Goal: Information Seeking & Learning: Check status

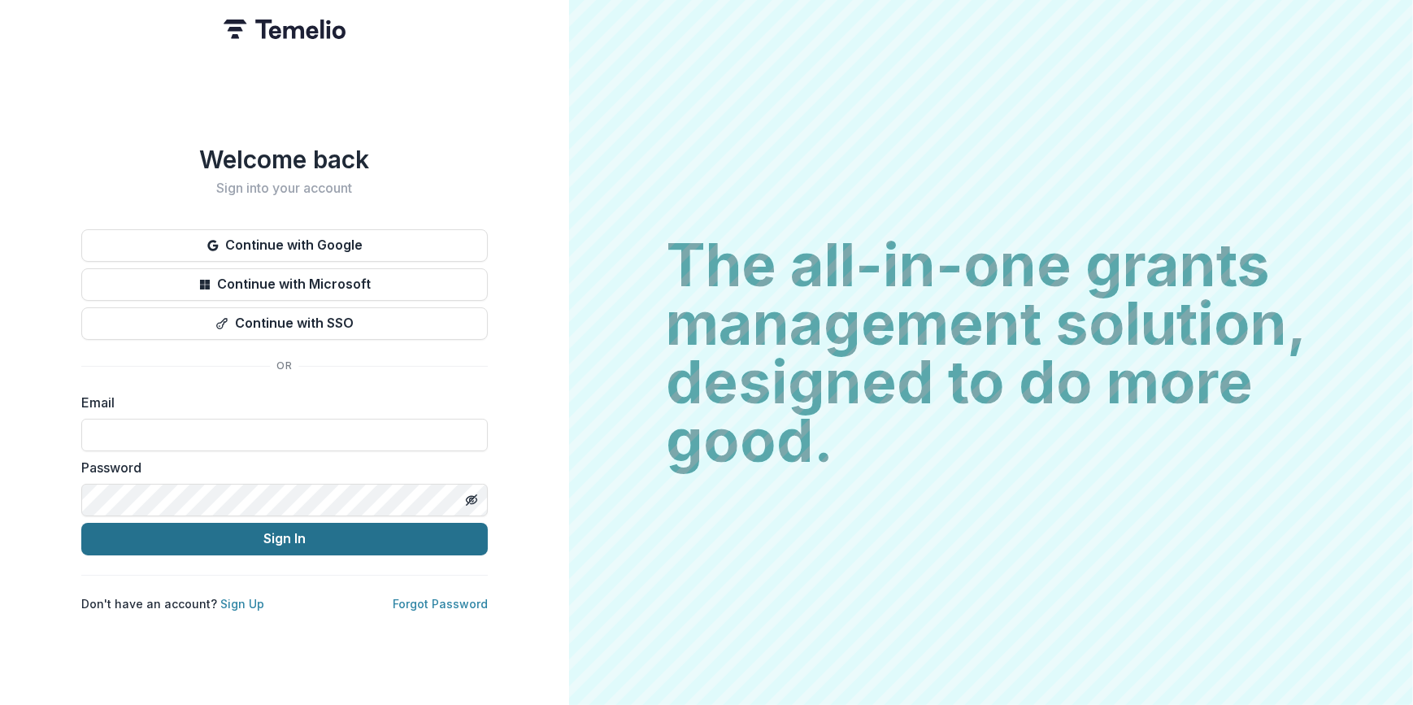
type input "**********"
click at [276, 532] on button "Sign In" at bounding box center [284, 539] width 406 height 33
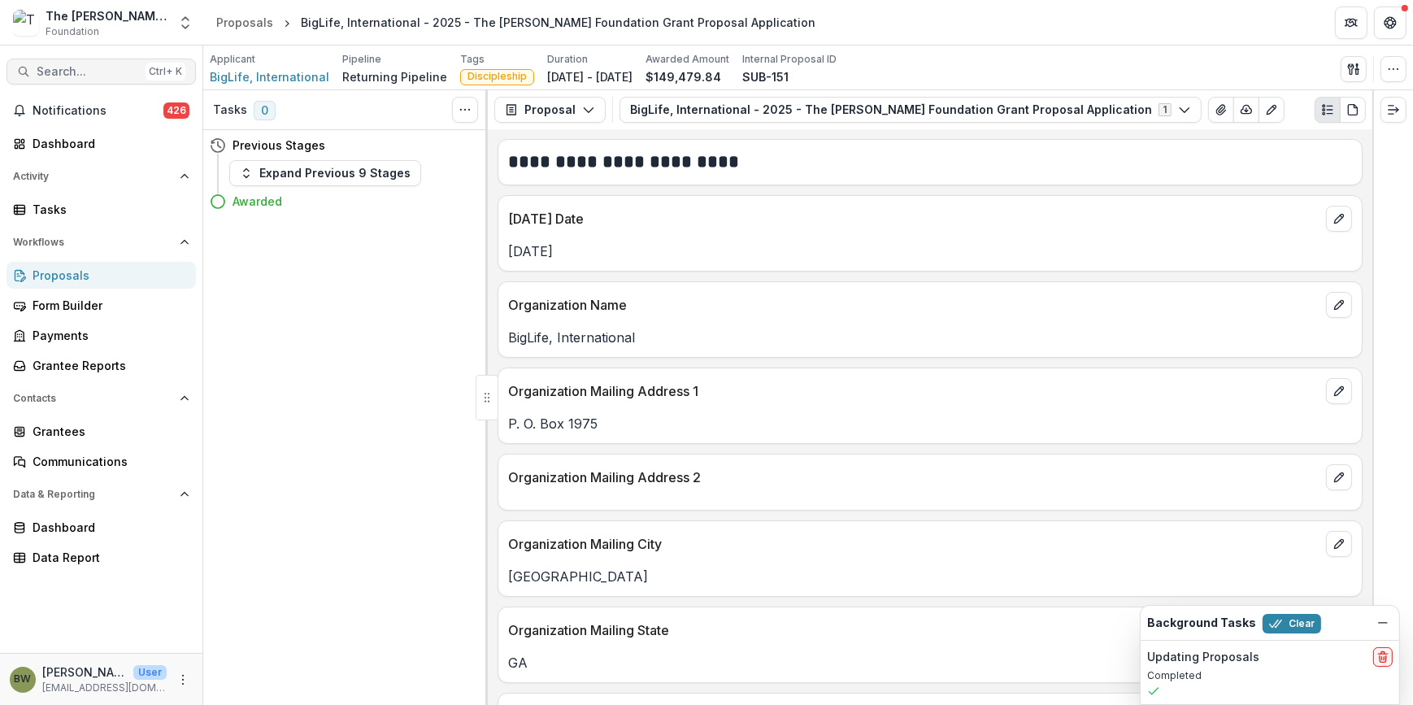
click at [38, 71] on span "Search..." at bounding box center [88, 72] width 102 height 14
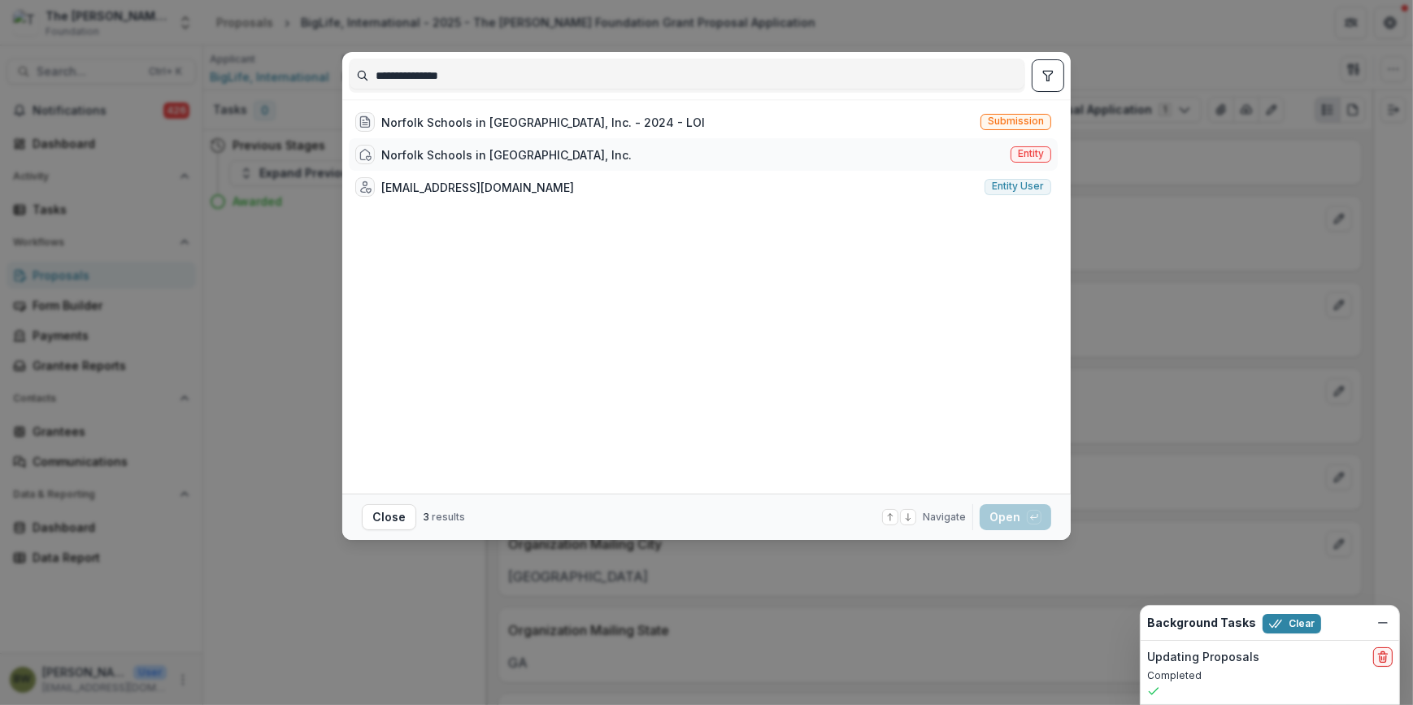
type input "**********"
click at [1030, 153] on span "Entity" at bounding box center [1031, 153] width 26 height 11
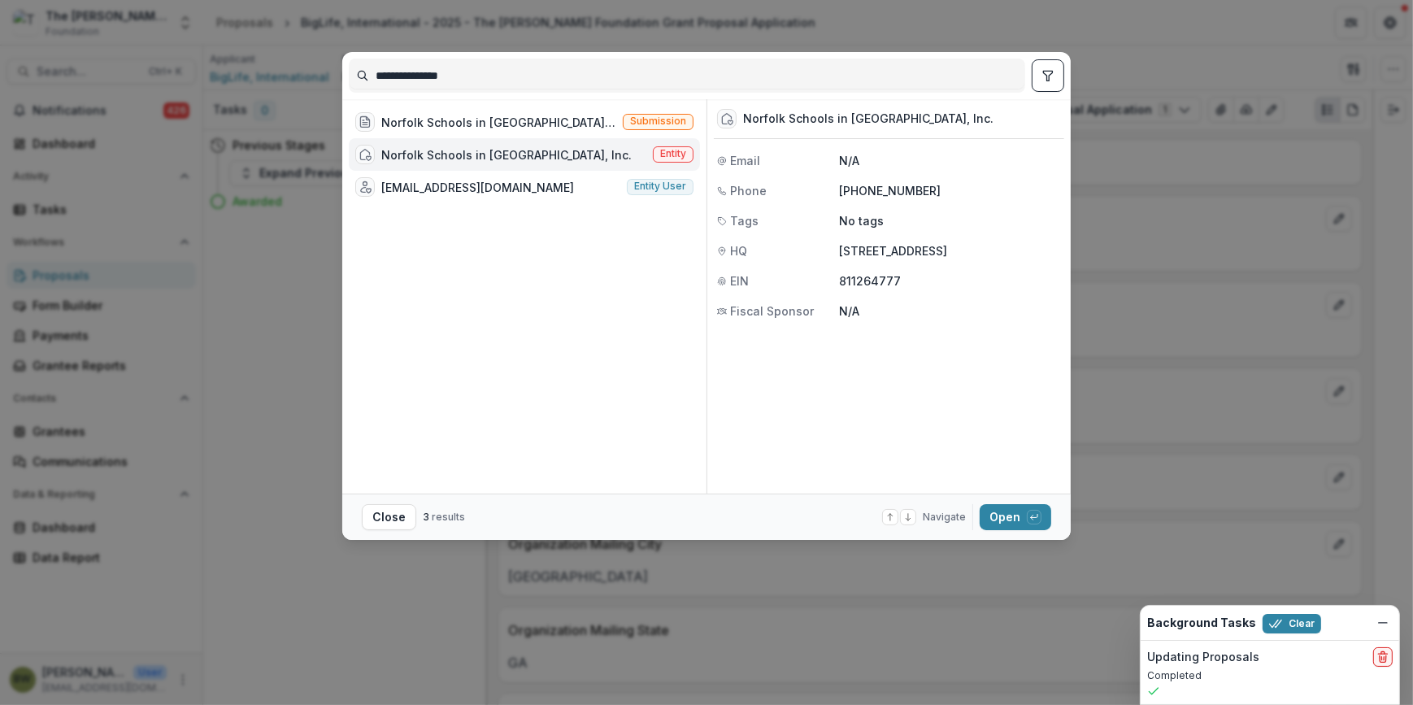
click at [667, 154] on span "Entity" at bounding box center [673, 153] width 26 height 11
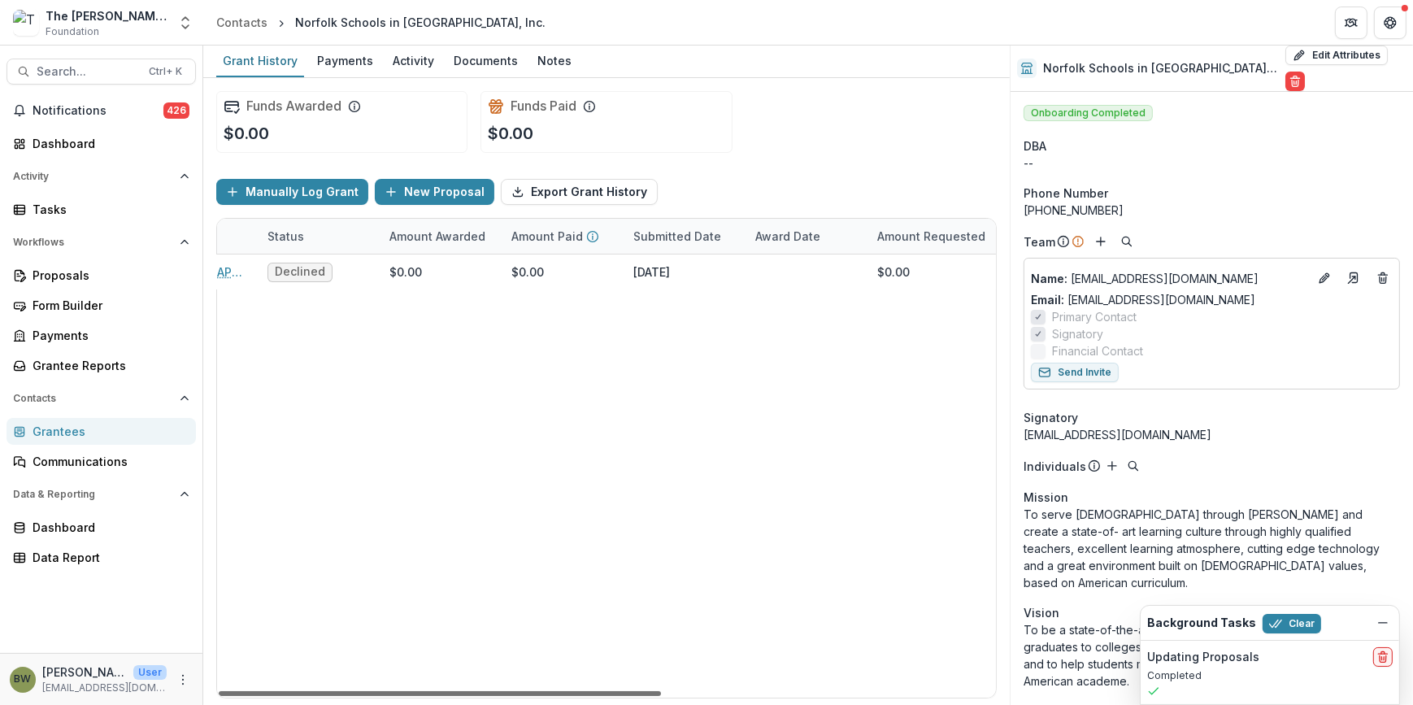
scroll to position [0, 345]
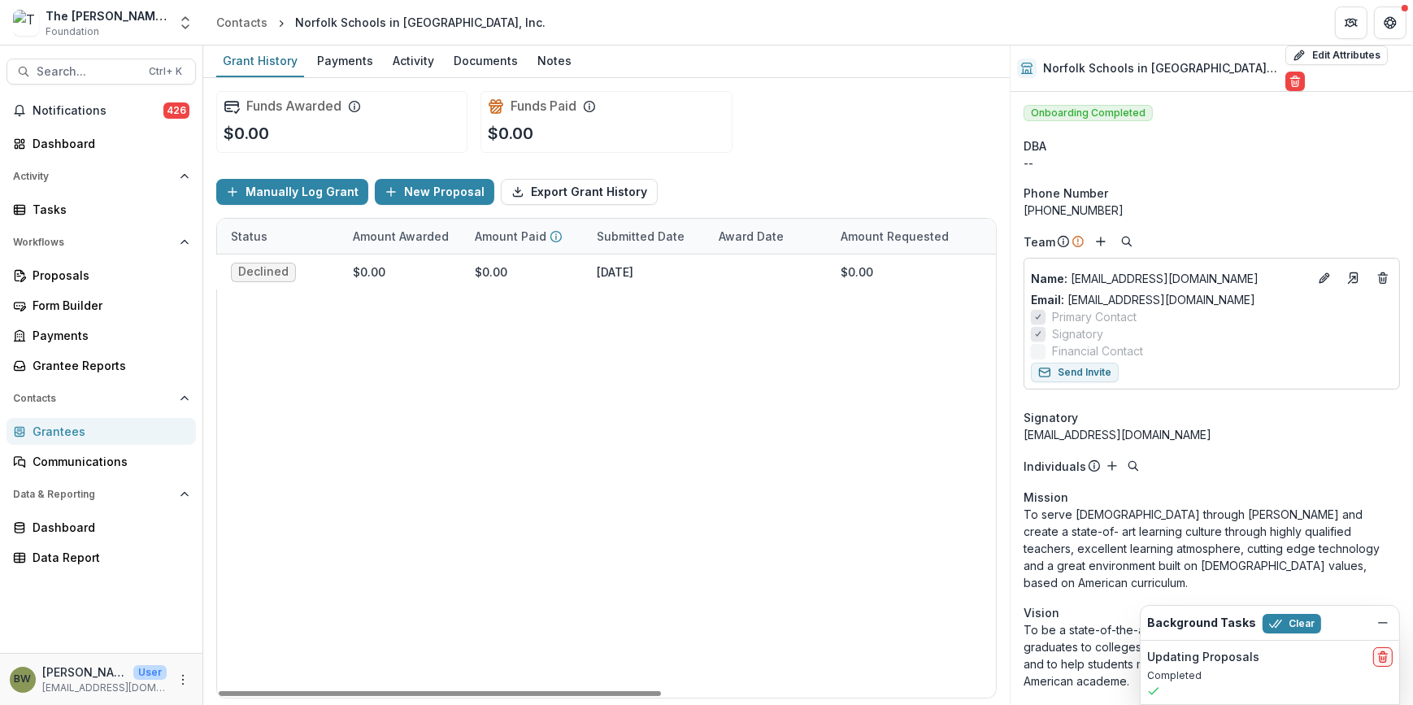
drag, startPoint x: 581, startPoint y: 691, endPoint x: 715, endPoint y: 357, distance: 359.7
click at [661, 691] on div at bounding box center [440, 693] width 442 height 5
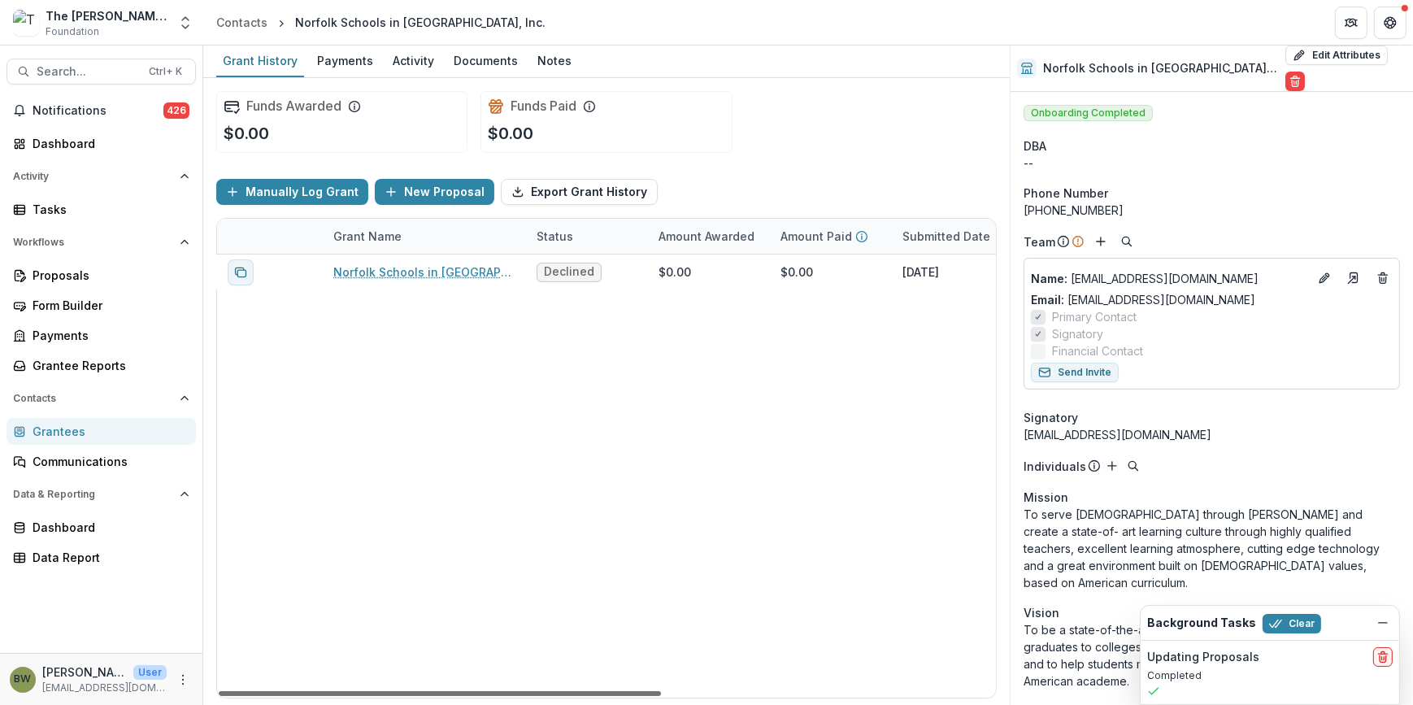
scroll to position [0, 0]
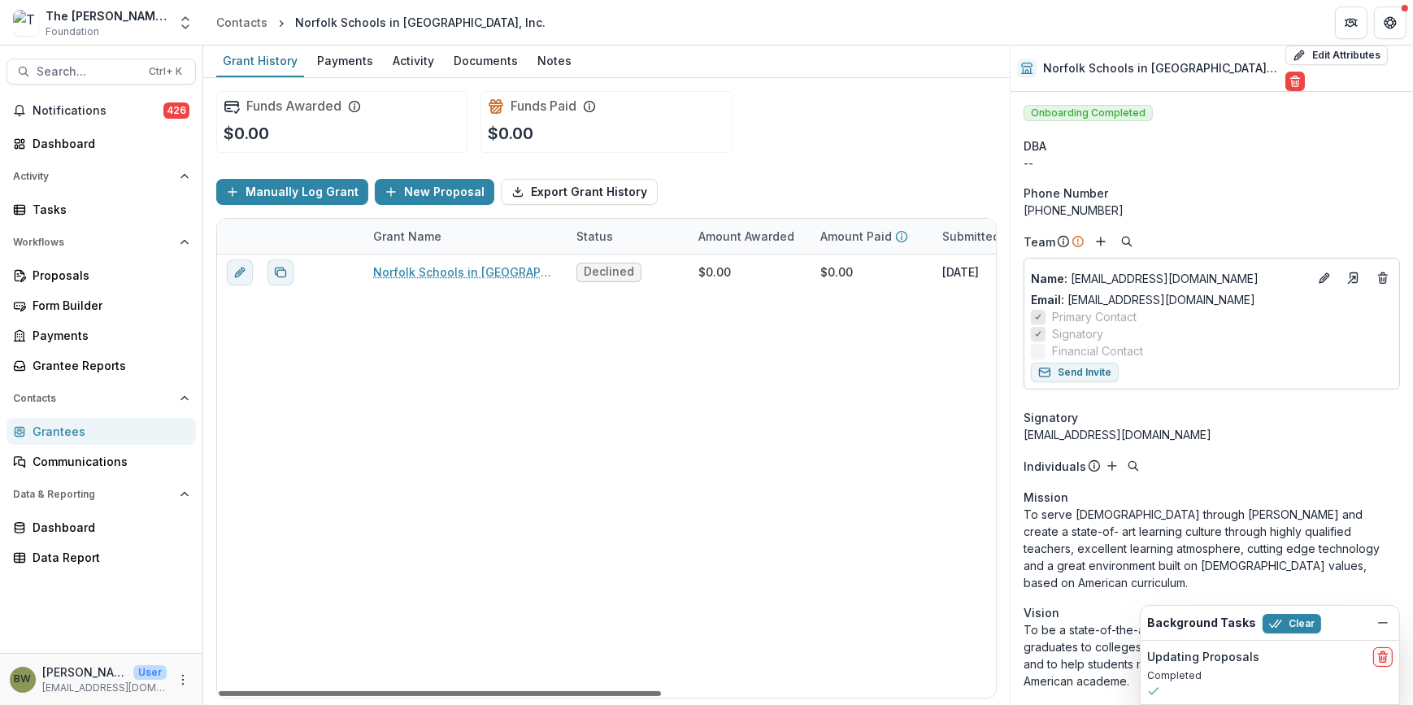
drag, startPoint x: 656, startPoint y: 693, endPoint x: 452, endPoint y: 693, distance: 204.0
click at [452, 693] on div at bounding box center [440, 693] width 442 height 5
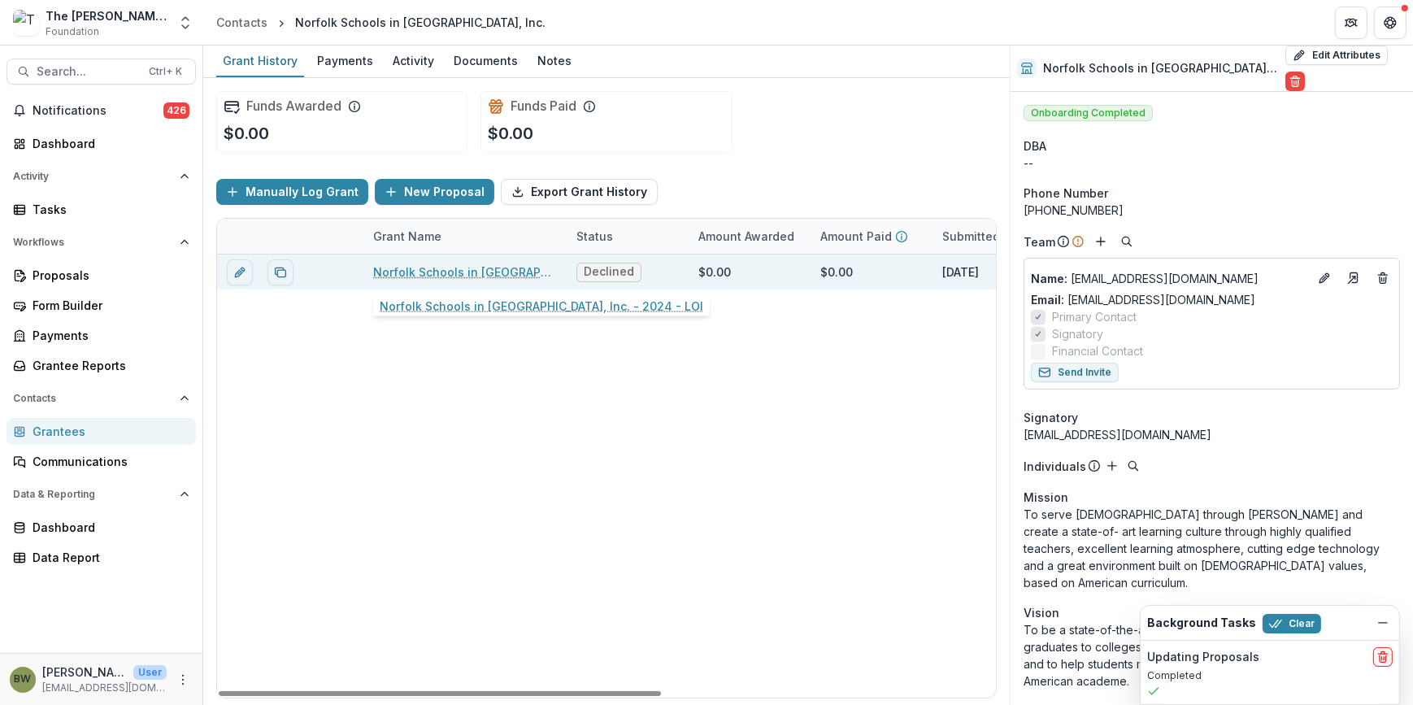
click at [463, 268] on link "Norfolk Schools in [GEOGRAPHIC_DATA], Inc. - 2024 - LOI" at bounding box center [465, 271] width 184 height 17
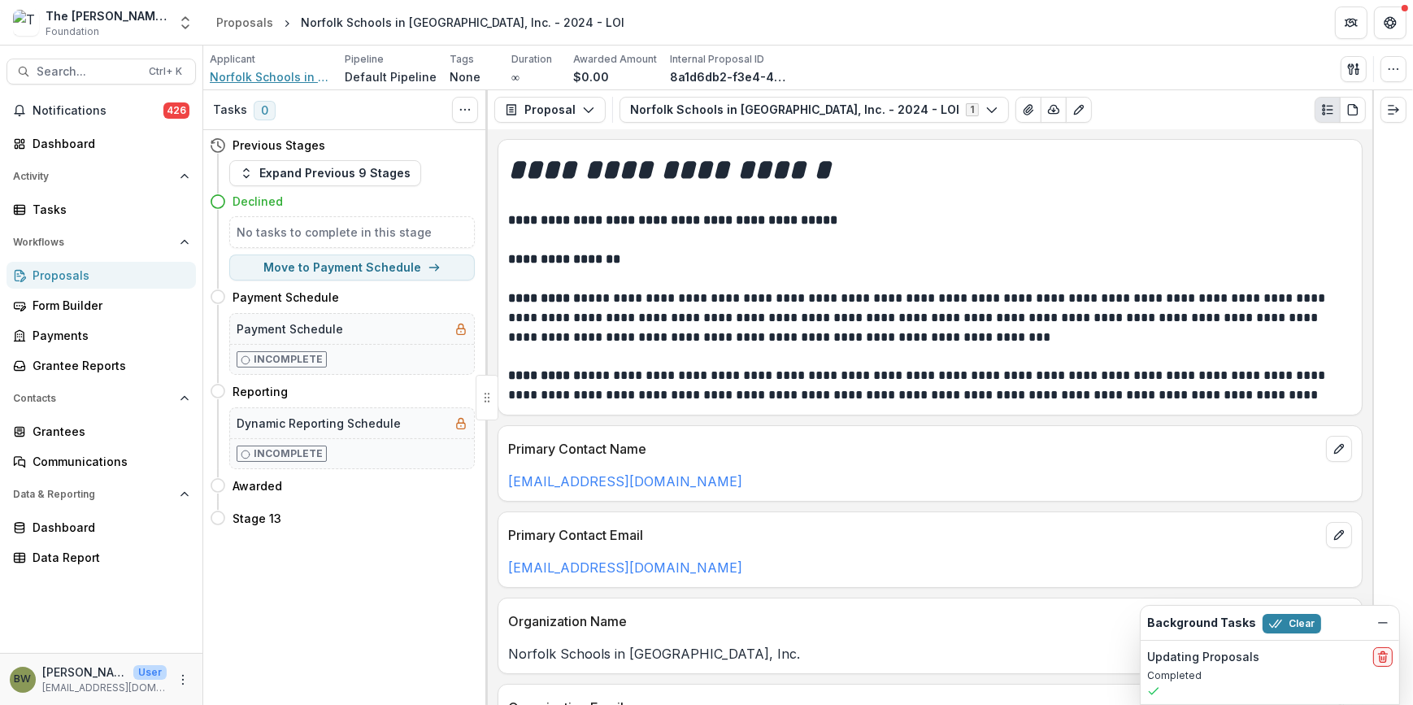
click at [280, 74] on span "Norfolk Schools in [GEOGRAPHIC_DATA], Inc." at bounding box center [271, 76] width 122 height 17
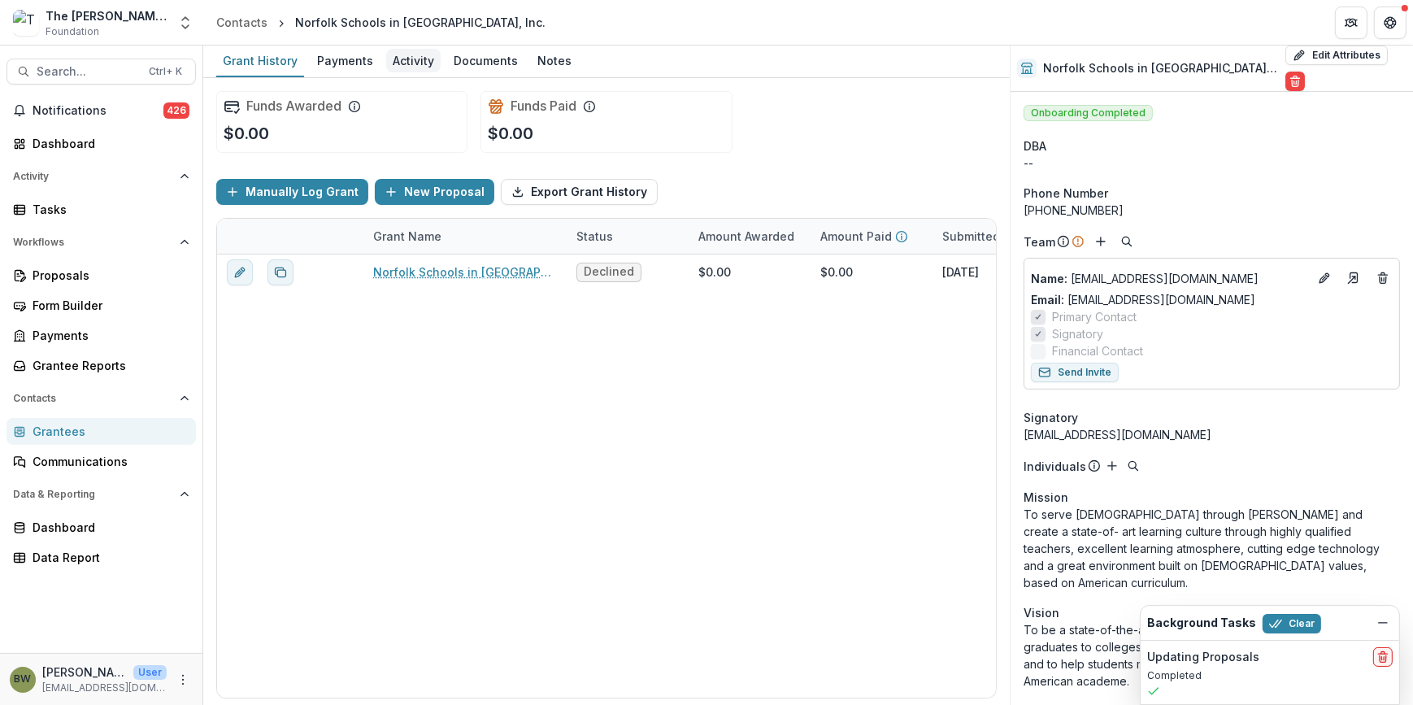
click at [422, 64] on div "Activity" at bounding box center [413, 61] width 54 height 24
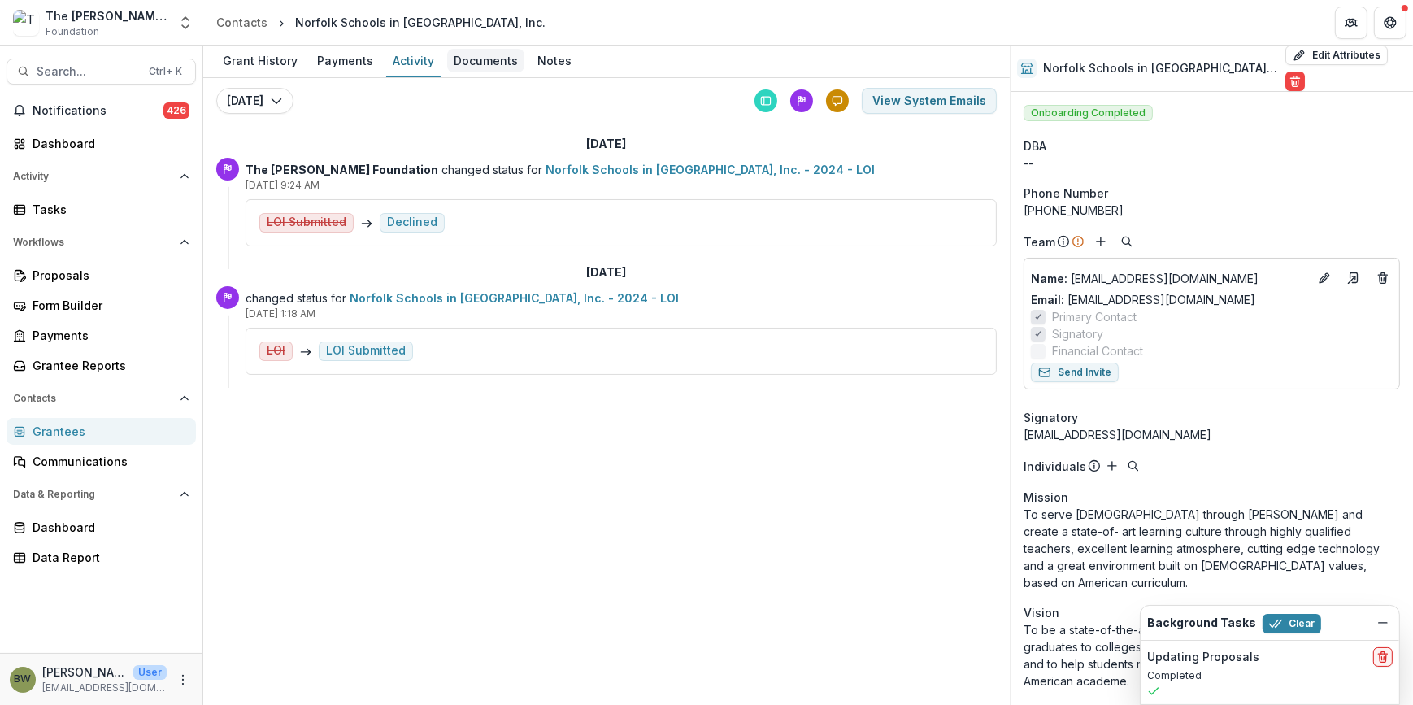
click at [498, 60] on div "Documents" at bounding box center [485, 61] width 77 height 24
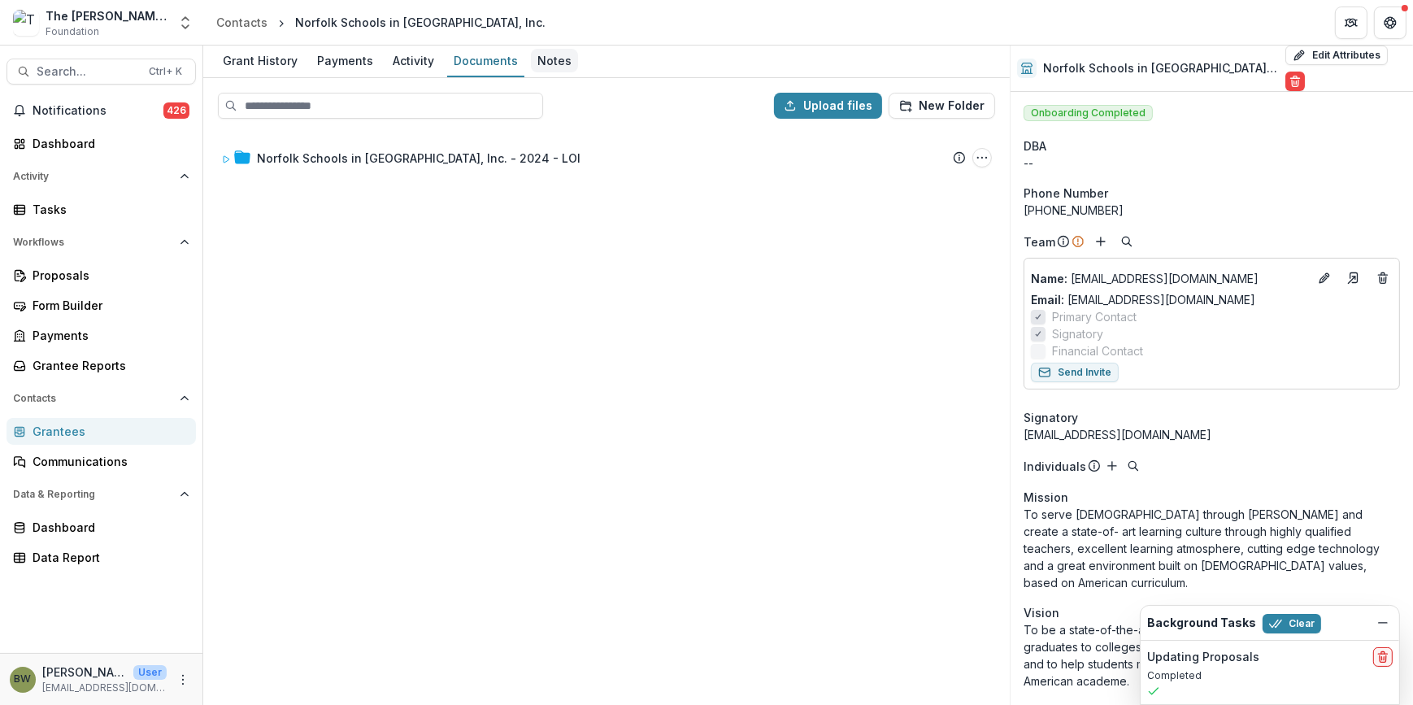
click at [556, 59] on div "Notes" at bounding box center [554, 61] width 47 height 24
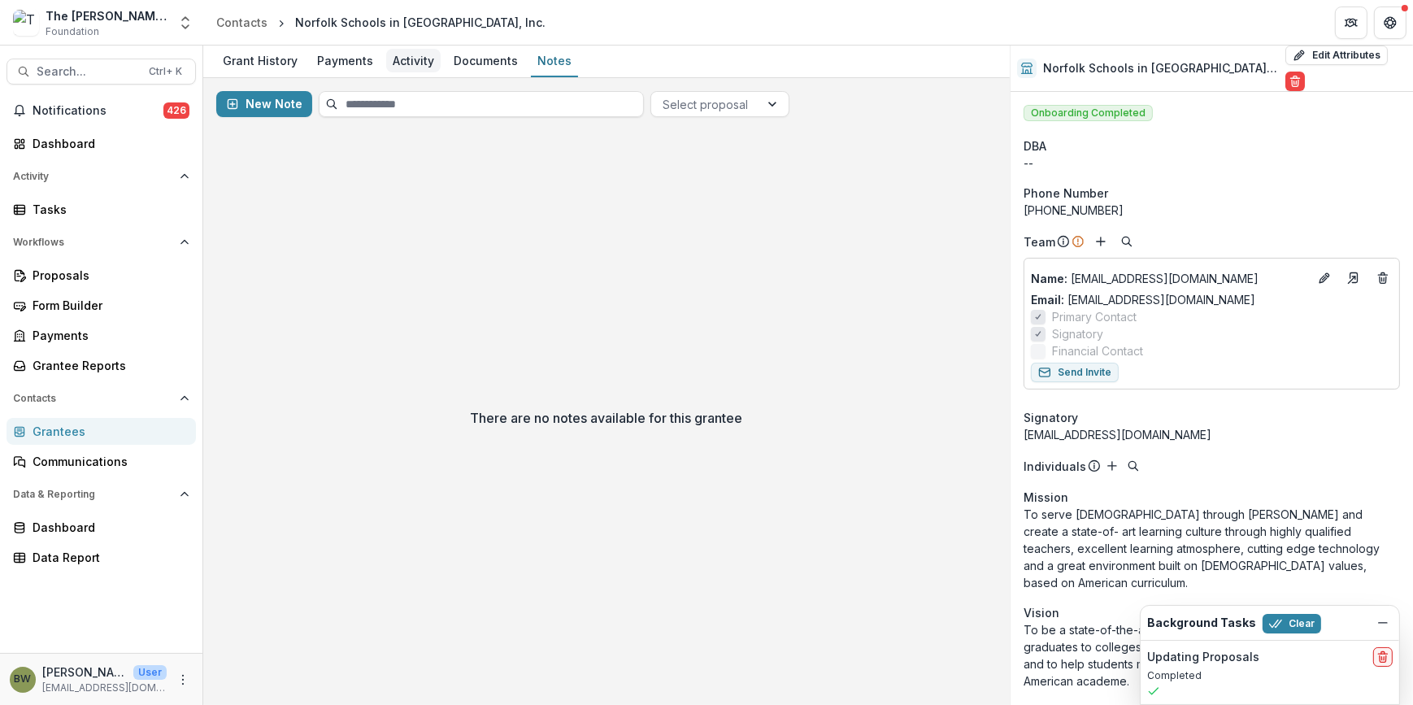
click at [413, 59] on div "Activity" at bounding box center [413, 61] width 54 height 24
click at [67, 138] on div "Dashboard" at bounding box center [108, 143] width 150 height 17
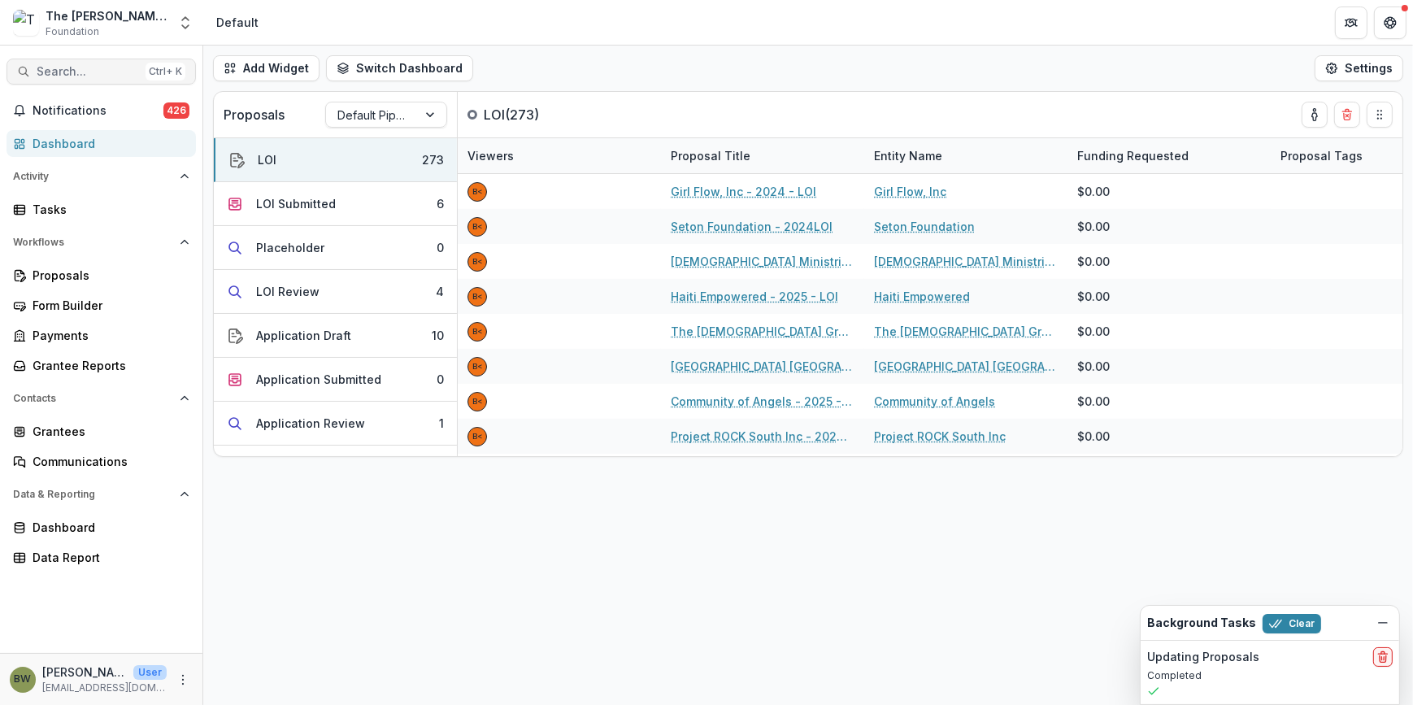
click at [73, 67] on span "Search..." at bounding box center [88, 72] width 102 height 14
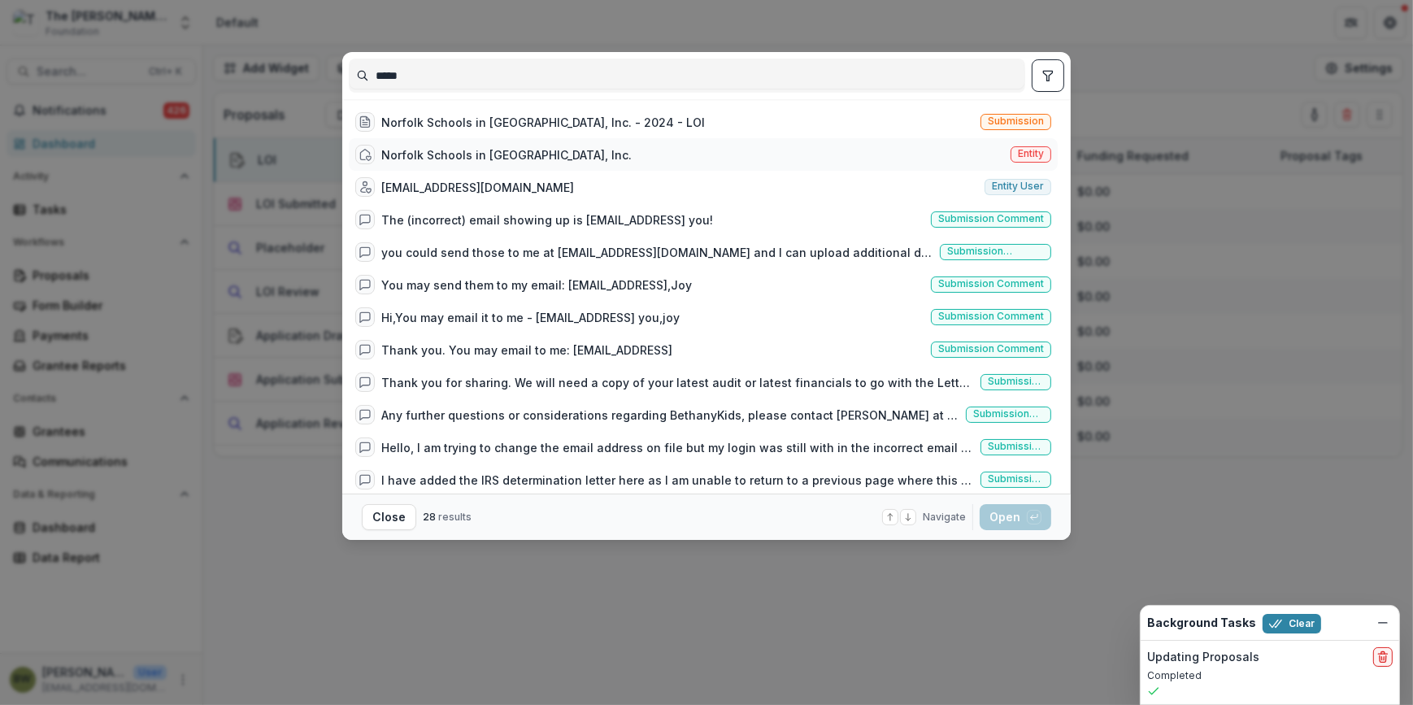
type input "*****"
click at [1028, 150] on span "Entity" at bounding box center [1031, 153] width 26 height 11
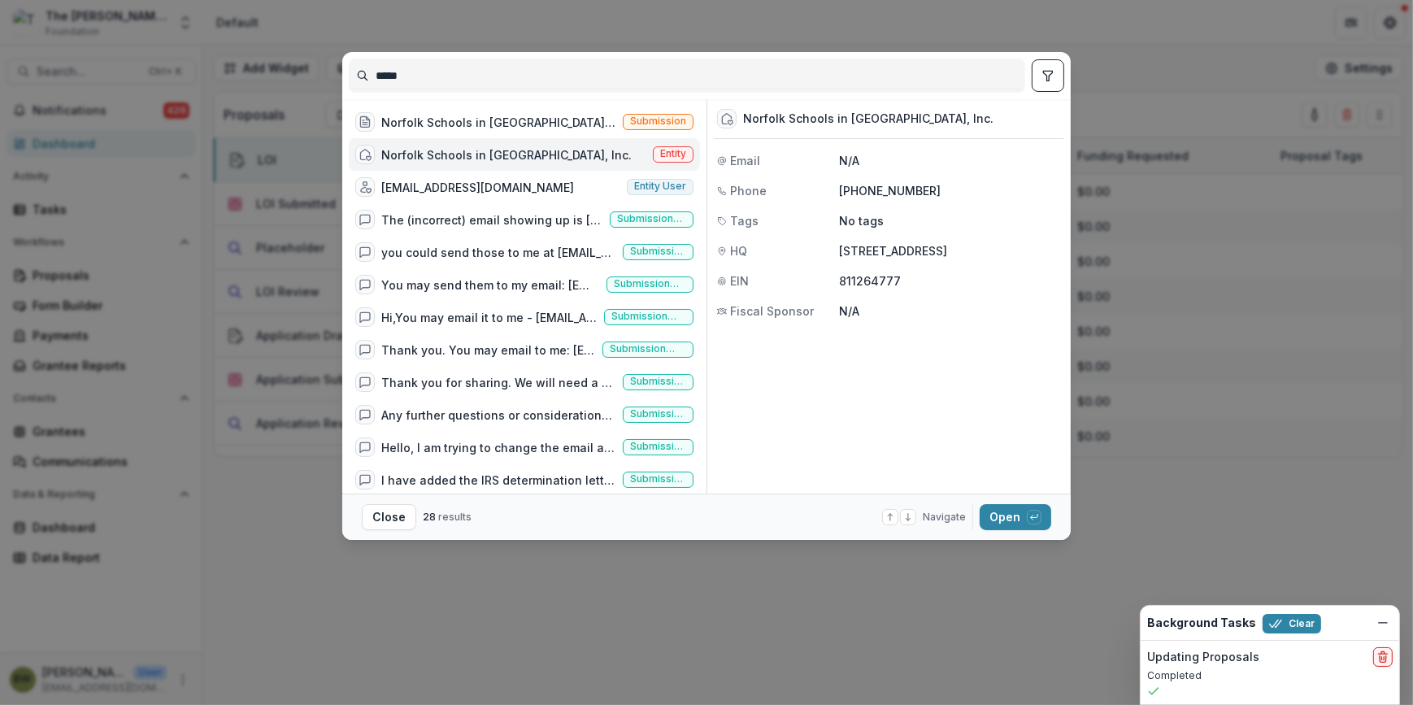
click at [660, 154] on span "Entity" at bounding box center [673, 153] width 26 height 11
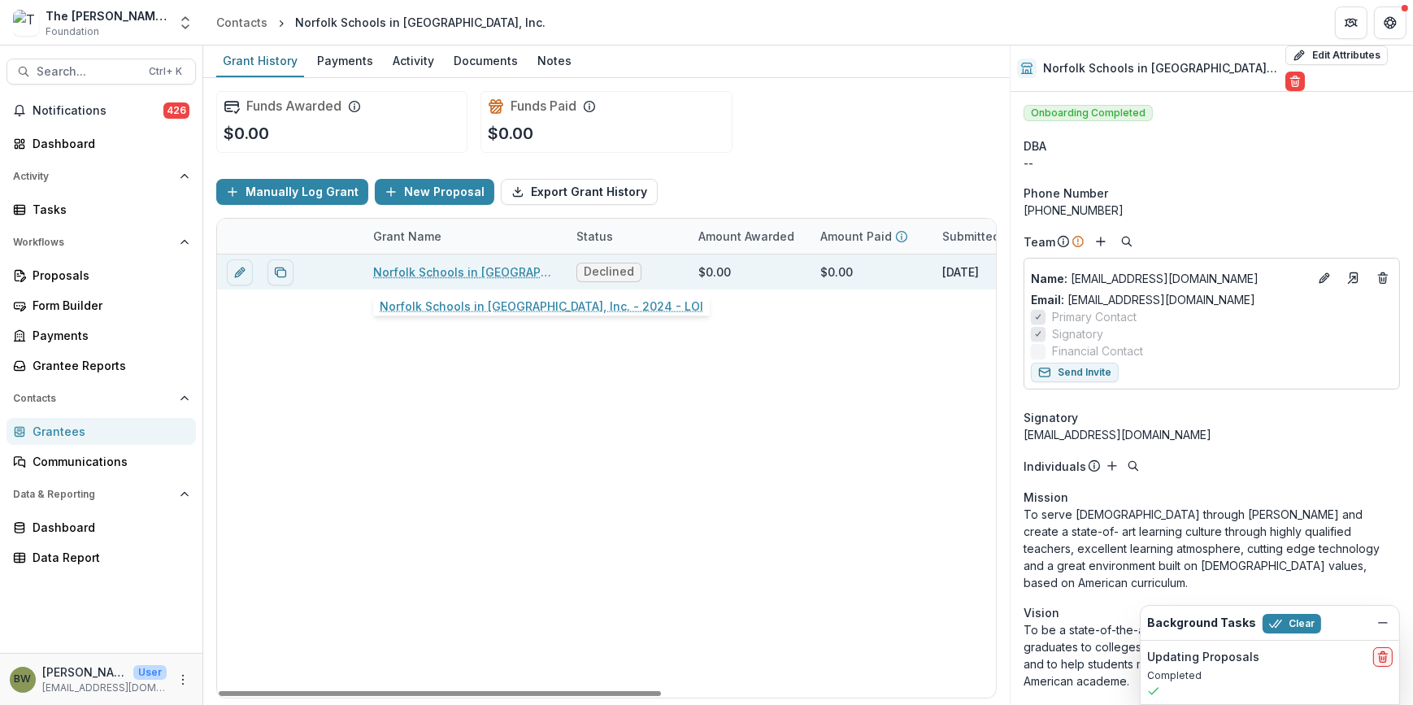
click at [493, 268] on link "Norfolk Schools in [GEOGRAPHIC_DATA], Inc. - 2024 - LOI" at bounding box center [465, 271] width 184 height 17
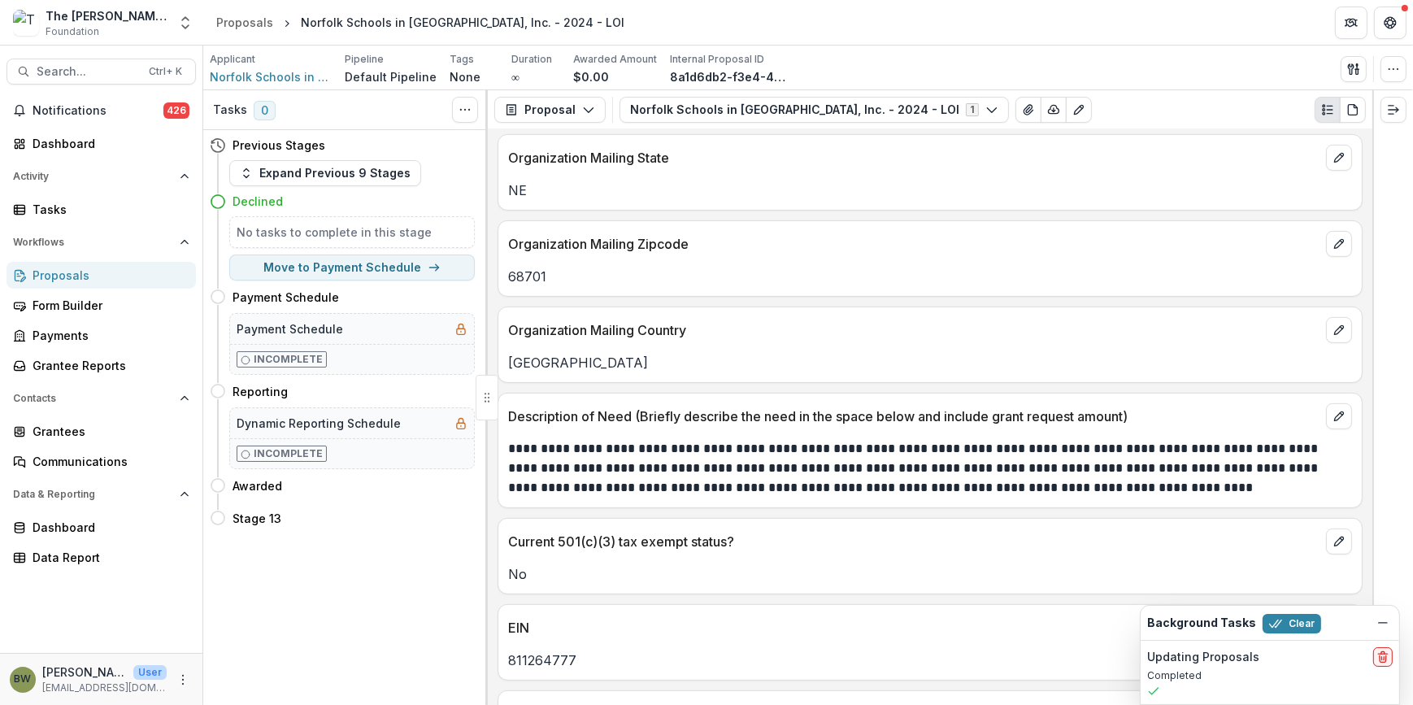
scroll to position [886, 0]
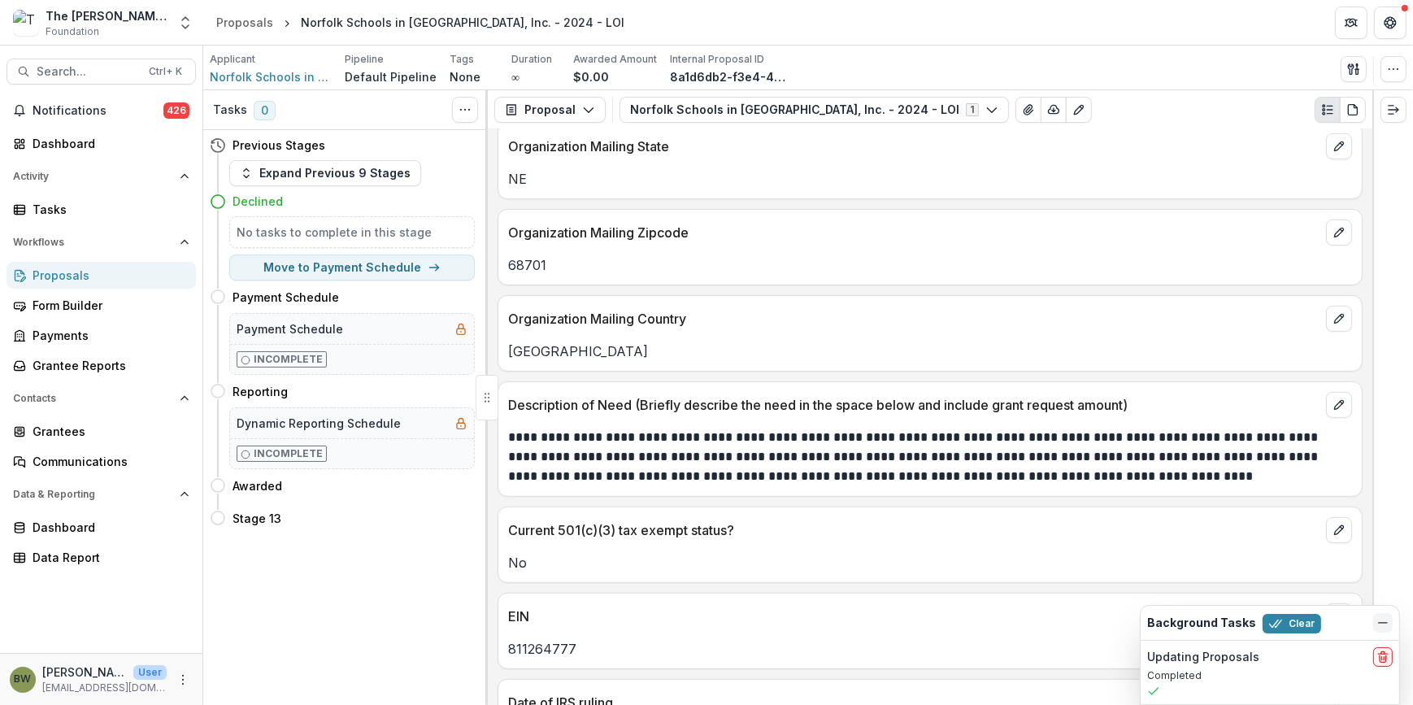
click at [1387, 623] on icon "Dismiss" at bounding box center [1382, 622] width 13 height 13
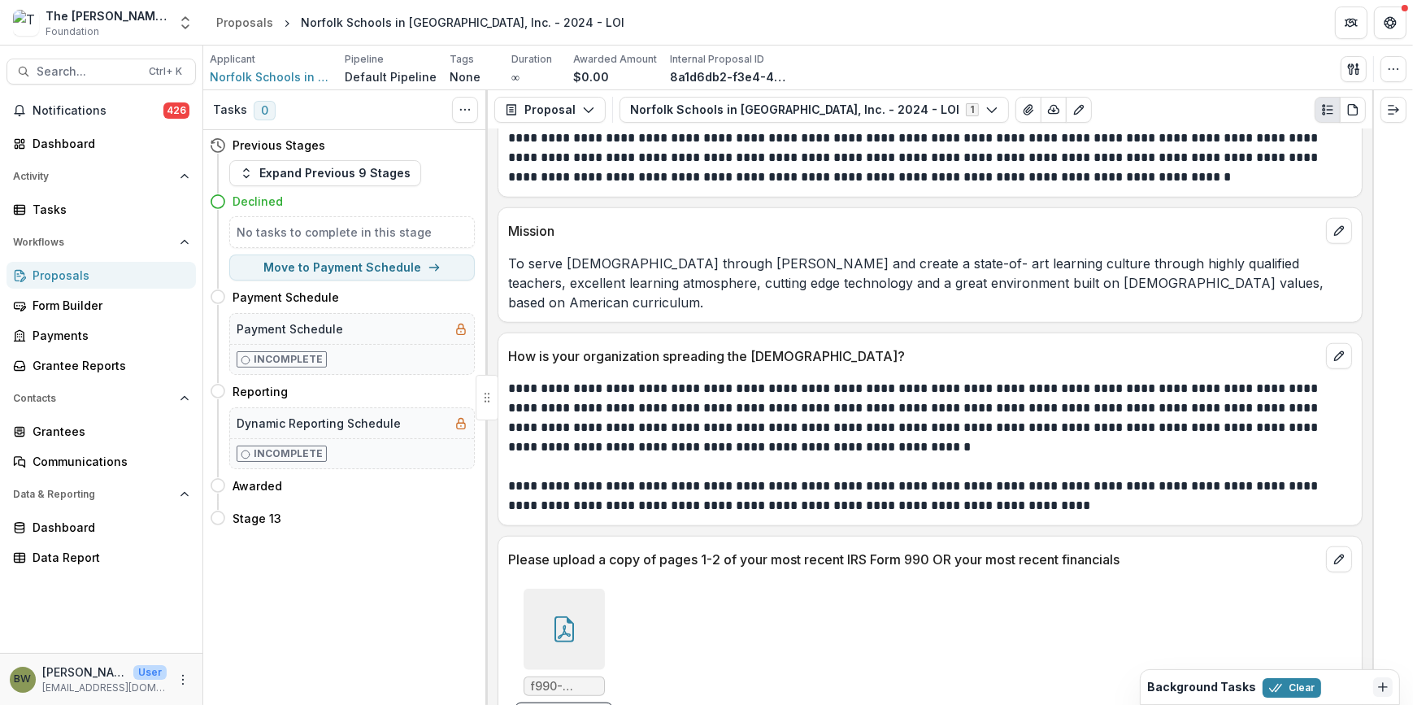
scroll to position [1874, 0]
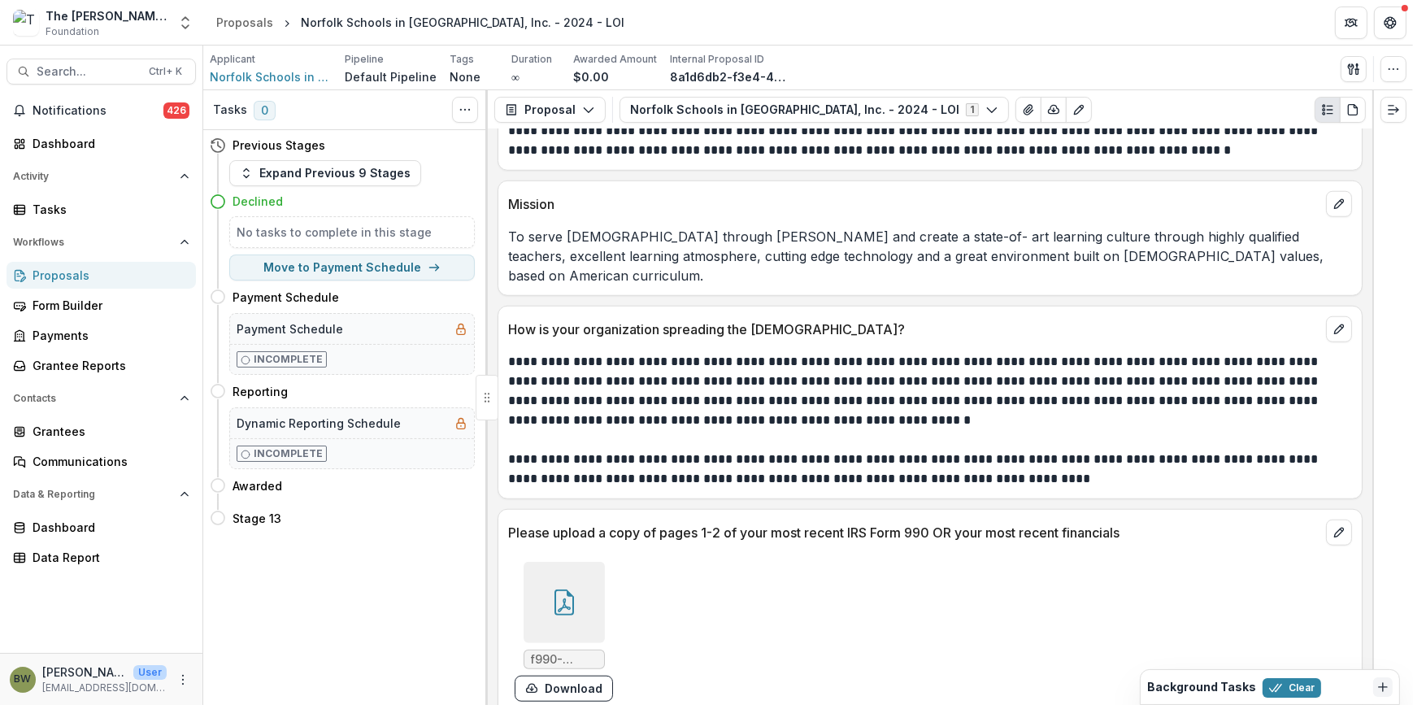
click at [566, 598] on icon at bounding box center [564, 605] width 13 height 14
click at [565, 585] on div "Loading..." at bounding box center [706, 354] width 918 height 496
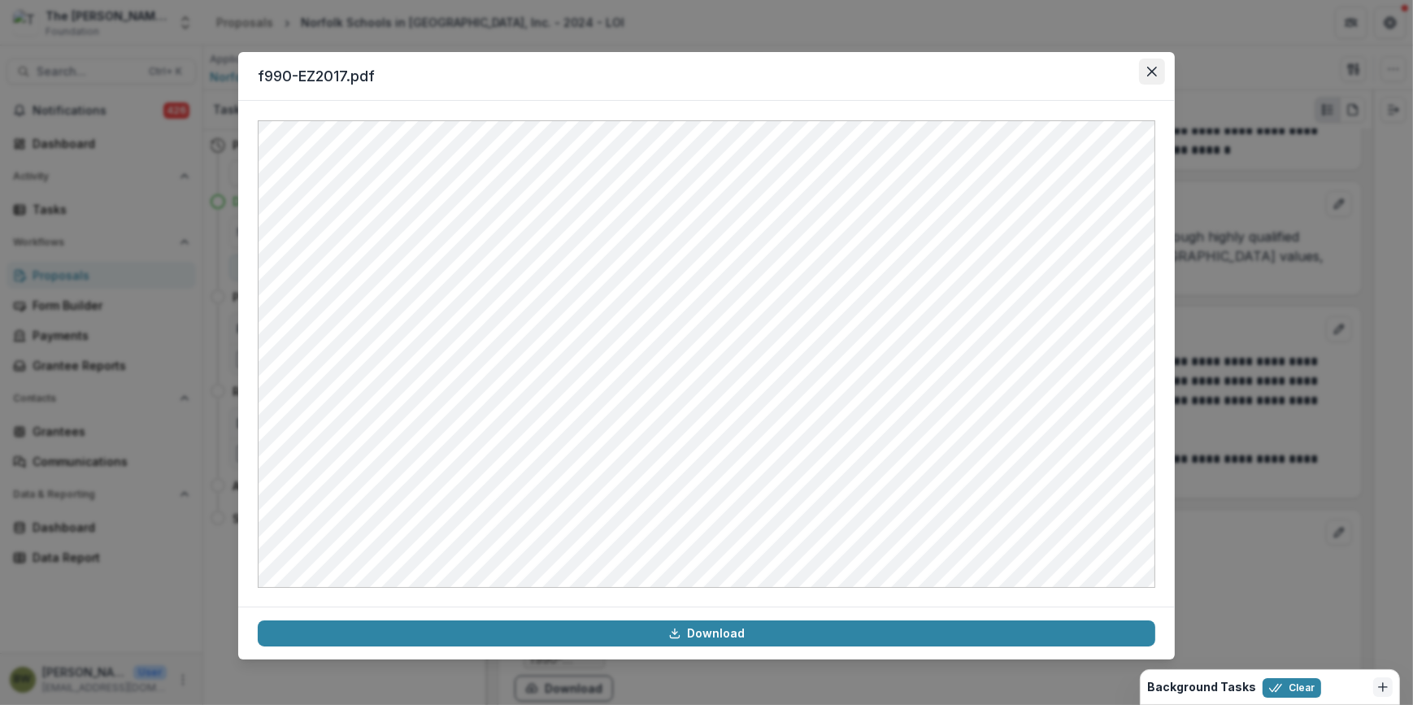
click at [1163, 67] on button "Close" at bounding box center [1152, 72] width 26 height 26
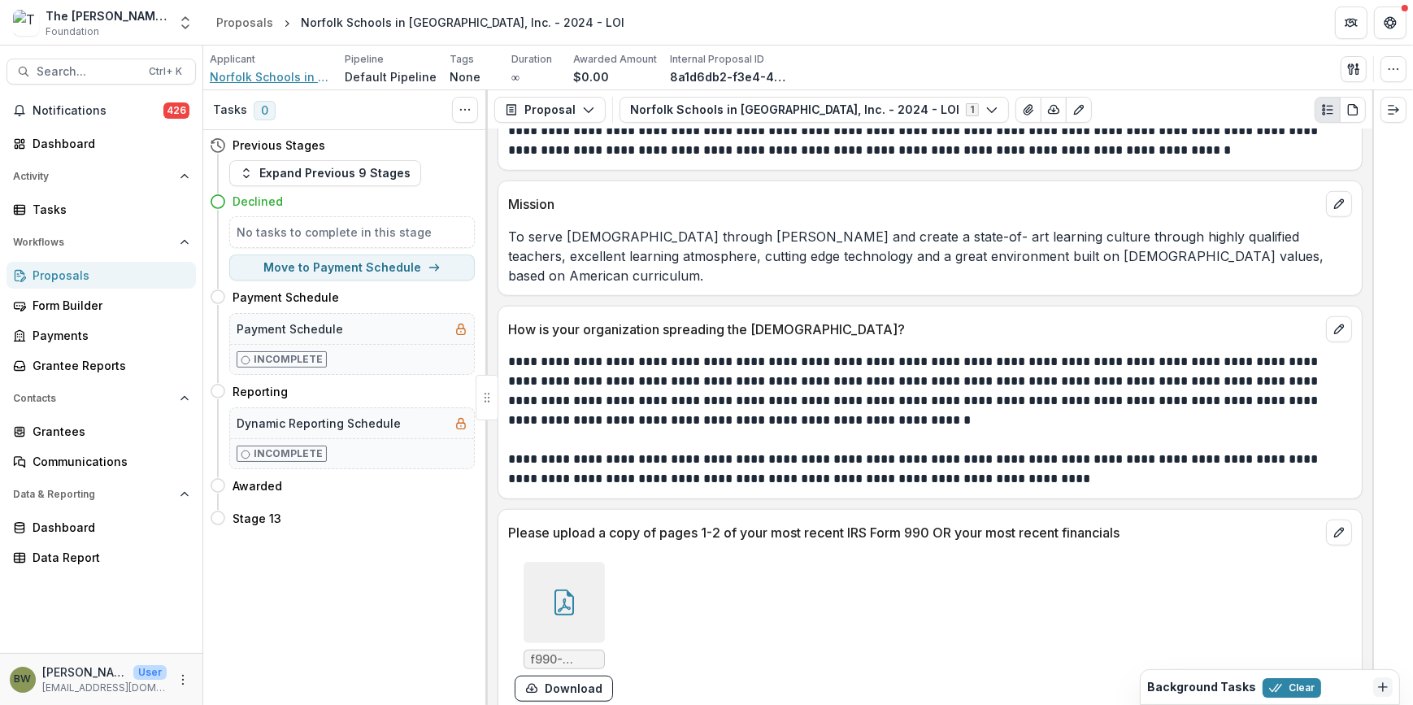
click at [239, 81] on span "Norfolk Schools in Malawi, Inc." at bounding box center [271, 76] width 122 height 17
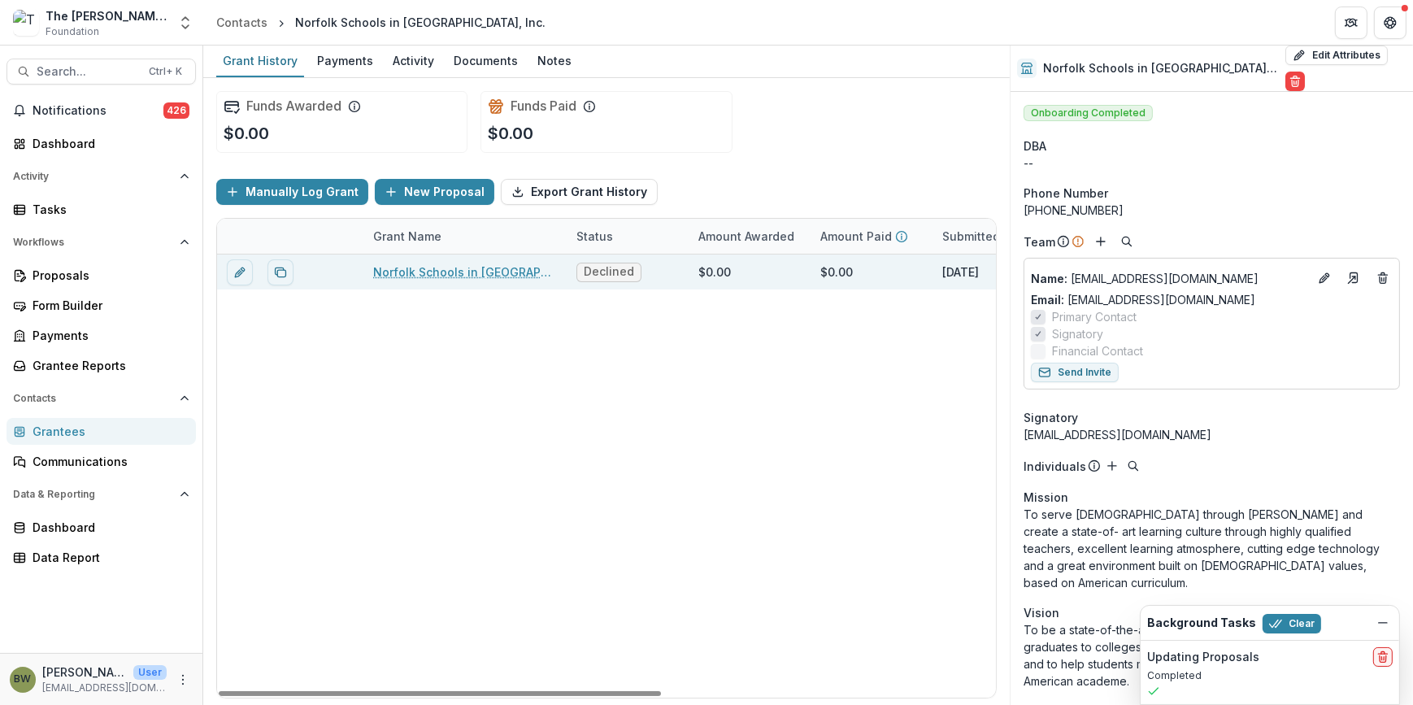
click at [463, 269] on link "Norfolk Schools in Malawi, Inc. - 2024 - LOI" at bounding box center [465, 271] width 184 height 17
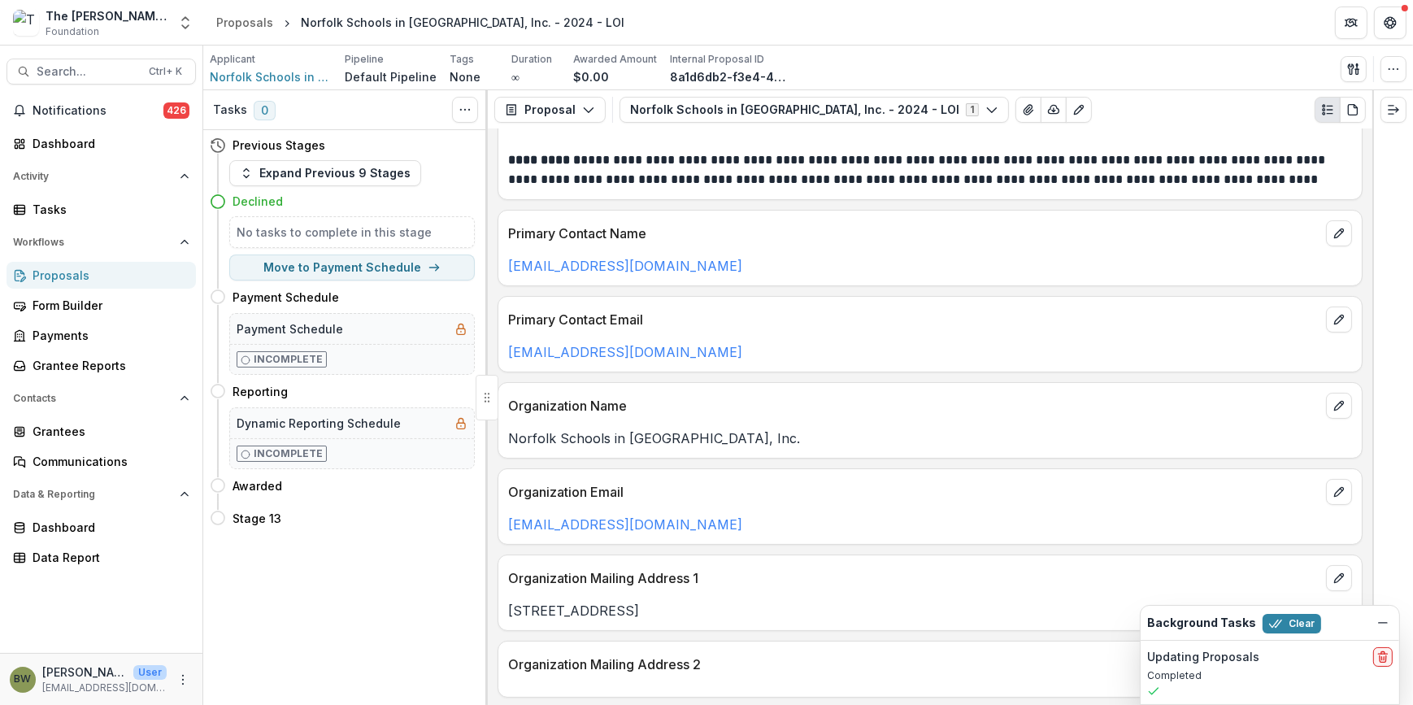
scroll to position [221, 0]
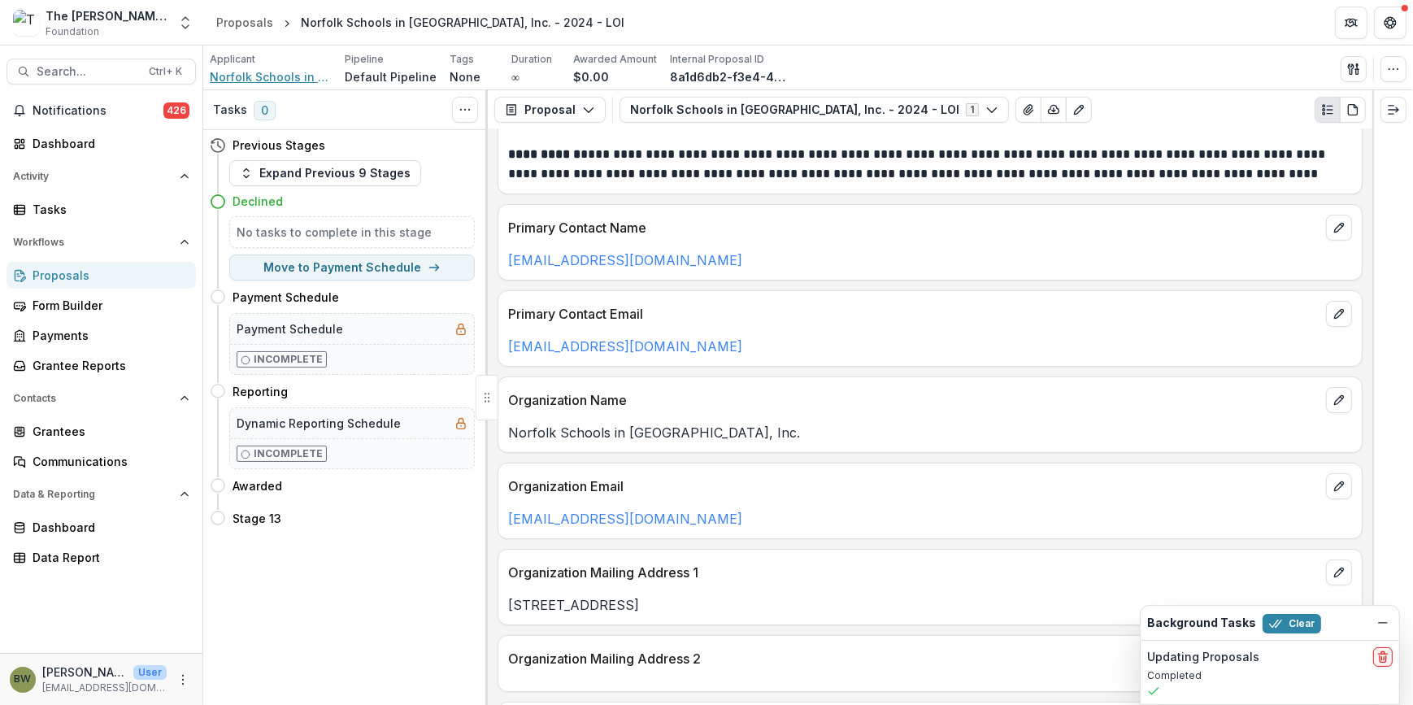
click at [283, 76] on span "Norfolk Schools in Malawi, Inc." at bounding box center [271, 76] width 122 height 17
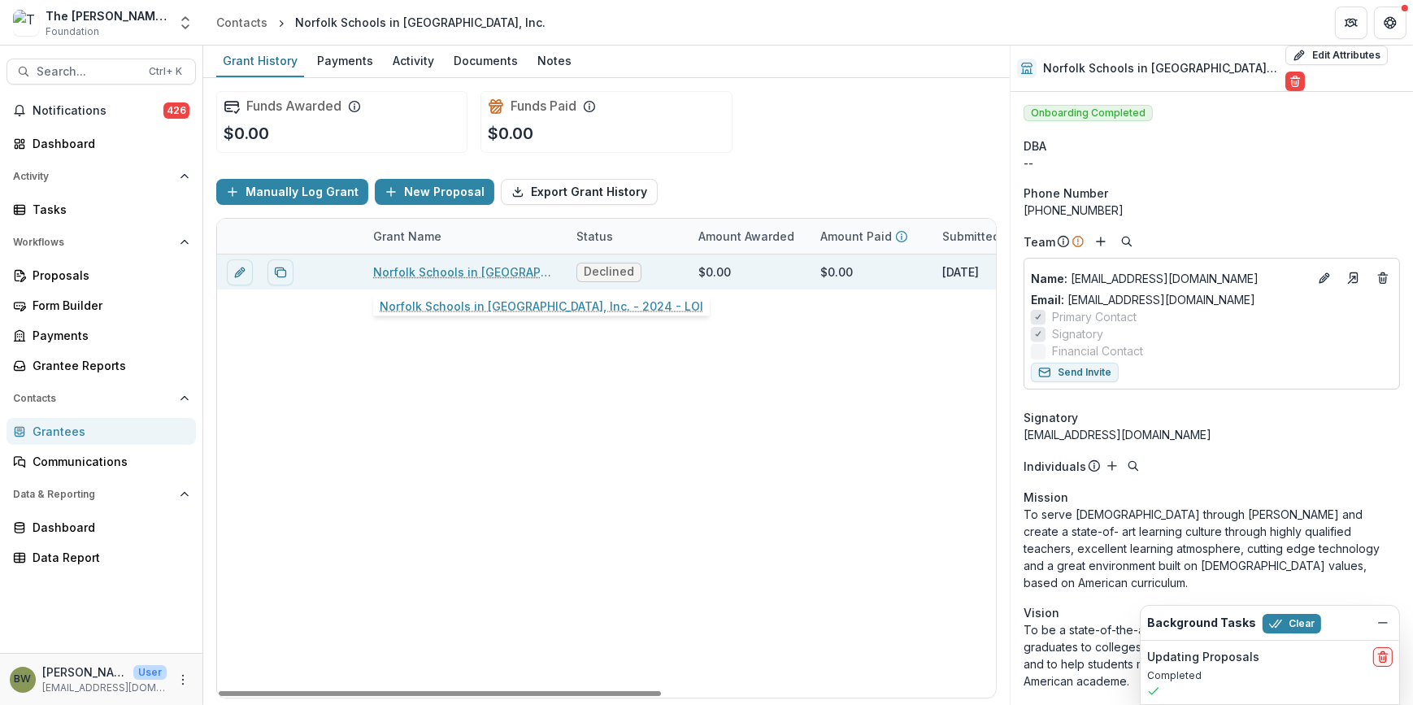
click at [452, 267] on link "Norfolk Schools in Malawi, Inc. - 2024 - LOI" at bounding box center [465, 271] width 184 height 17
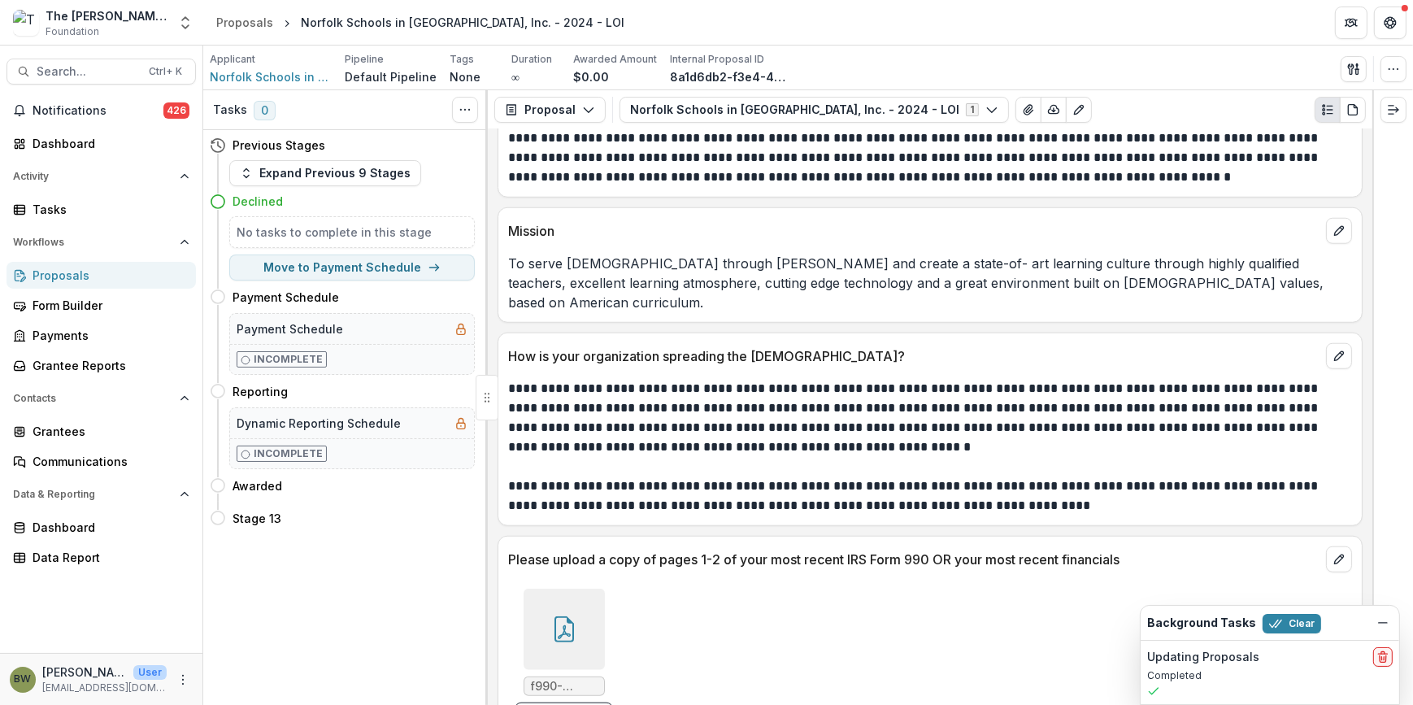
scroll to position [1874, 0]
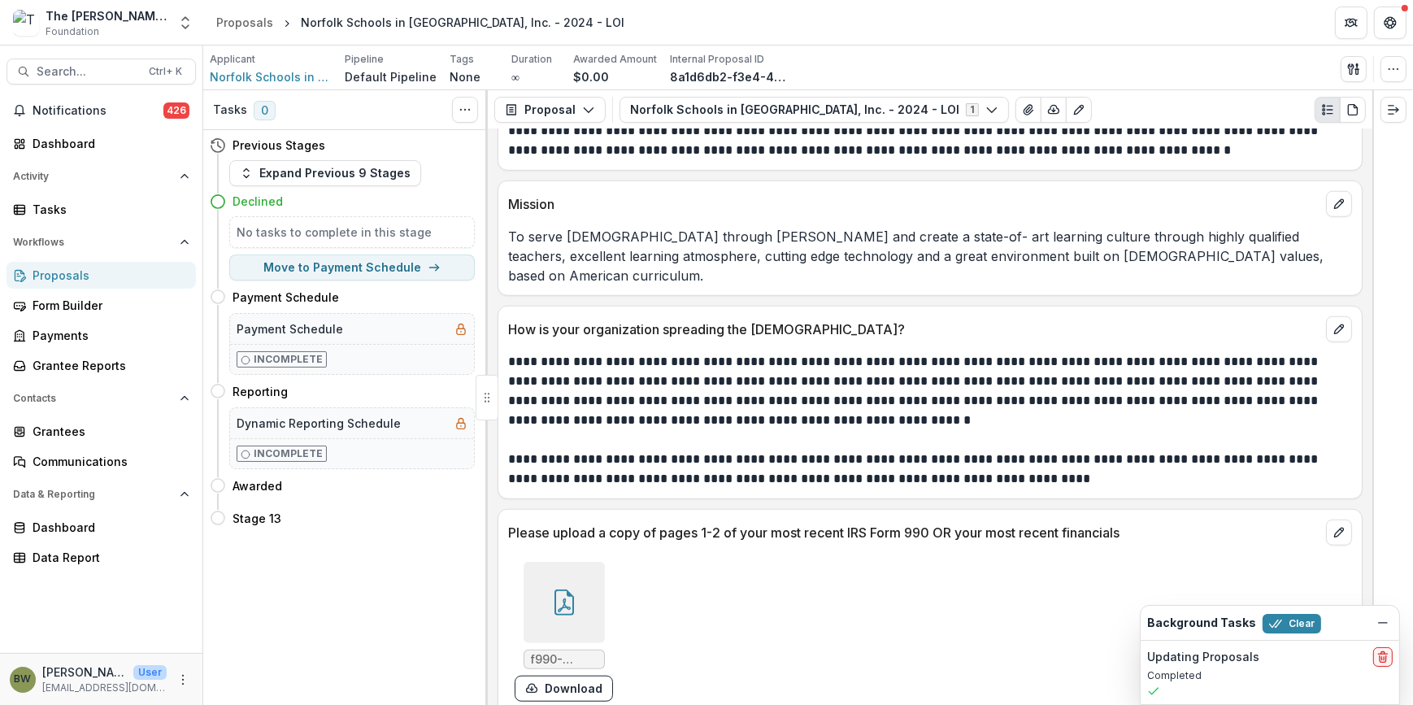
click at [568, 589] on icon at bounding box center [564, 602] width 26 height 26
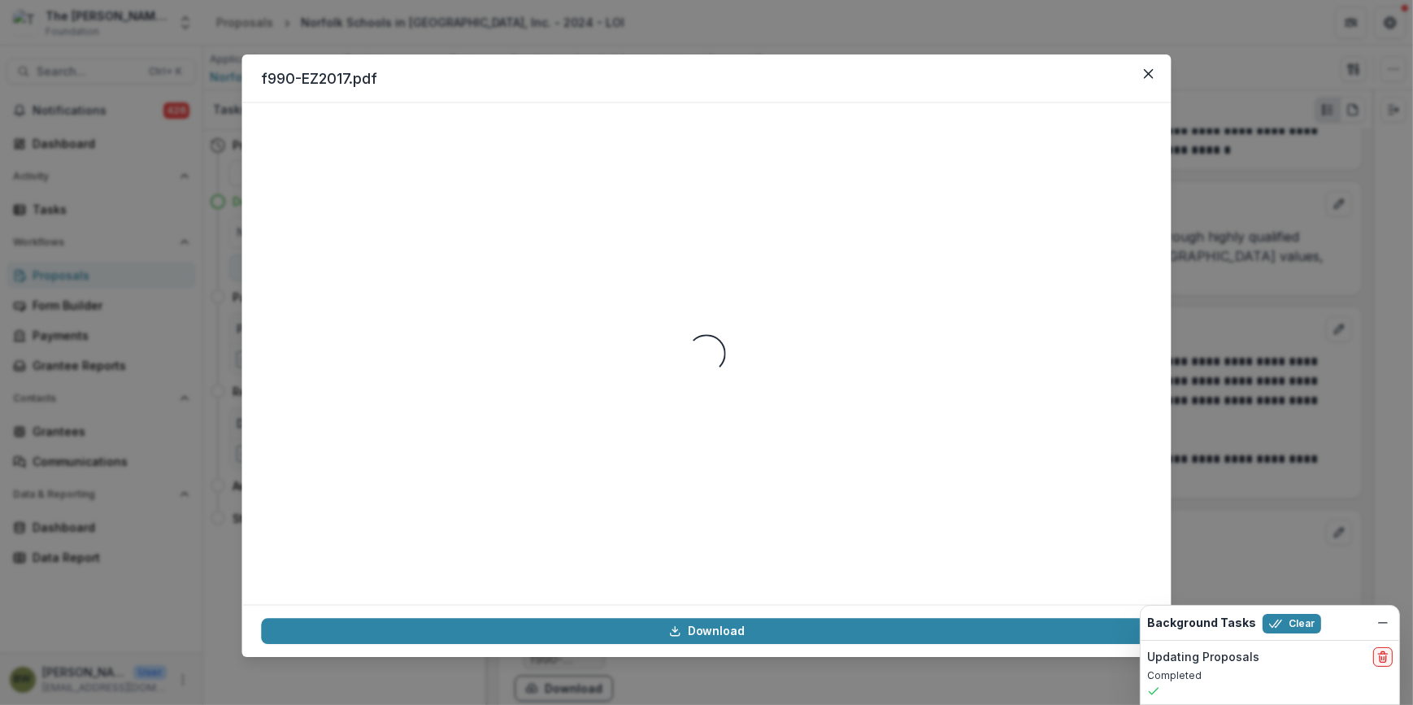
click at [568, 589] on div "Loading..." at bounding box center [706, 353] width 929 height 502
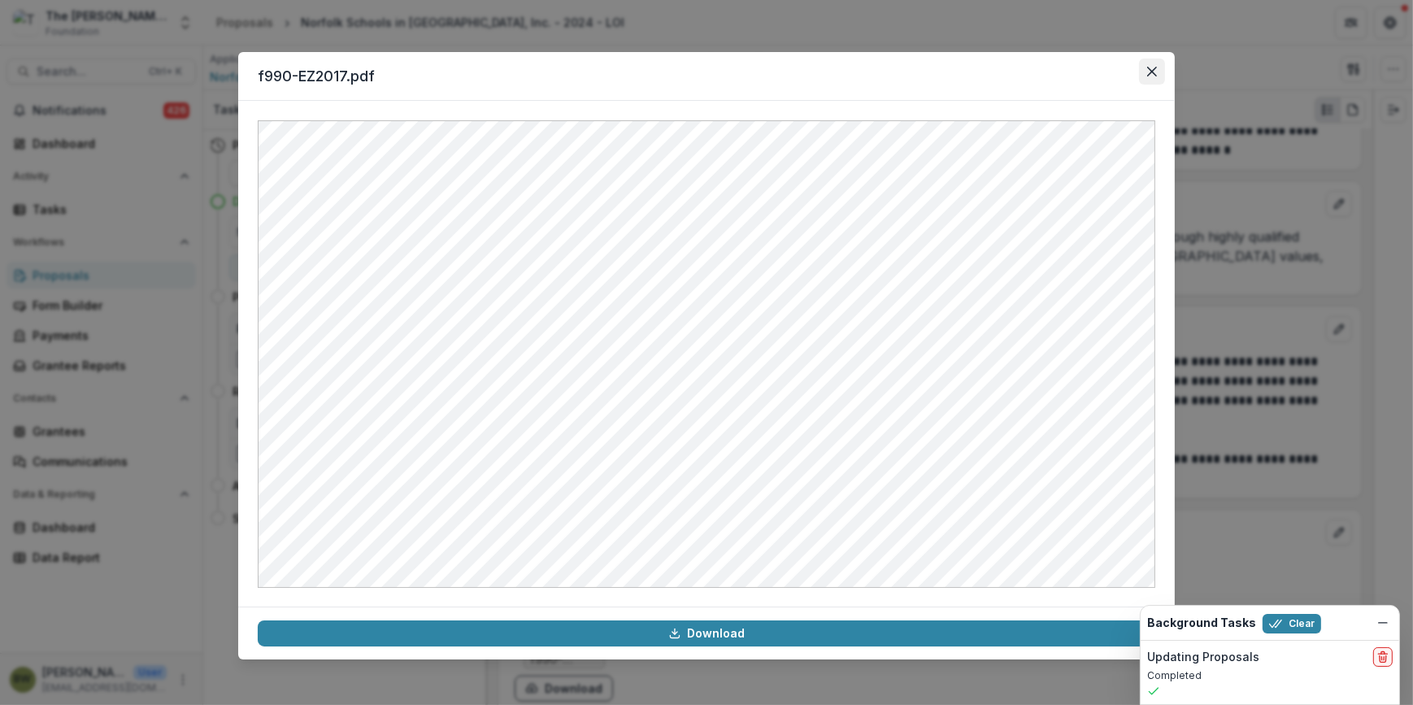
click at [1148, 72] on icon "Close" at bounding box center [1152, 72] width 10 height 10
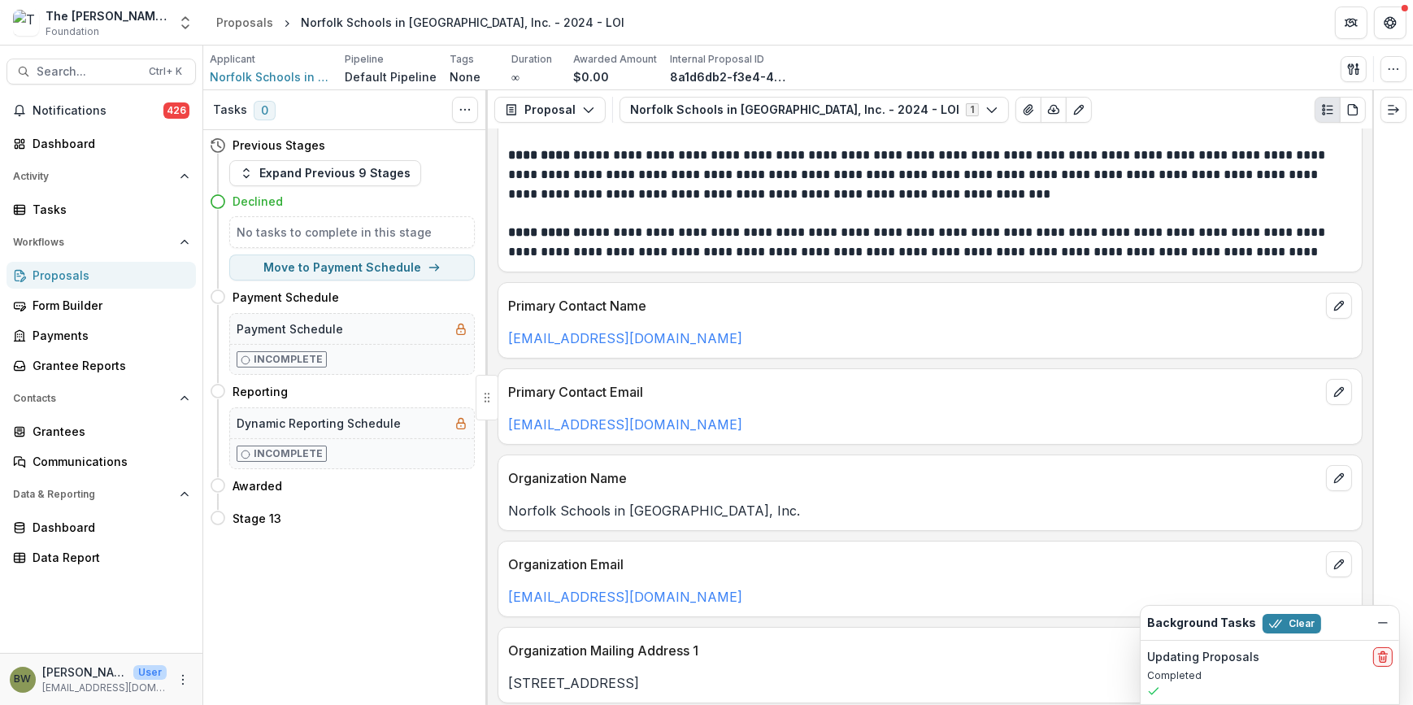
scroll to position [0, 0]
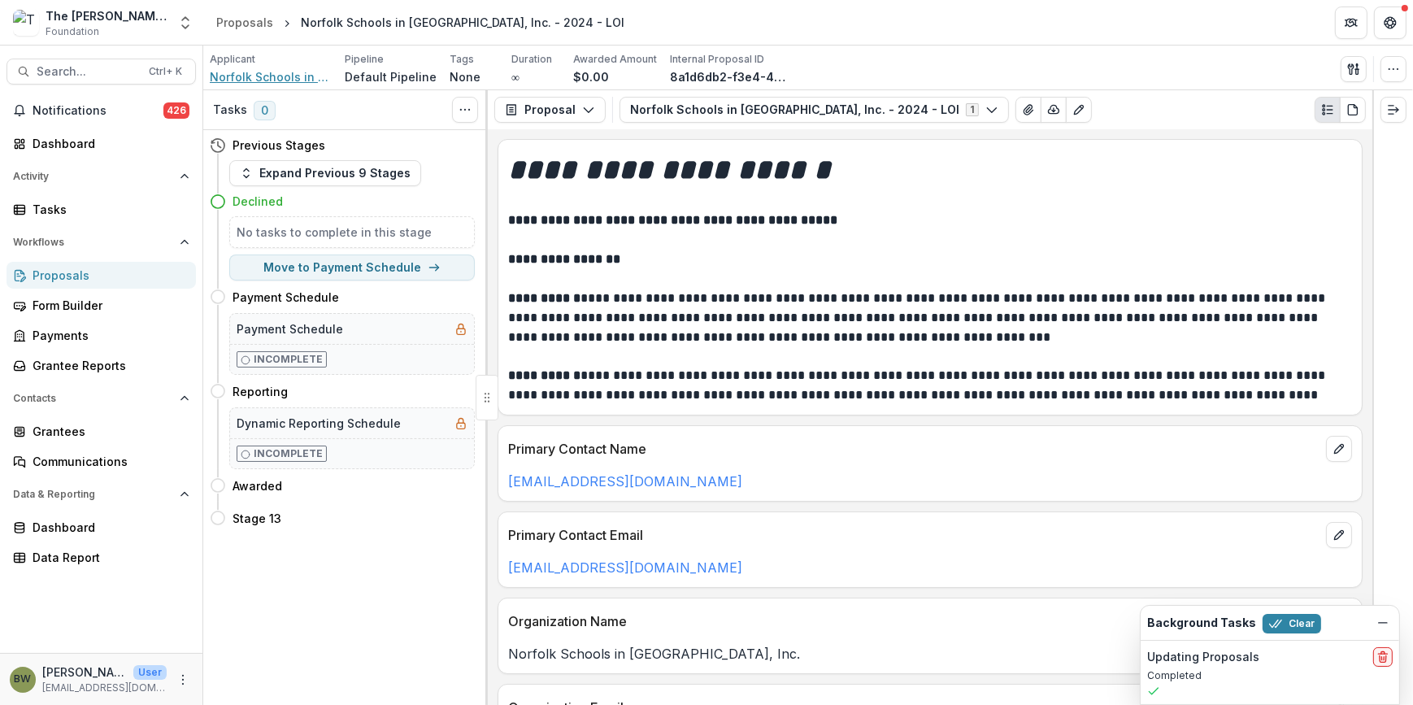
click at [247, 76] on span "Norfolk Schools in Malawi, Inc." at bounding box center [271, 76] width 122 height 17
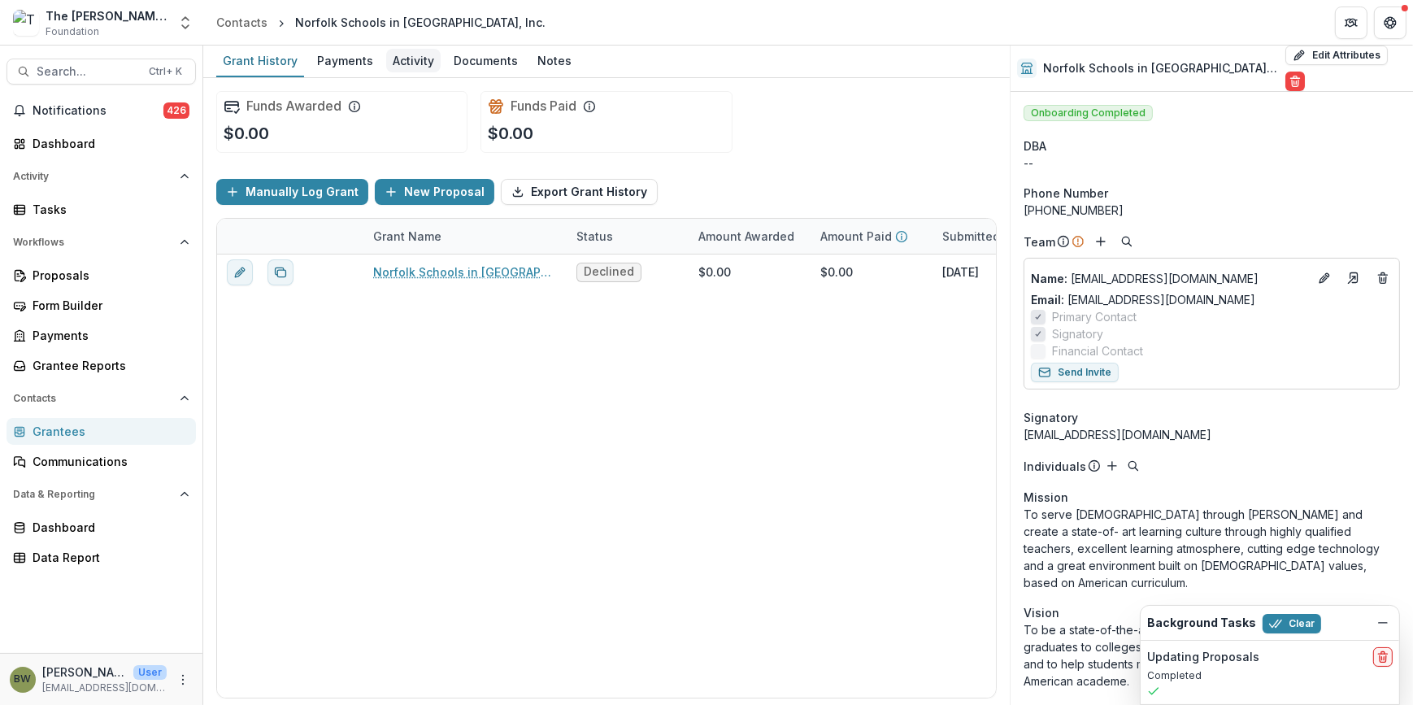
click at [413, 59] on div "Activity" at bounding box center [413, 61] width 54 height 24
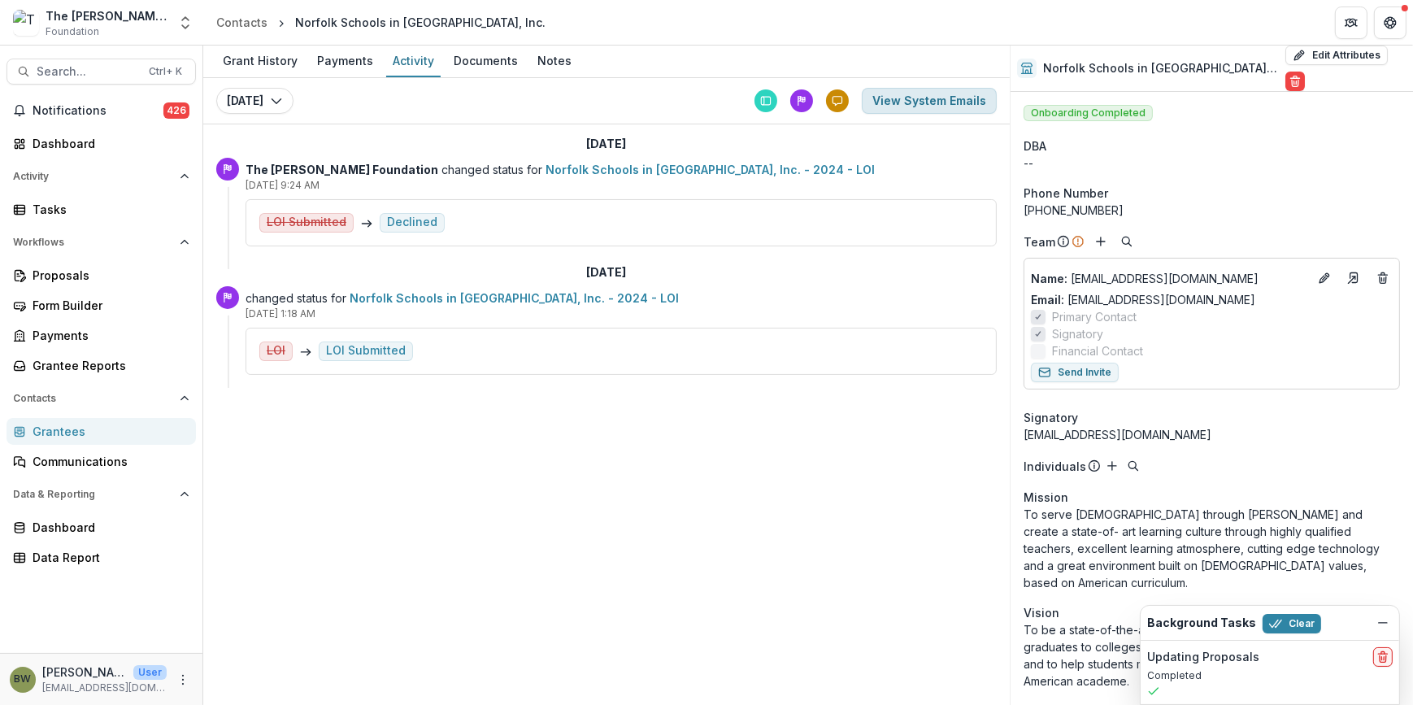
click at [966, 102] on button "View System Emails" at bounding box center [929, 101] width 135 height 26
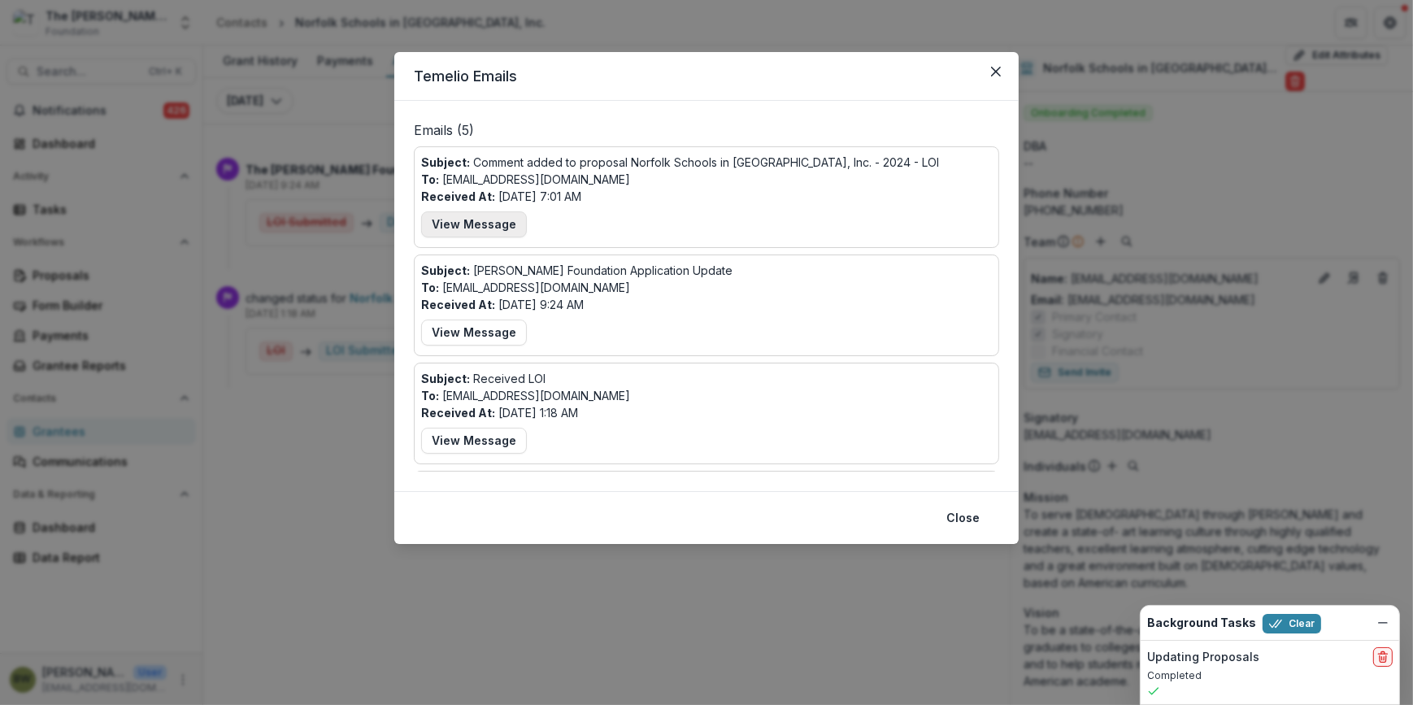
click at [471, 228] on button "View Message" at bounding box center [474, 224] width 106 height 26
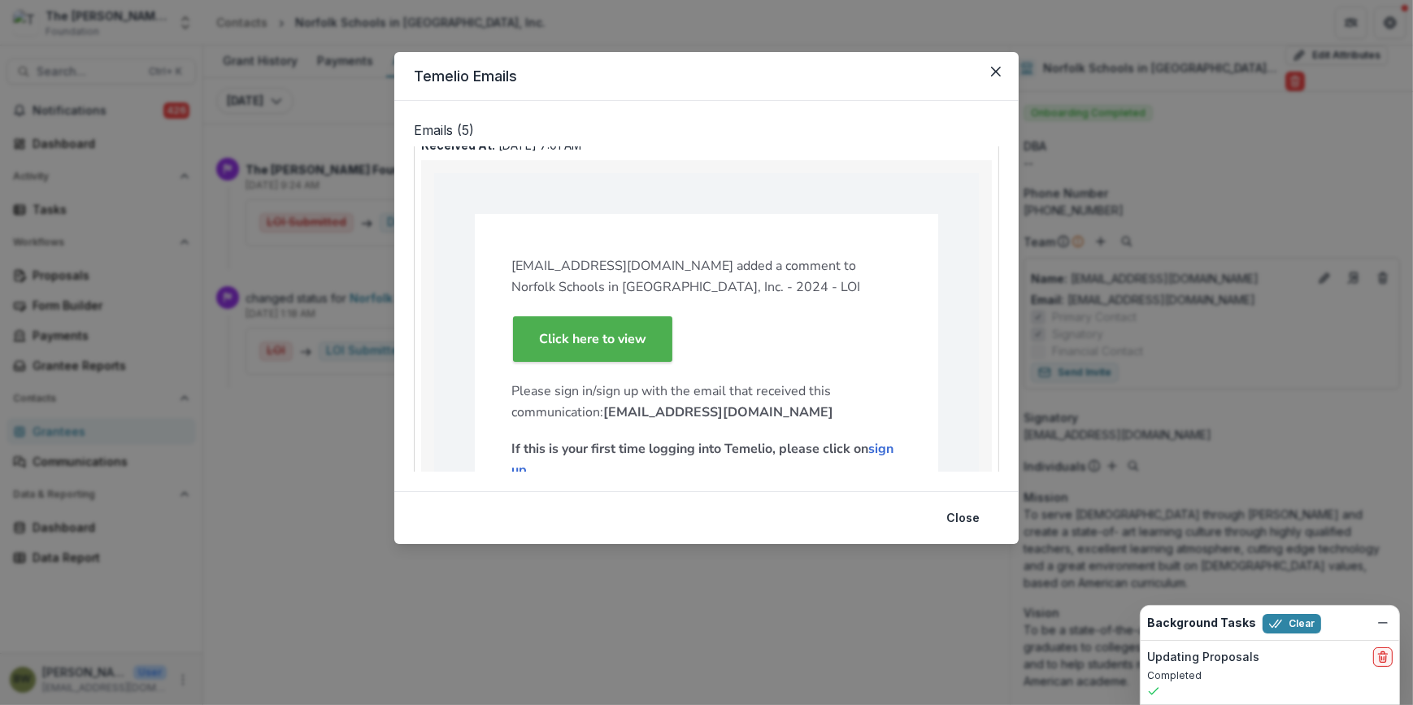
scroll to position [73, 0]
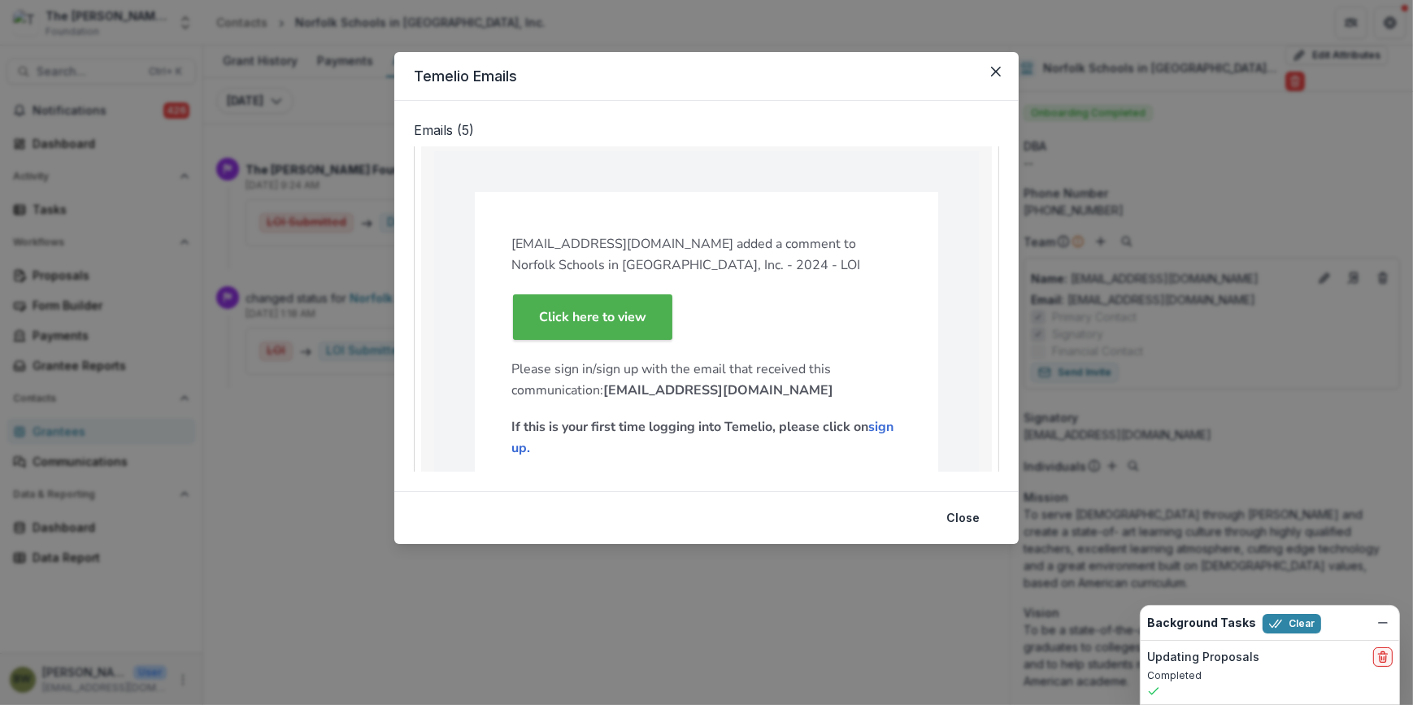
click at [623, 314] on strong "Click here to view" at bounding box center [592, 317] width 107 height 18
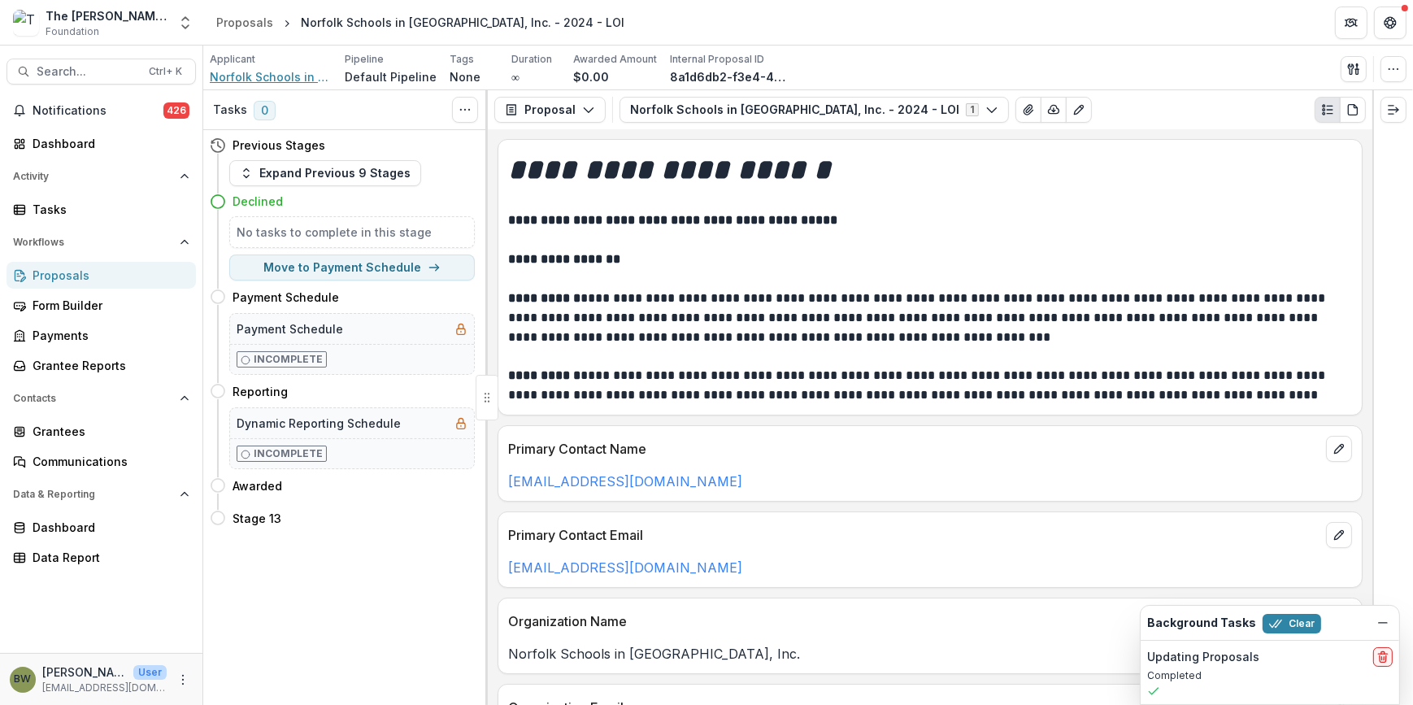
click at [236, 79] on span "Norfolk Schools in [GEOGRAPHIC_DATA], Inc." at bounding box center [271, 76] width 122 height 17
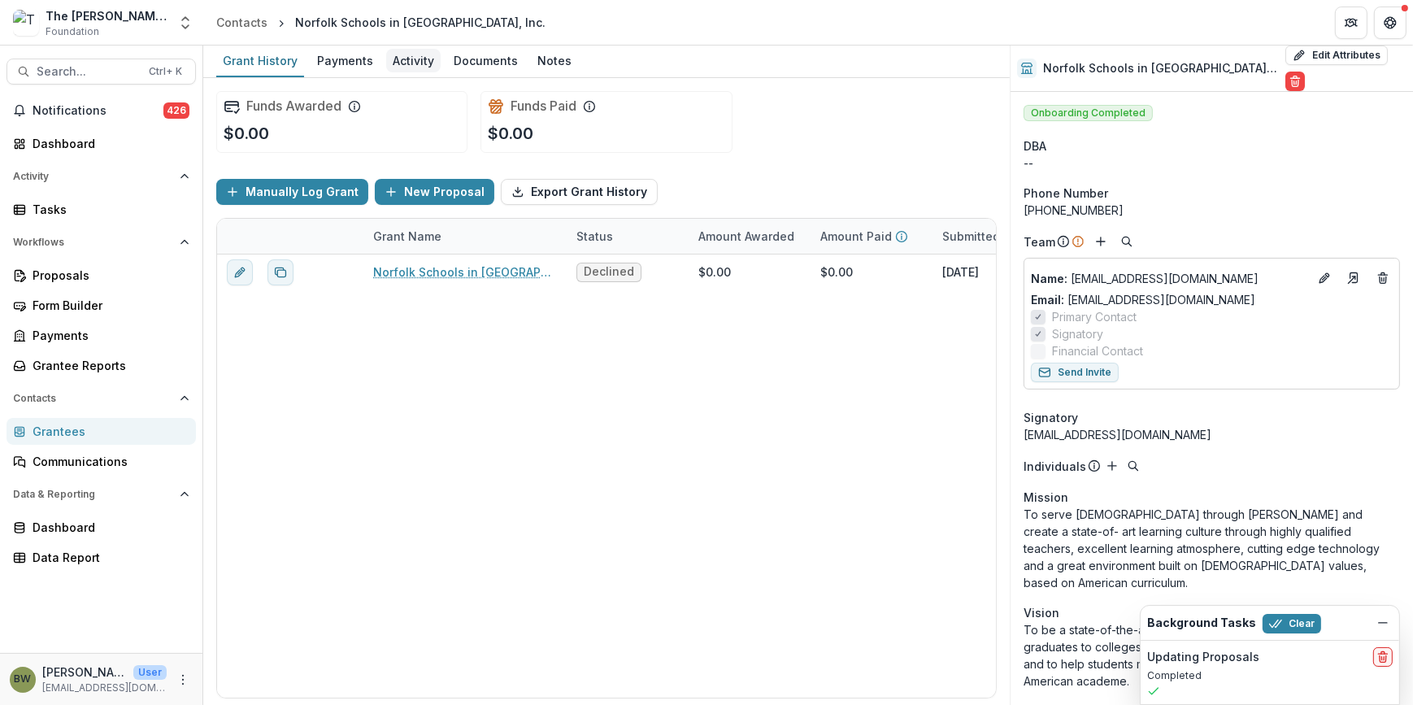
click at [397, 53] on div "Activity" at bounding box center [413, 61] width 54 height 24
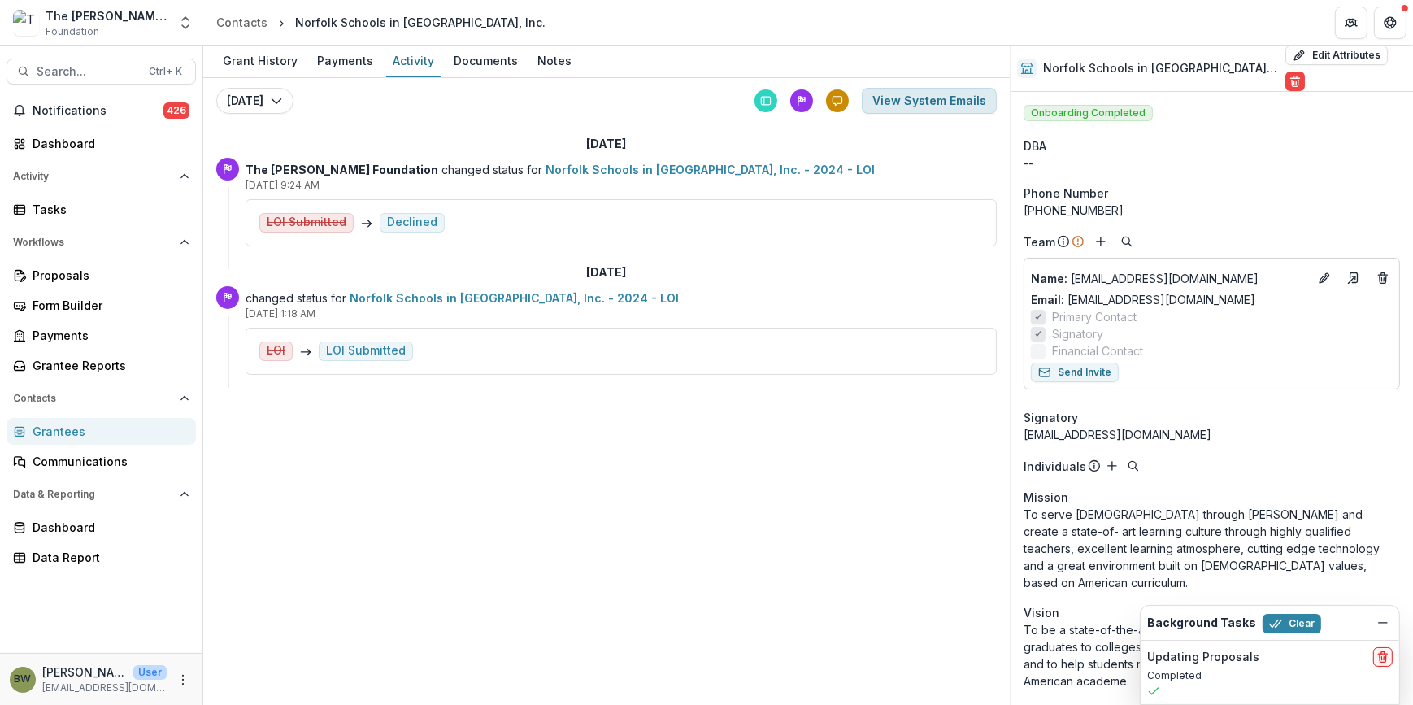
click at [943, 100] on button "View System Emails" at bounding box center [929, 101] width 135 height 26
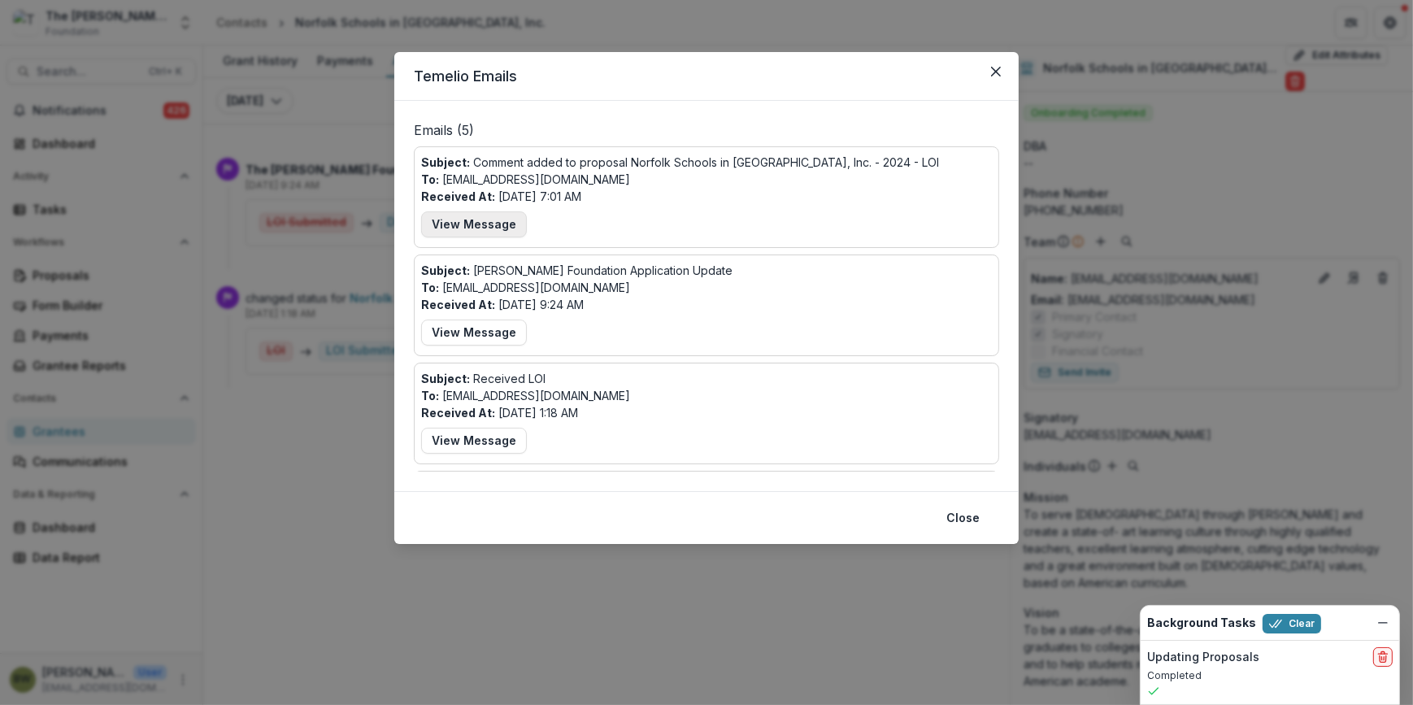
click at [490, 228] on button "View Message" at bounding box center [474, 224] width 106 height 26
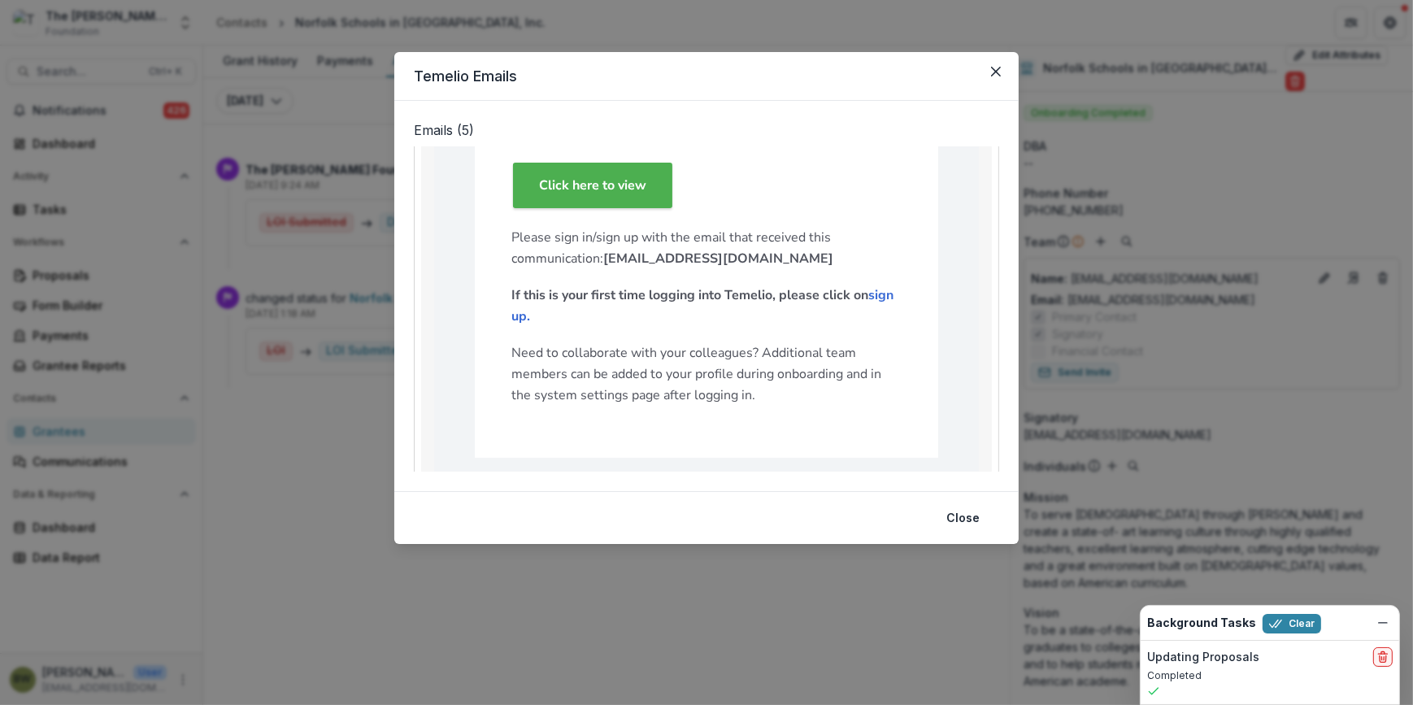
scroll to position [147, 0]
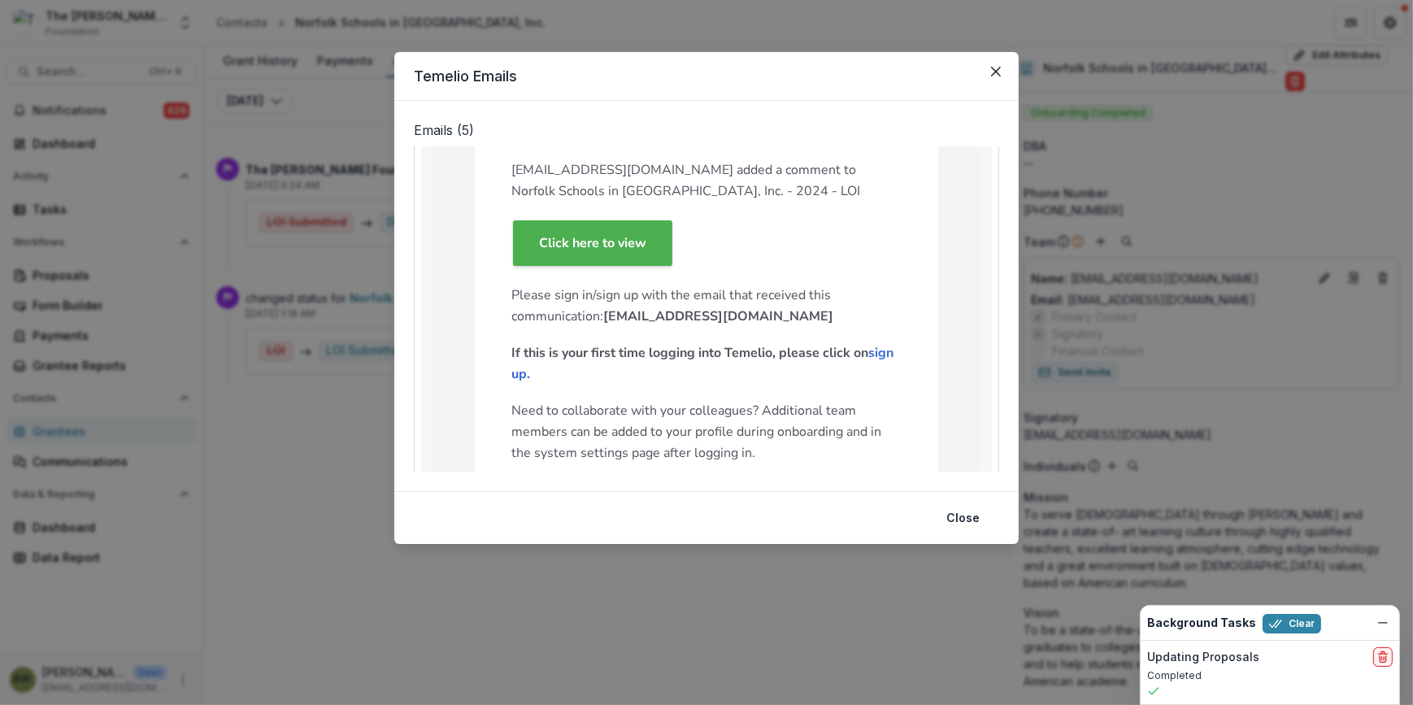
click at [626, 247] on strong "Click here to view" at bounding box center [592, 243] width 107 height 18
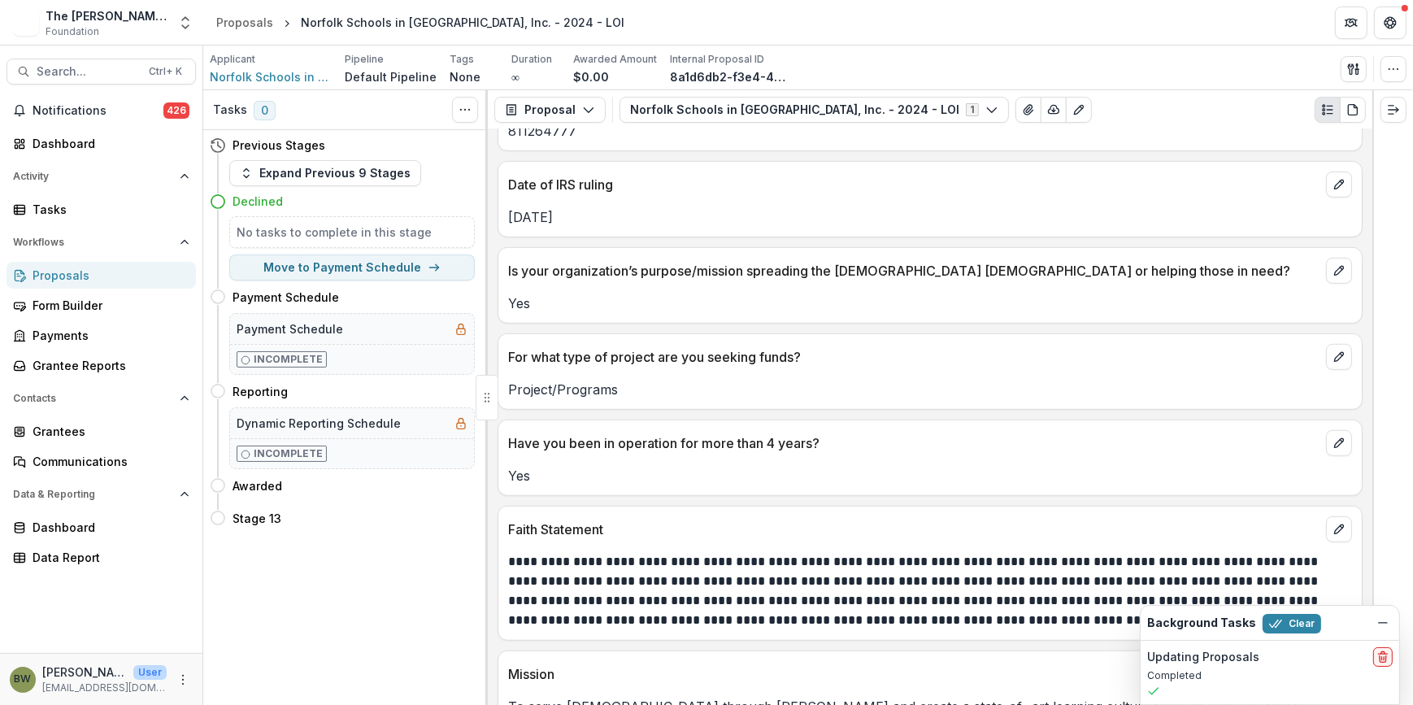
scroll to position [1874, 0]
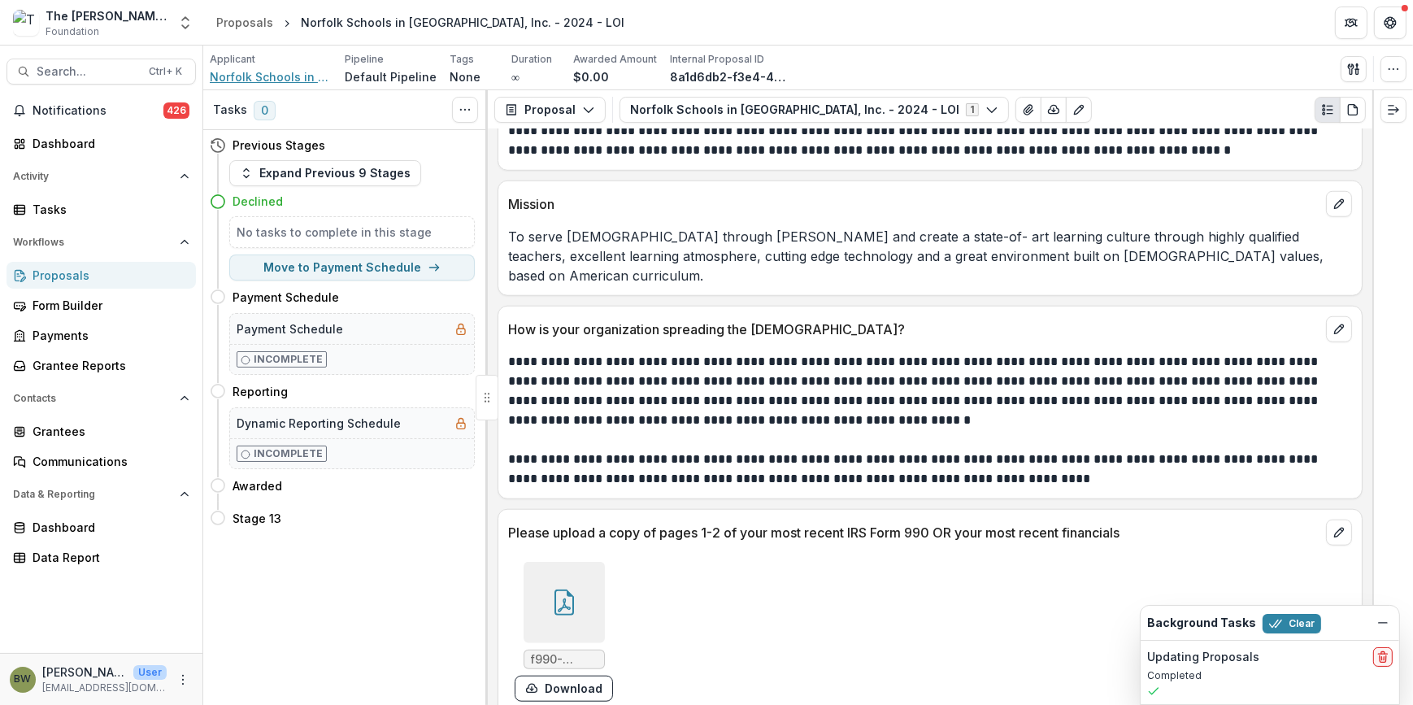
click at [252, 74] on span "Norfolk Schools in [GEOGRAPHIC_DATA], Inc." at bounding box center [271, 76] width 122 height 17
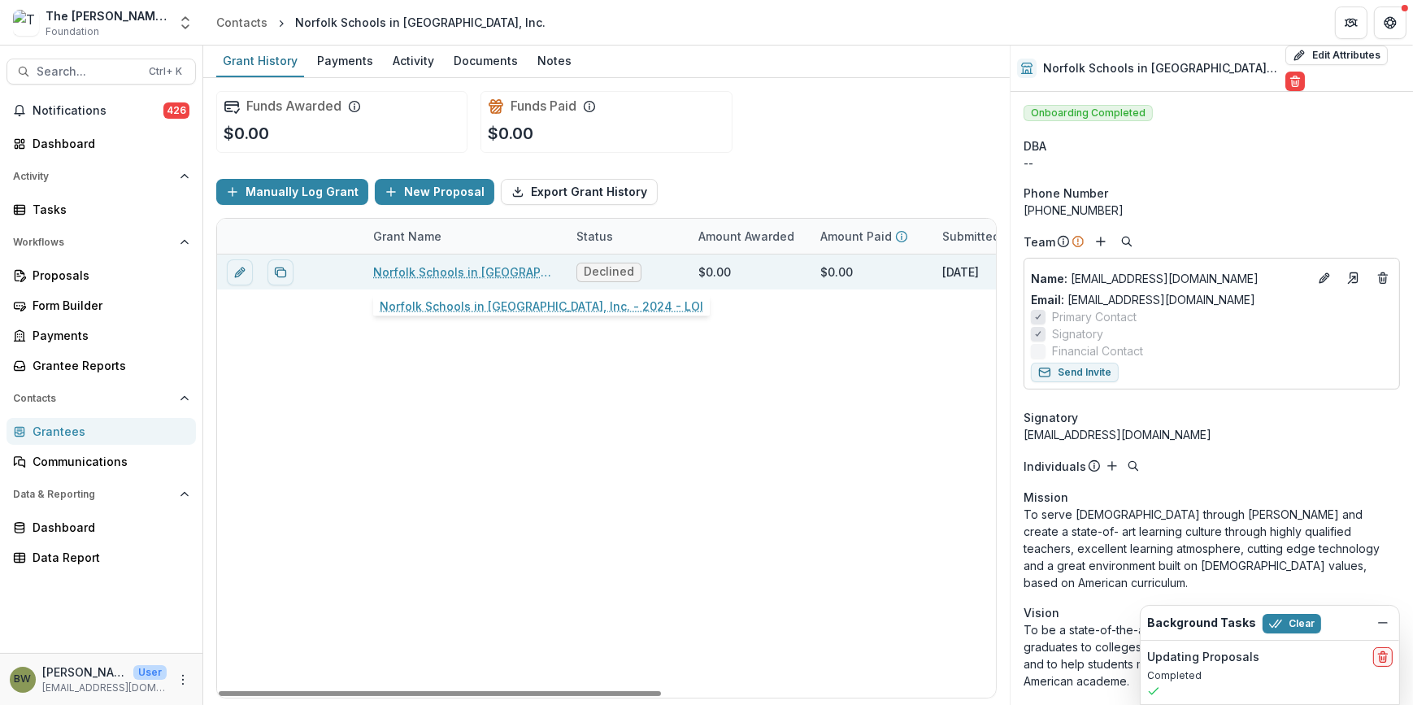
click at [448, 274] on link "Norfolk Schools in [GEOGRAPHIC_DATA], Inc. - 2024 - LOI" at bounding box center [465, 271] width 184 height 17
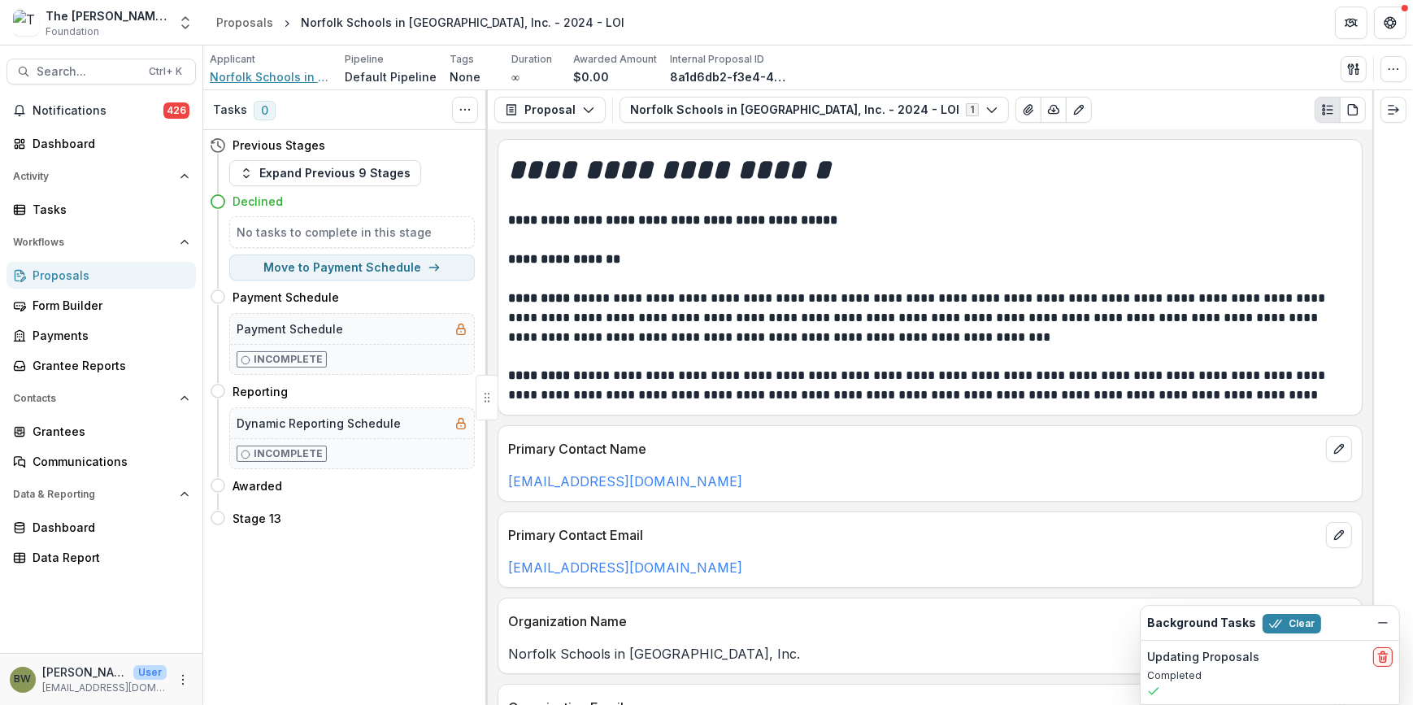
click at [301, 77] on span "Norfolk Schools in [GEOGRAPHIC_DATA], Inc." at bounding box center [271, 76] width 122 height 17
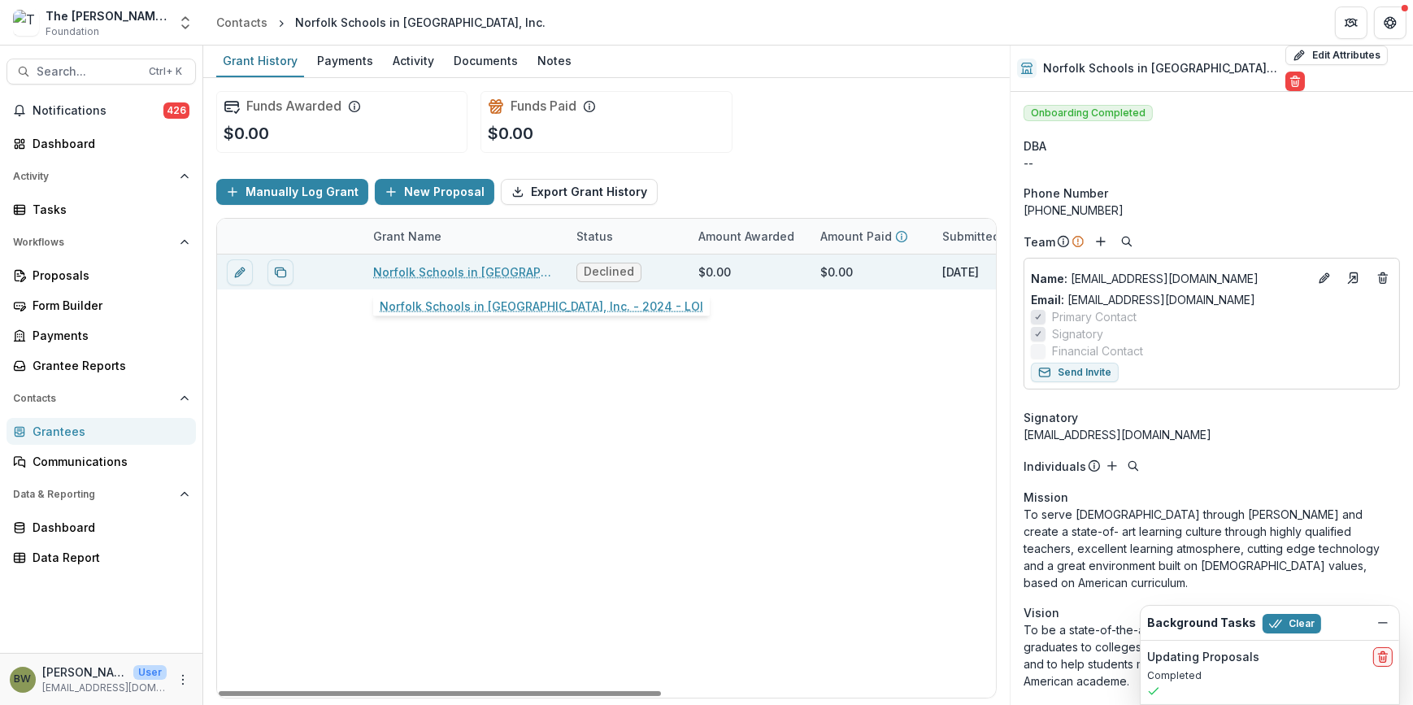
click at [453, 268] on link "Norfolk Schools in [GEOGRAPHIC_DATA], Inc. - 2024 - LOI" at bounding box center [465, 271] width 184 height 17
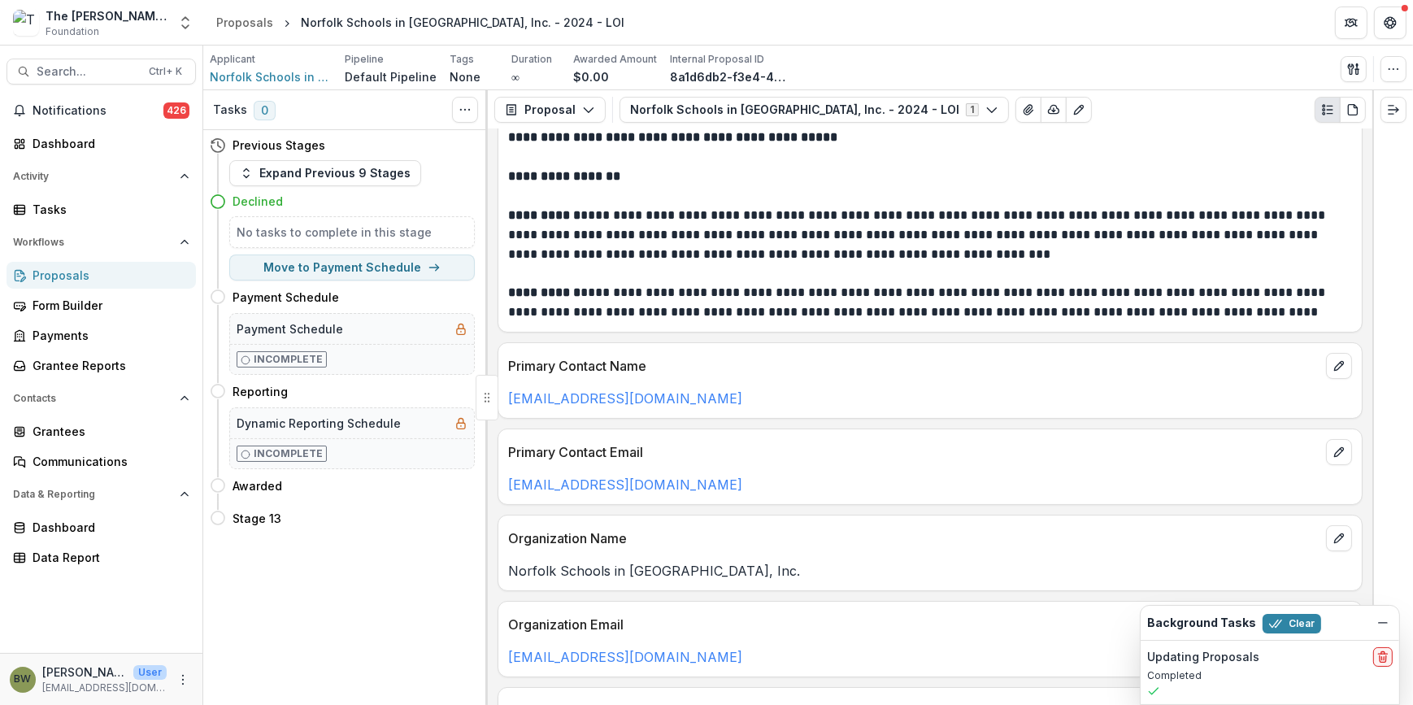
scroll to position [295, 0]
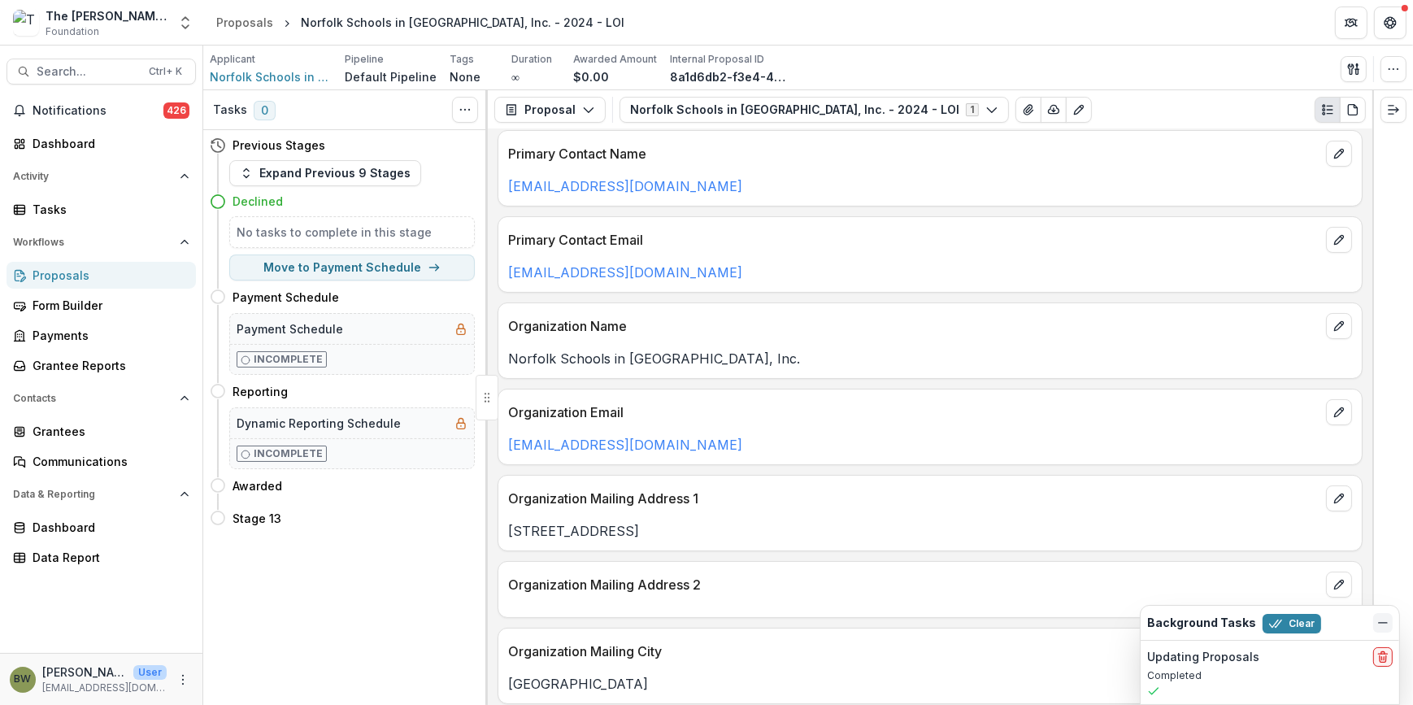
click at [1374, 618] on button "Dismiss" at bounding box center [1383, 623] width 20 height 20
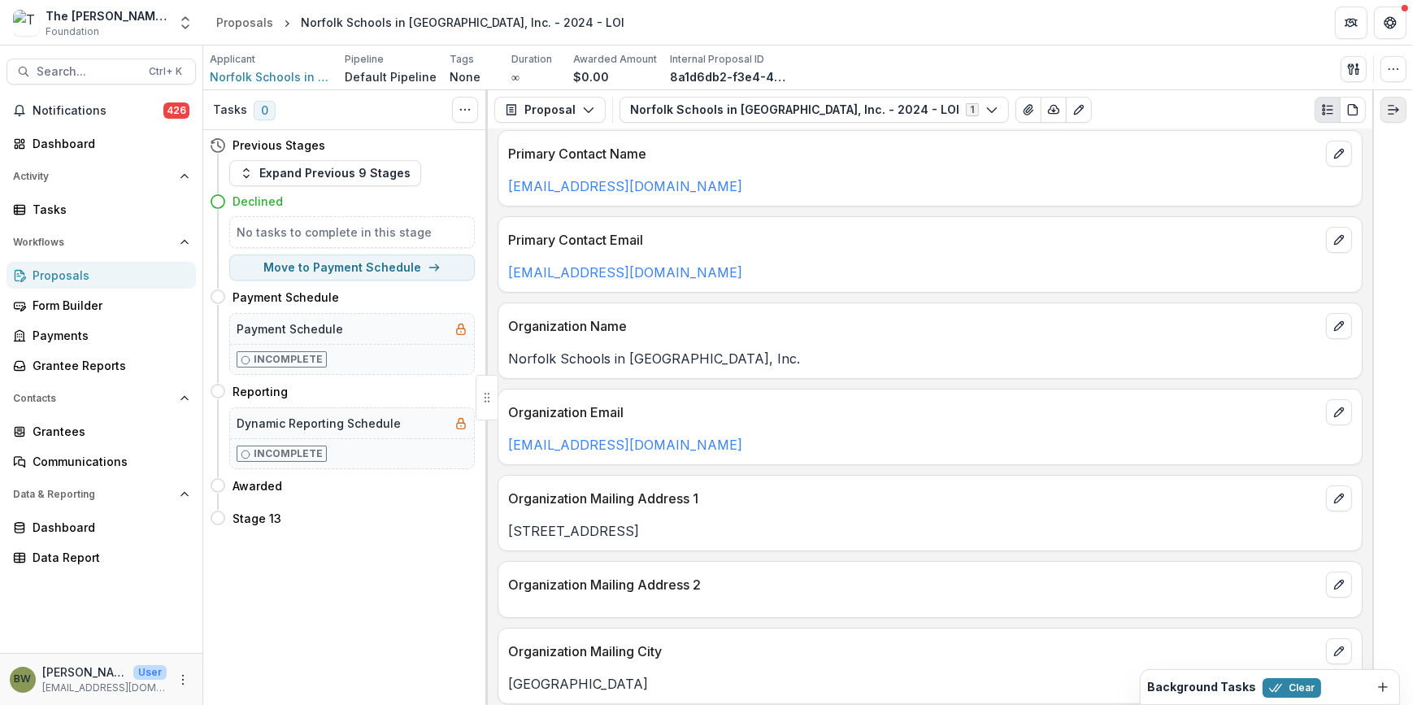
click at [1397, 106] on icon "Expand right" at bounding box center [1393, 109] width 13 height 13
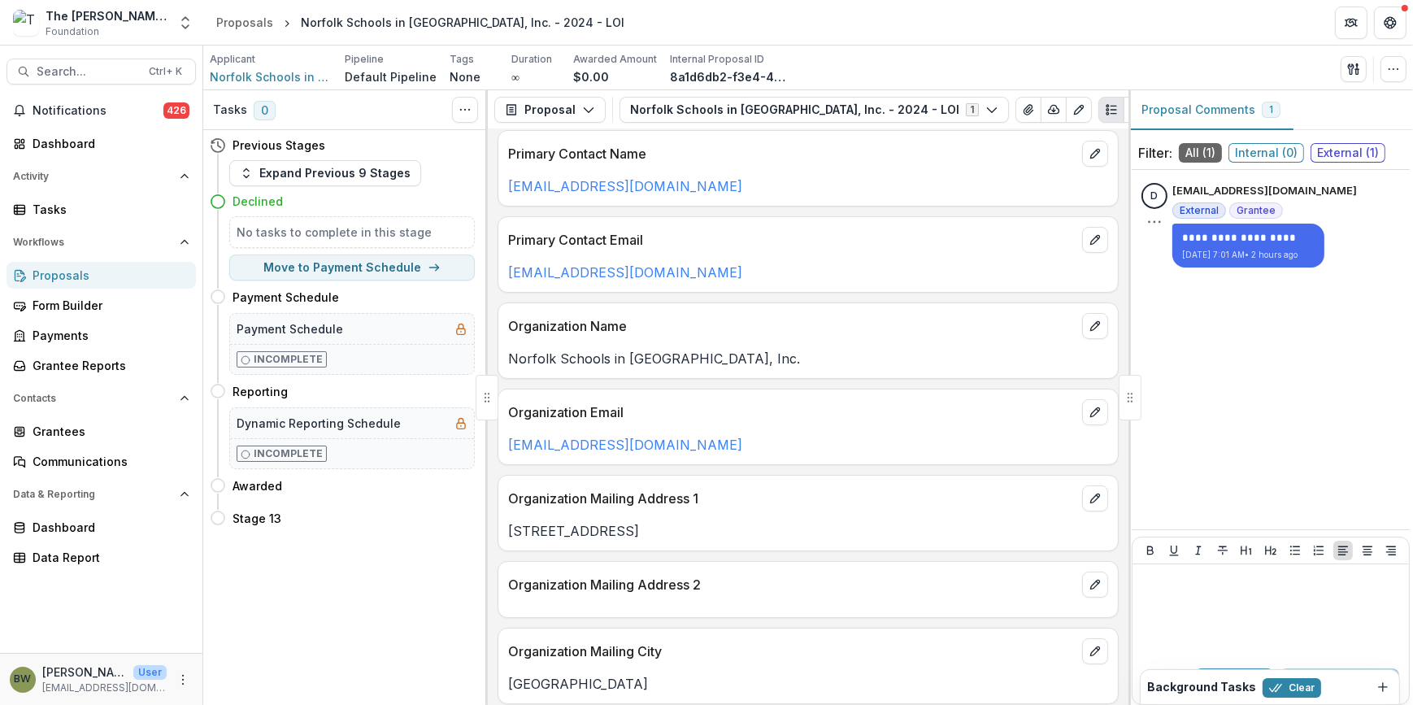
drag, startPoint x: 1371, startPoint y: 186, endPoint x: 1174, endPoint y: 193, distance: 197.7
click at [1174, 193] on div "**********" at bounding box center [1270, 225] width 259 height 85
copy p "[EMAIL_ADDRESS][DOMAIN_NAME]"
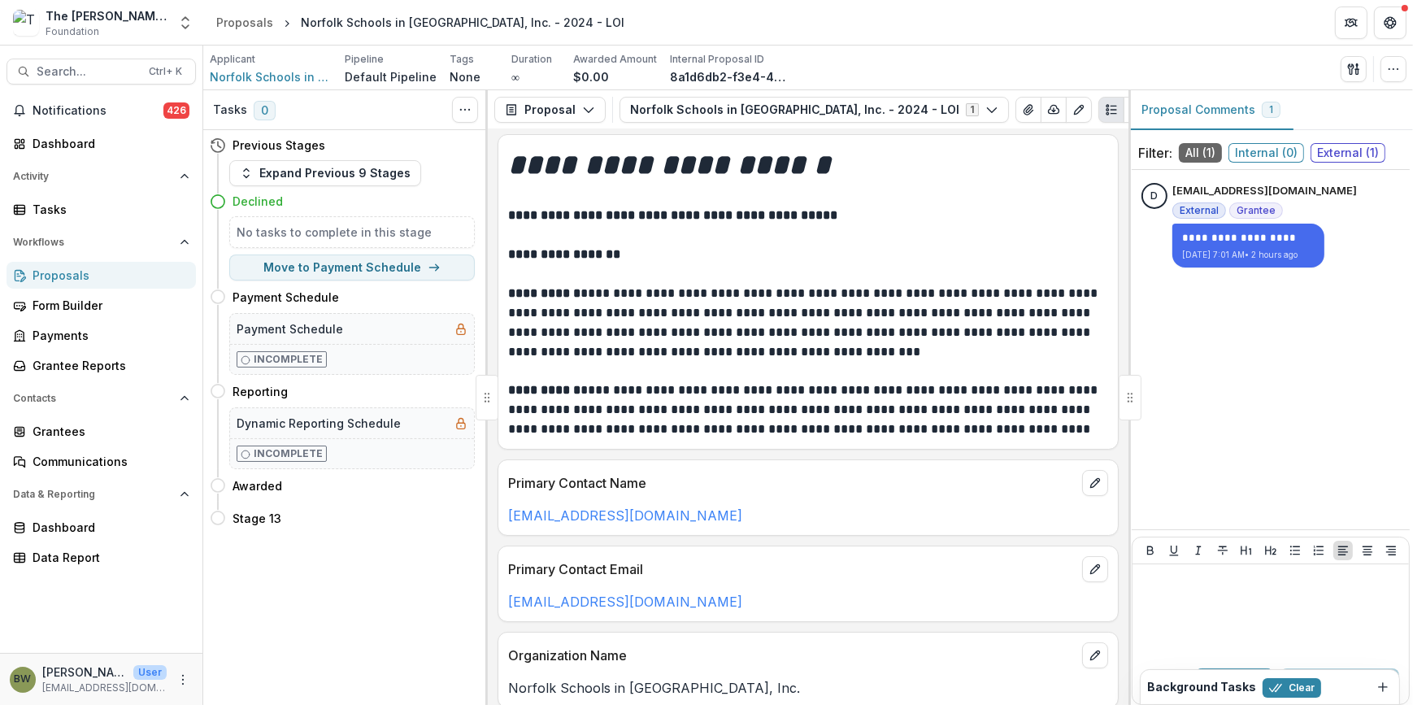
scroll to position [0, 0]
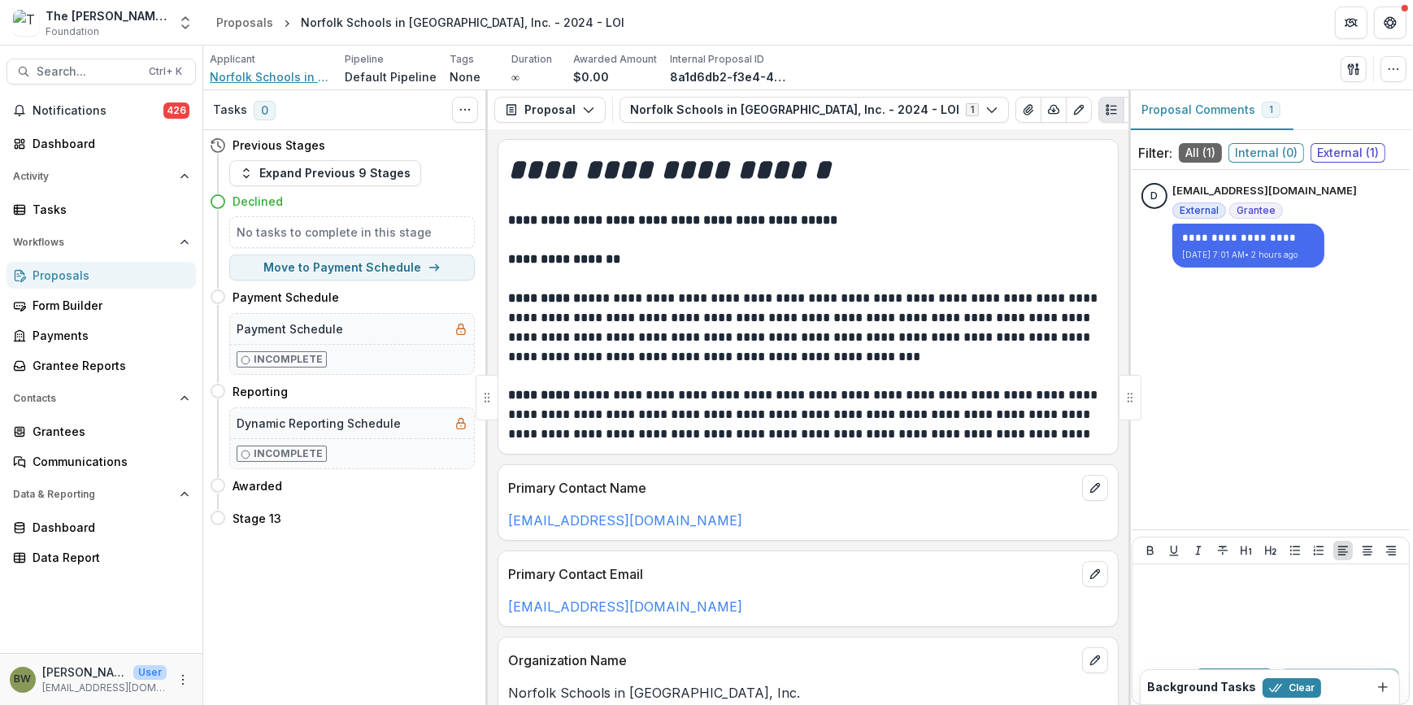
click at [237, 79] on span "Norfolk Schools in [GEOGRAPHIC_DATA], Inc." at bounding box center [271, 76] width 122 height 17
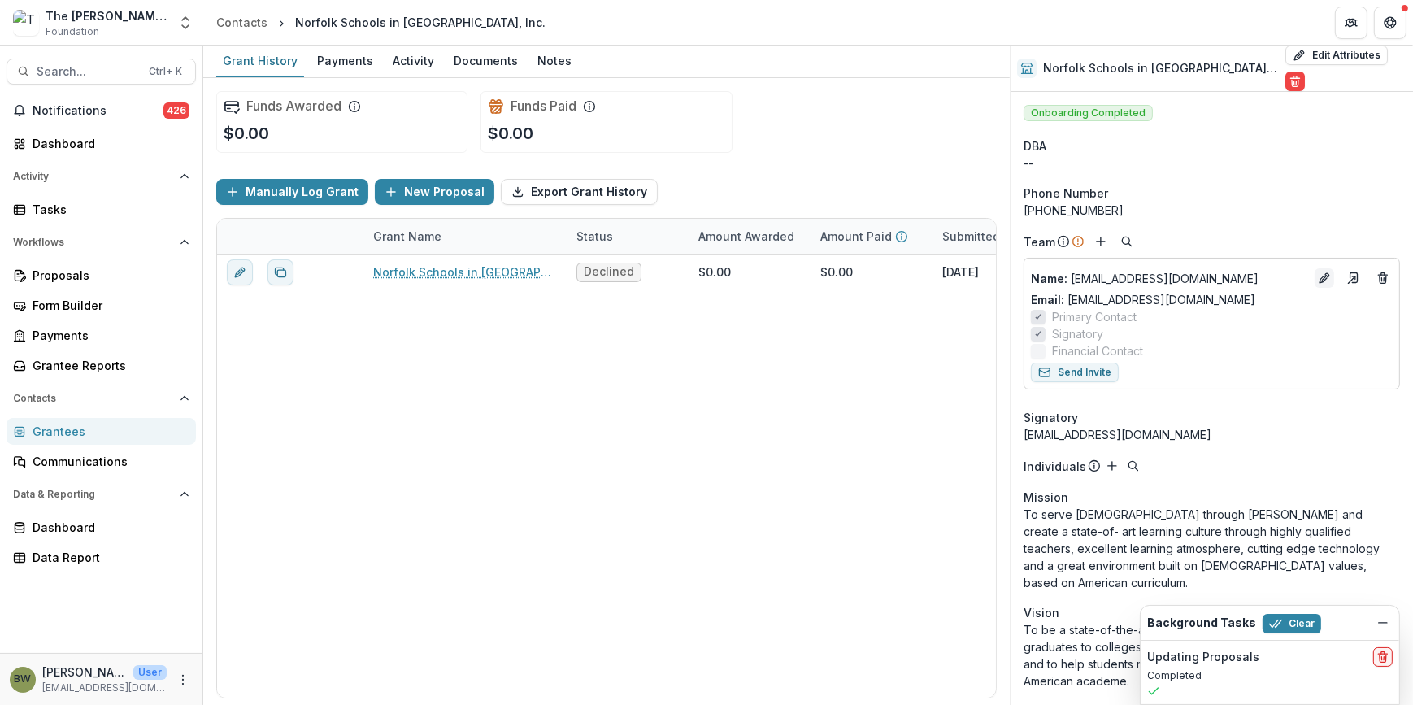
click at [1323, 272] on icon "Edit" at bounding box center [1324, 278] width 13 height 13
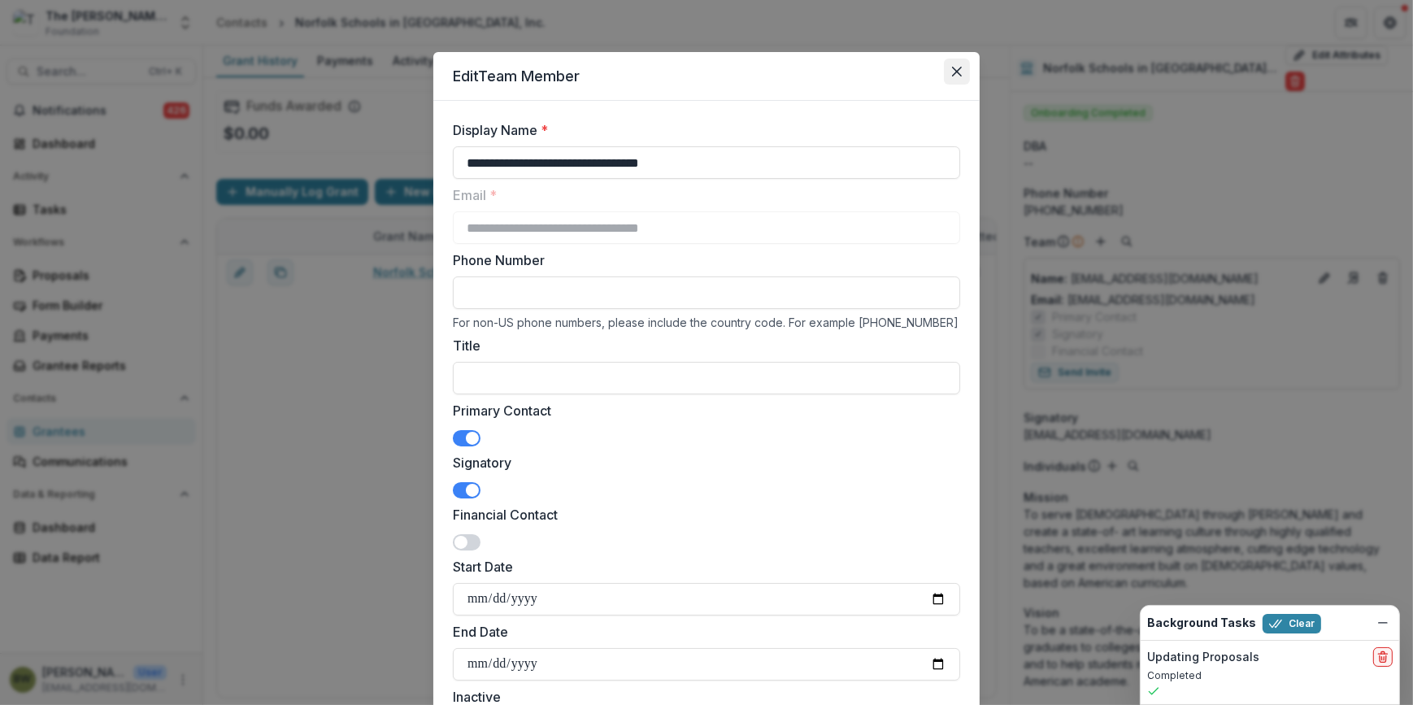
click at [958, 67] on icon "Close" at bounding box center [957, 72] width 10 height 10
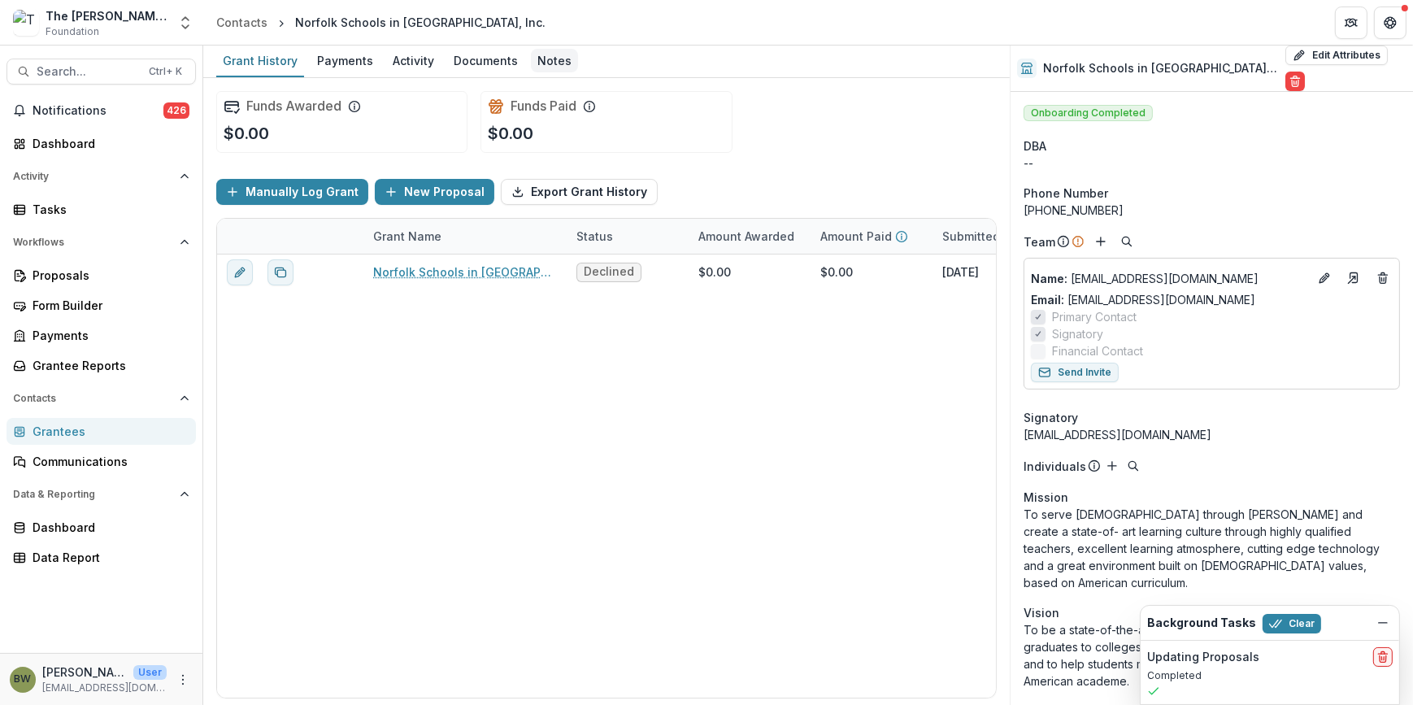
click at [538, 59] on div "Notes" at bounding box center [554, 61] width 47 height 24
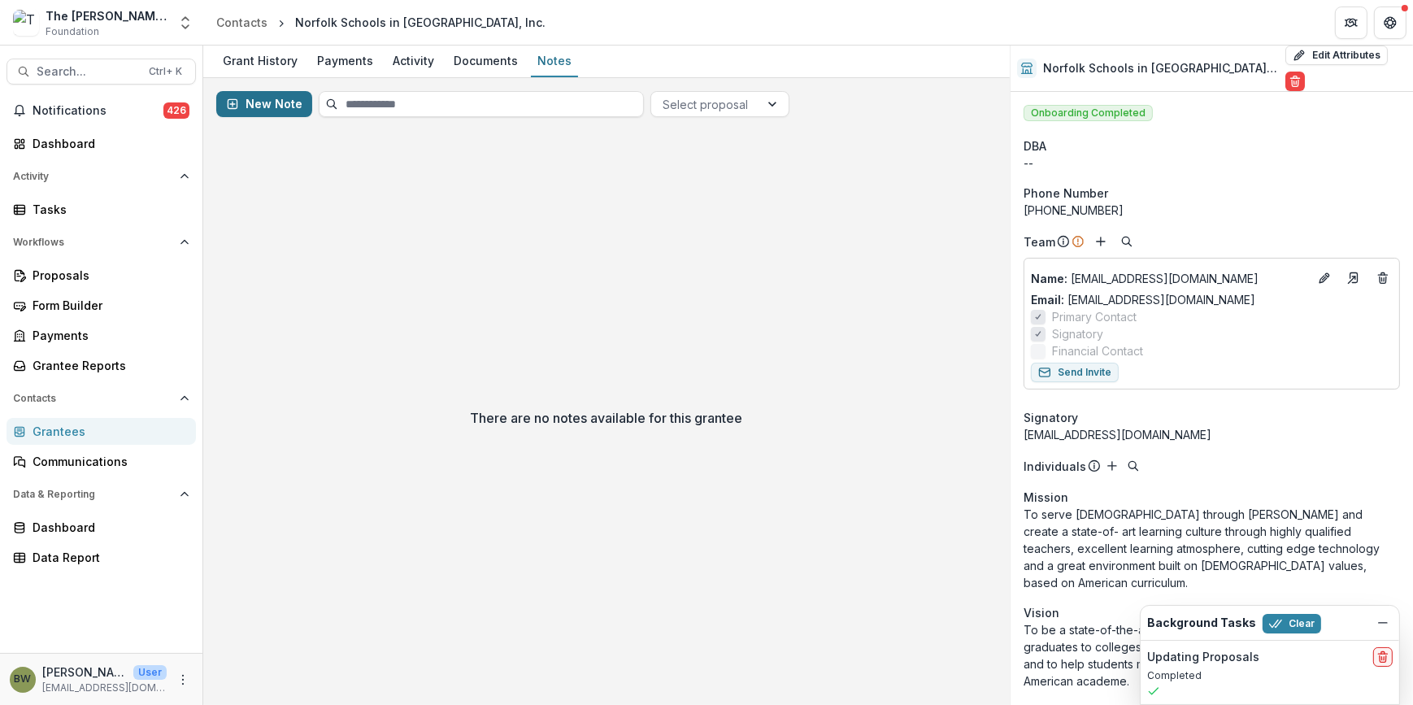
click at [275, 100] on button "New Note" at bounding box center [264, 104] width 96 height 26
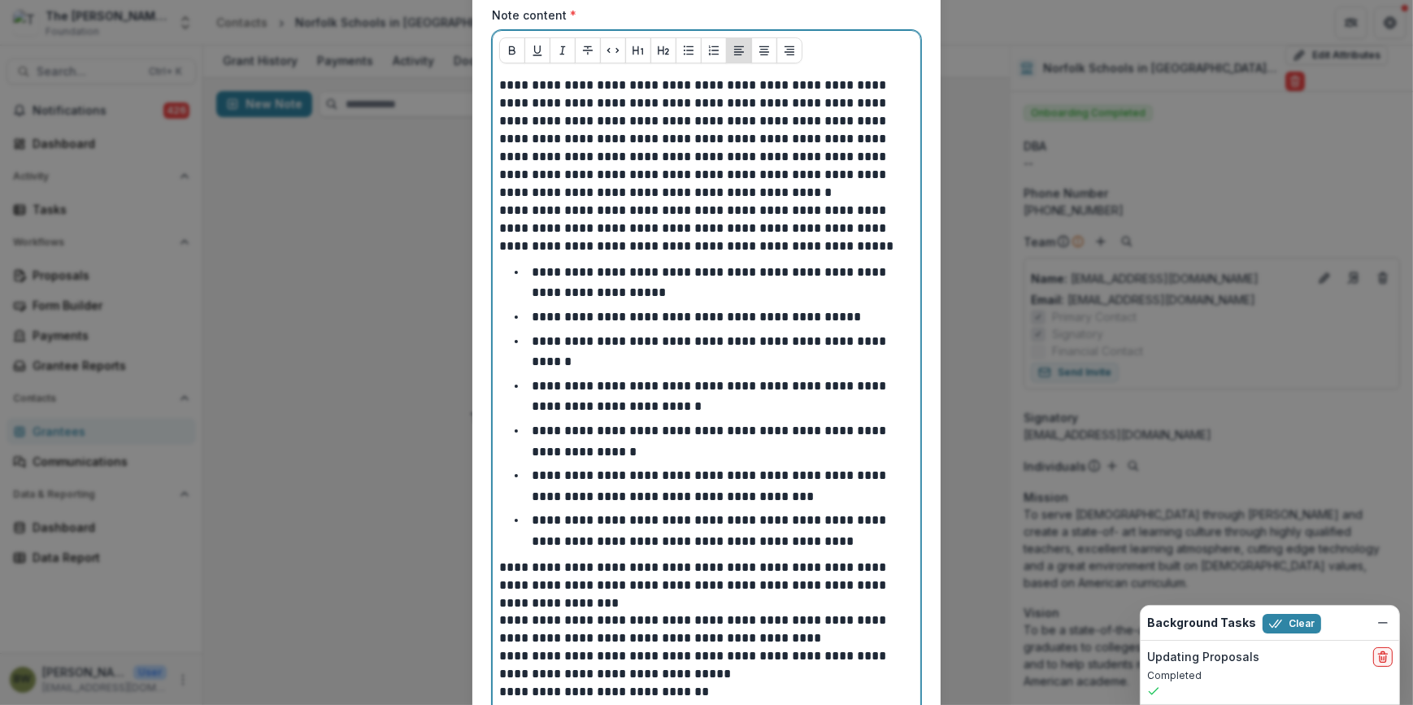
scroll to position [410, 0]
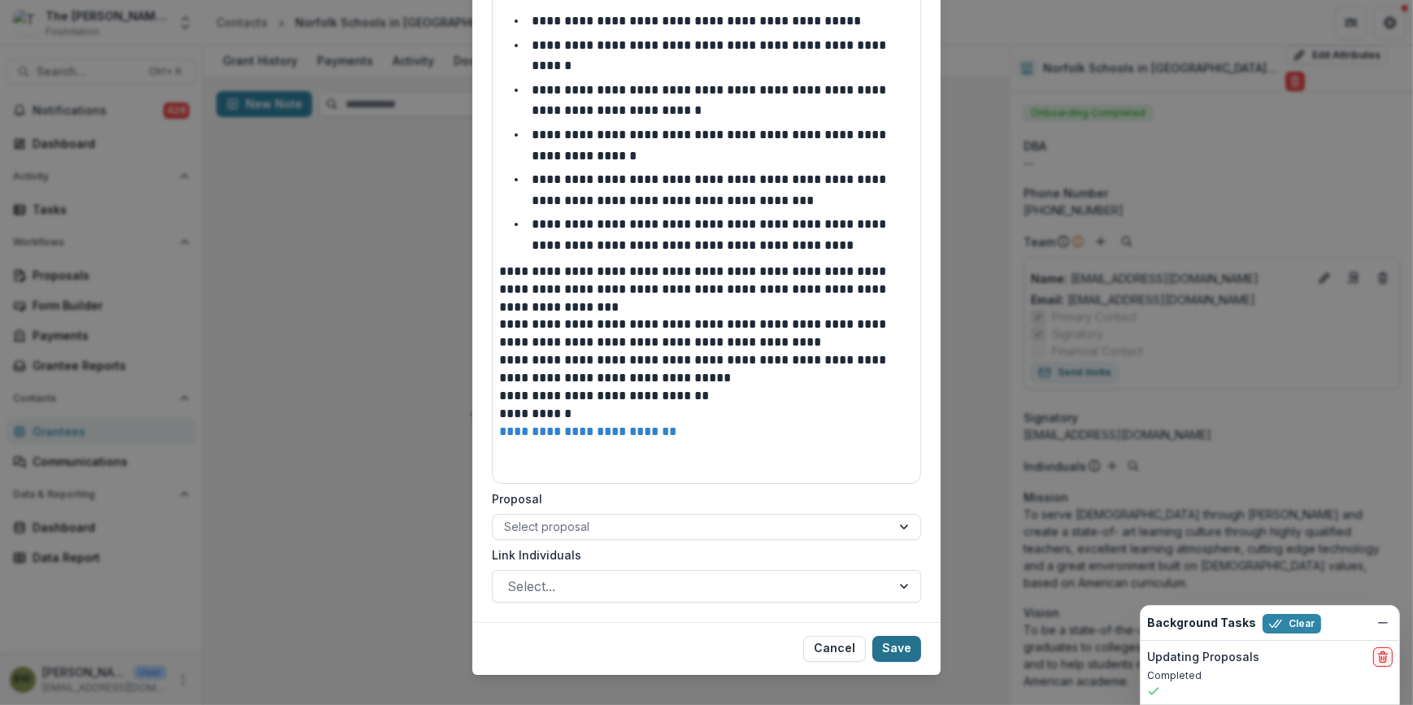
click at [902, 636] on button "Save" at bounding box center [896, 649] width 49 height 26
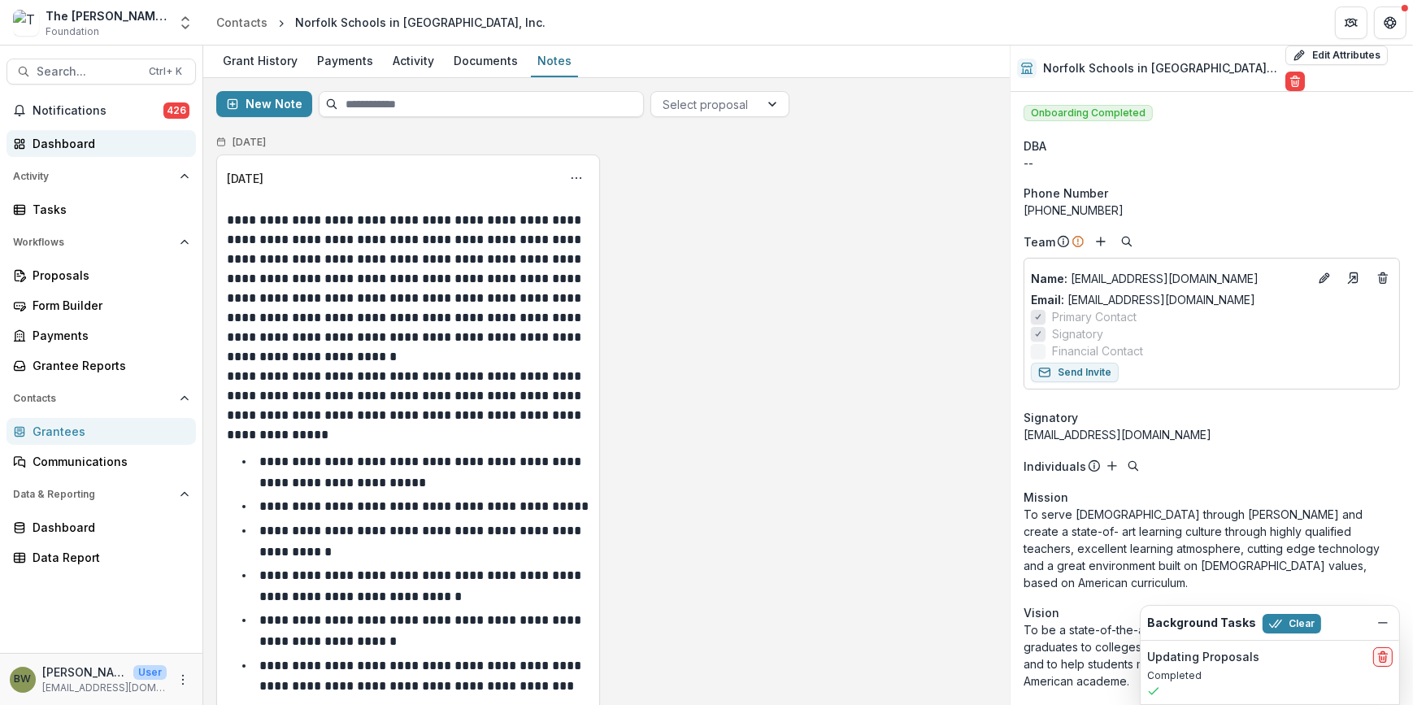
click at [63, 133] on link "Dashboard" at bounding box center [101, 143] width 189 height 27
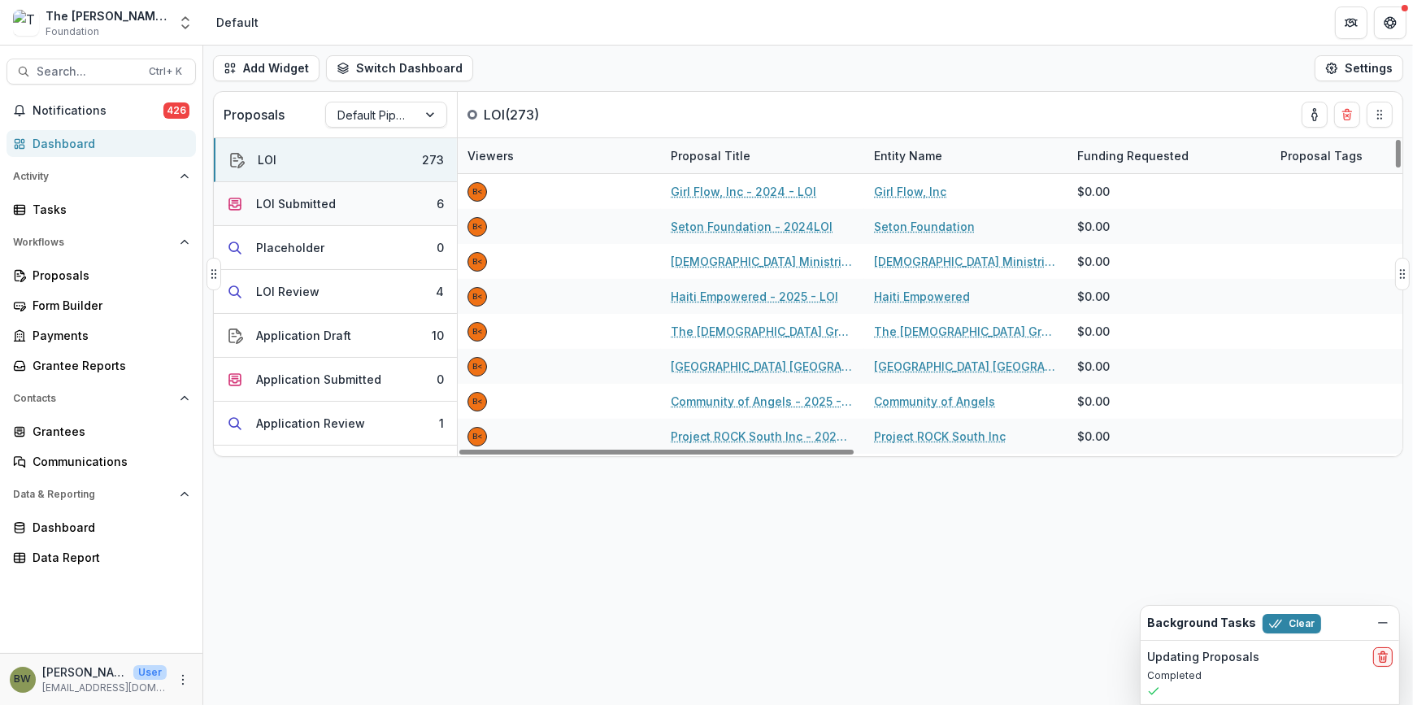
click at [311, 202] on div "LOI Submitted" at bounding box center [296, 203] width 80 height 17
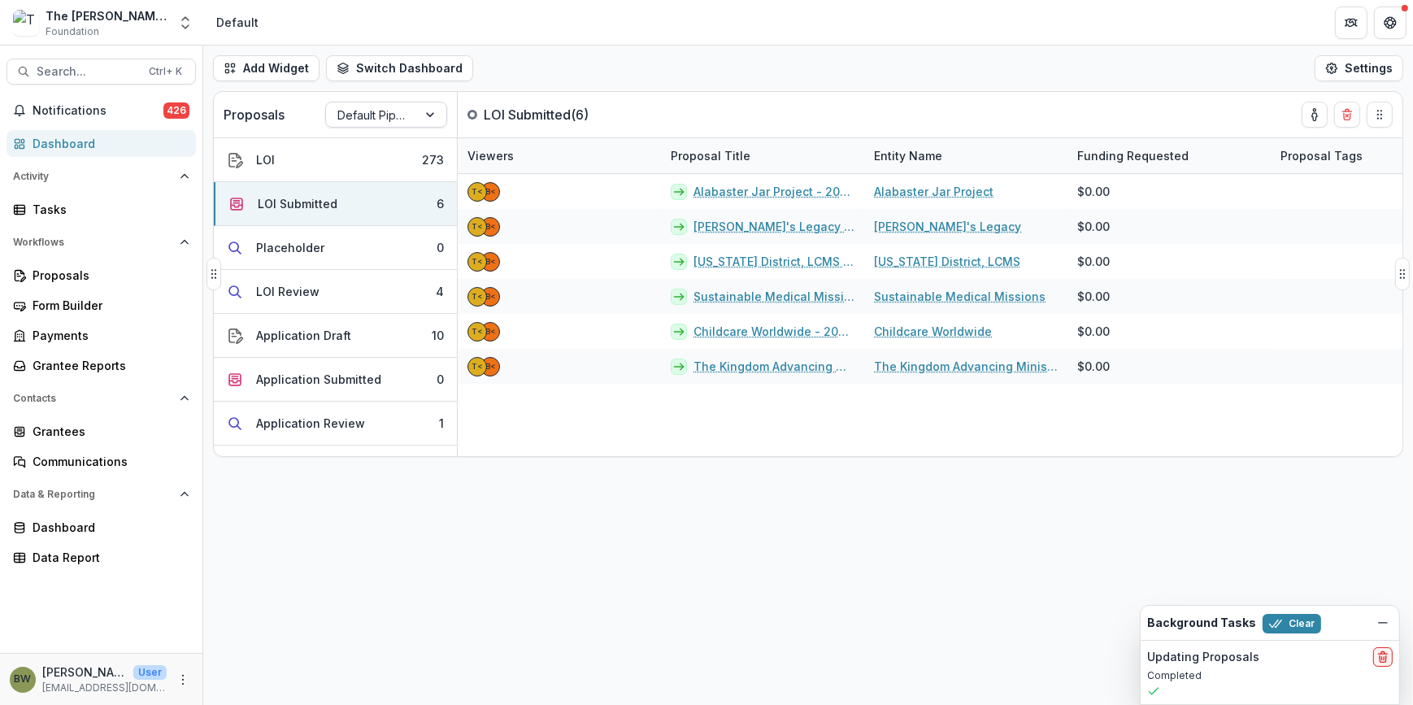
click at [428, 113] on div at bounding box center [431, 114] width 29 height 24
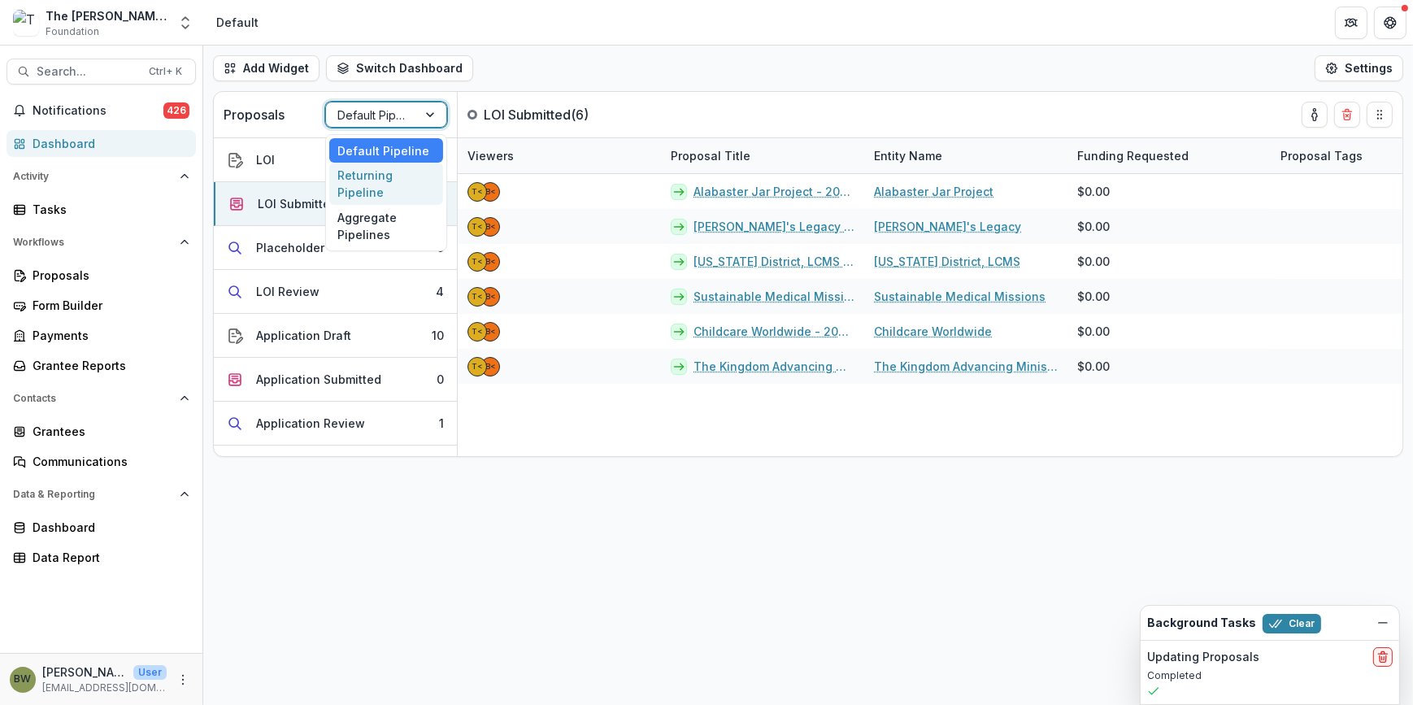
click at [398, 182] on div "Returning Pipeline" at bounding box center [386, 184] width 114 height 42
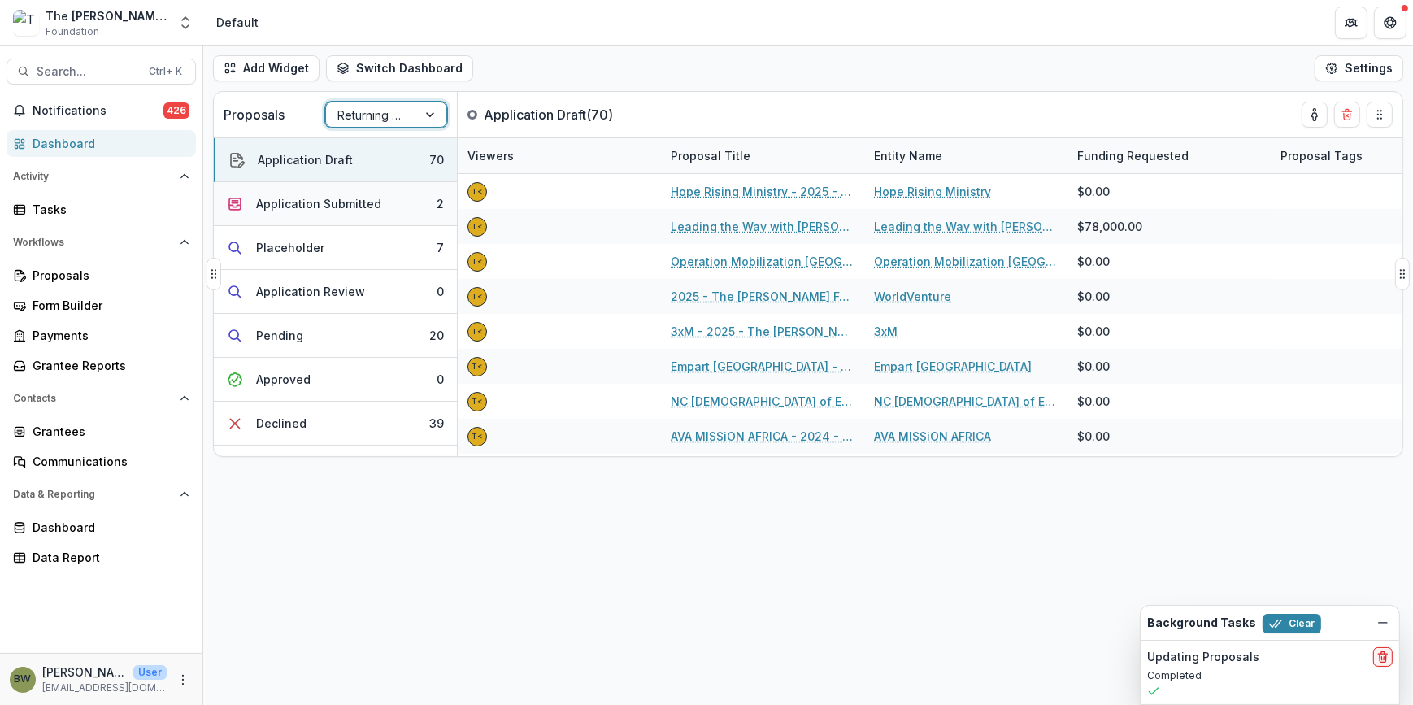
click at [341, 205] on div "Application Submitted" at bounding box center [318, 203] width 125 height 17
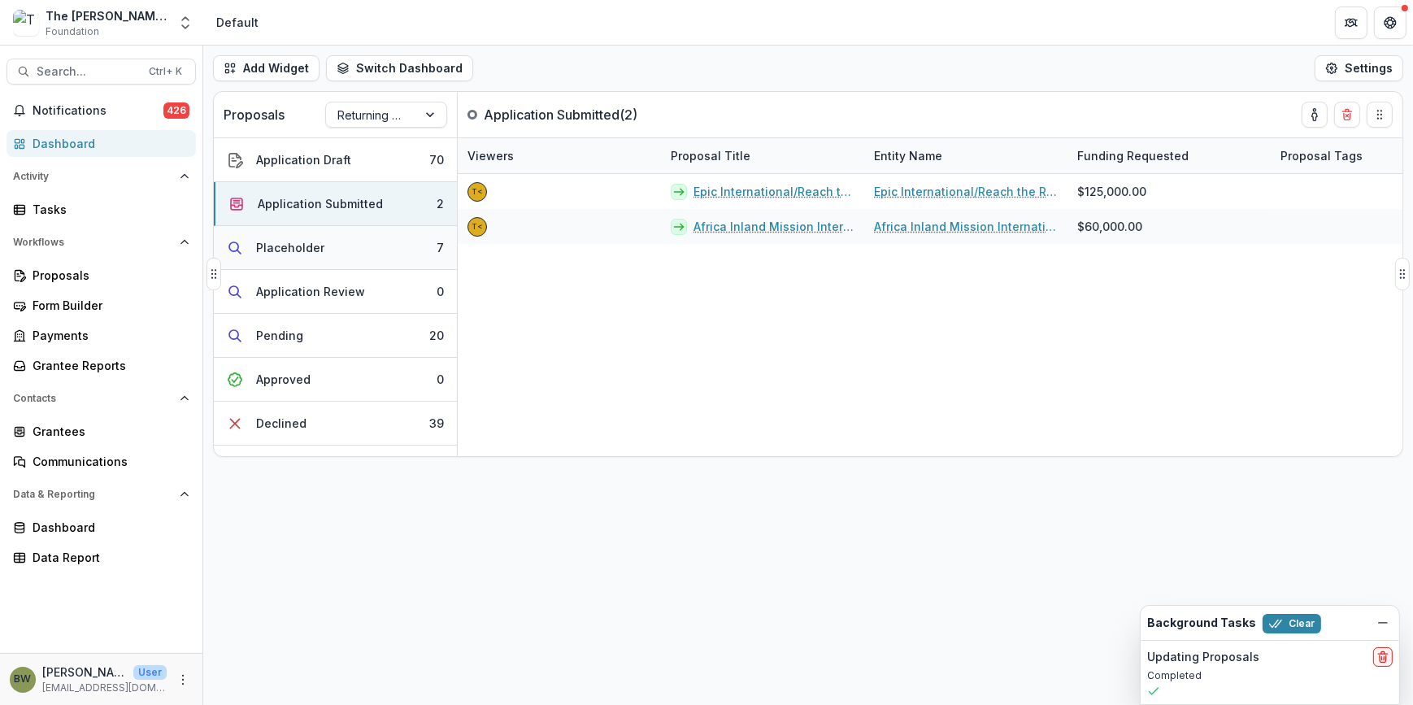
scroll to position [119, 0]
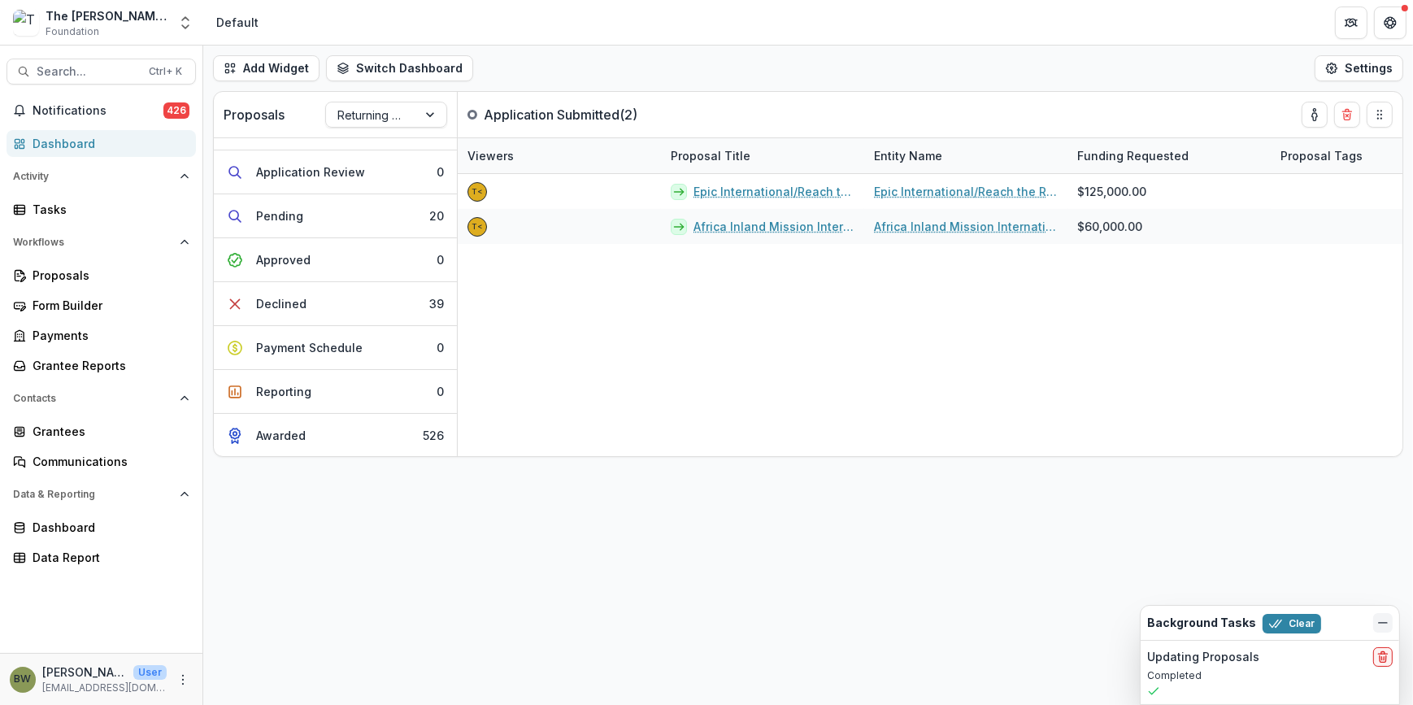
click at [1383, 616] on icon "Dismiss" at bounding box center [1382, 622] width 13 height 13
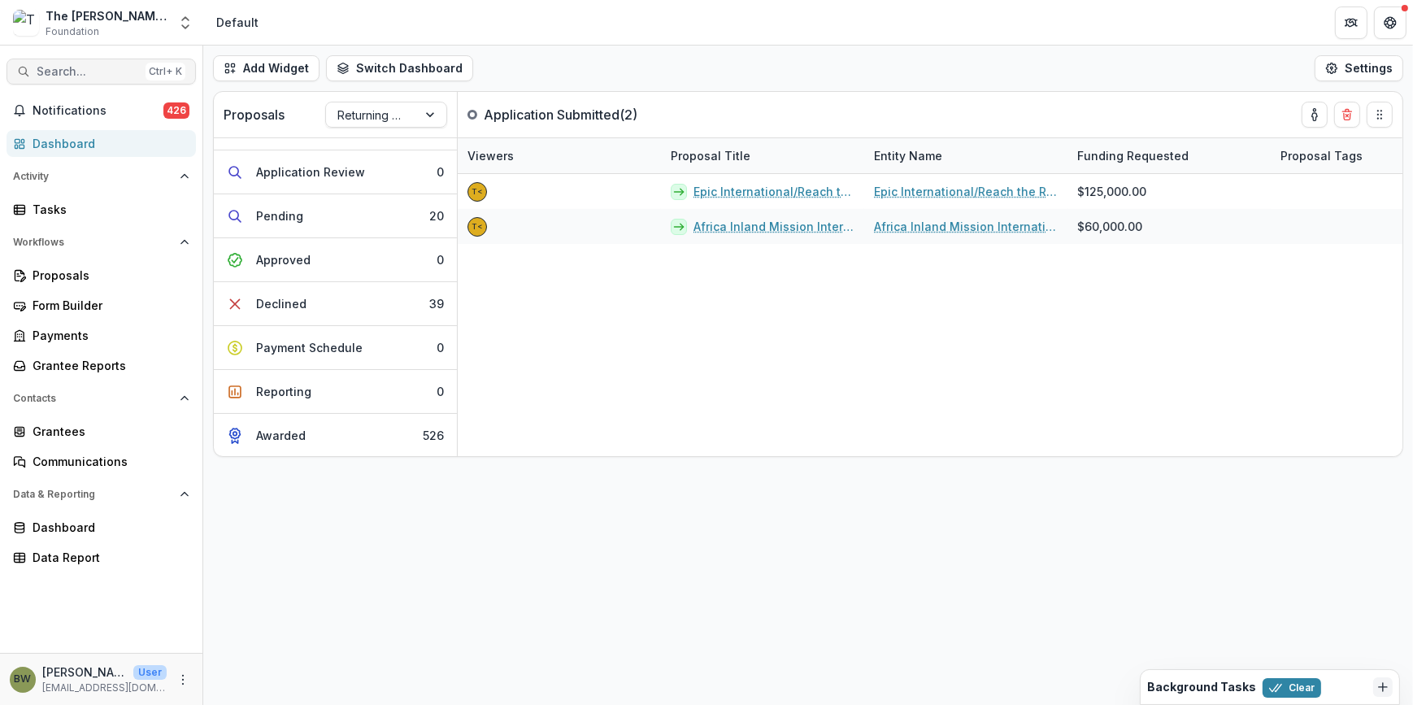
click at [103, 72] on span "Search..." at bounding box center [88, 72] width 102 height 14
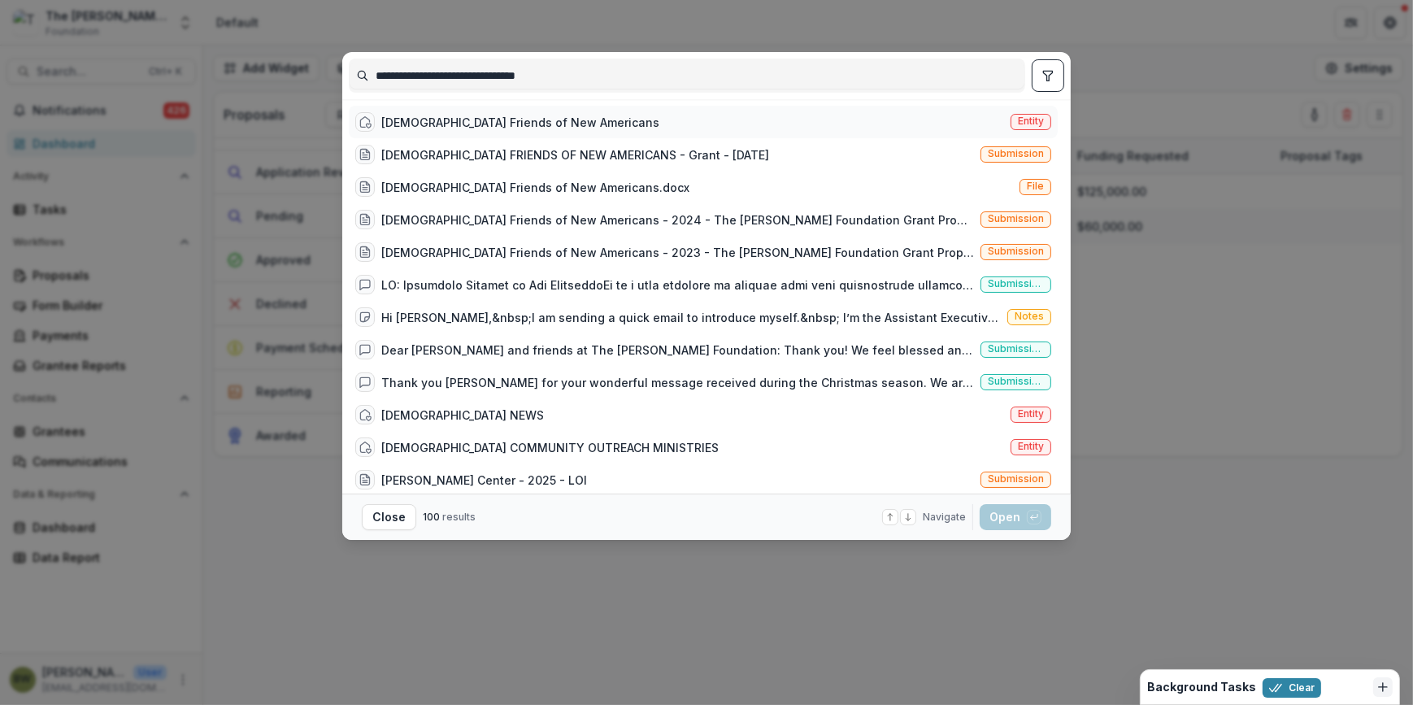
type input "**********"
click at [1036, 117] on span "Entity" at bounding box center [1031, 120] width 26 height 11
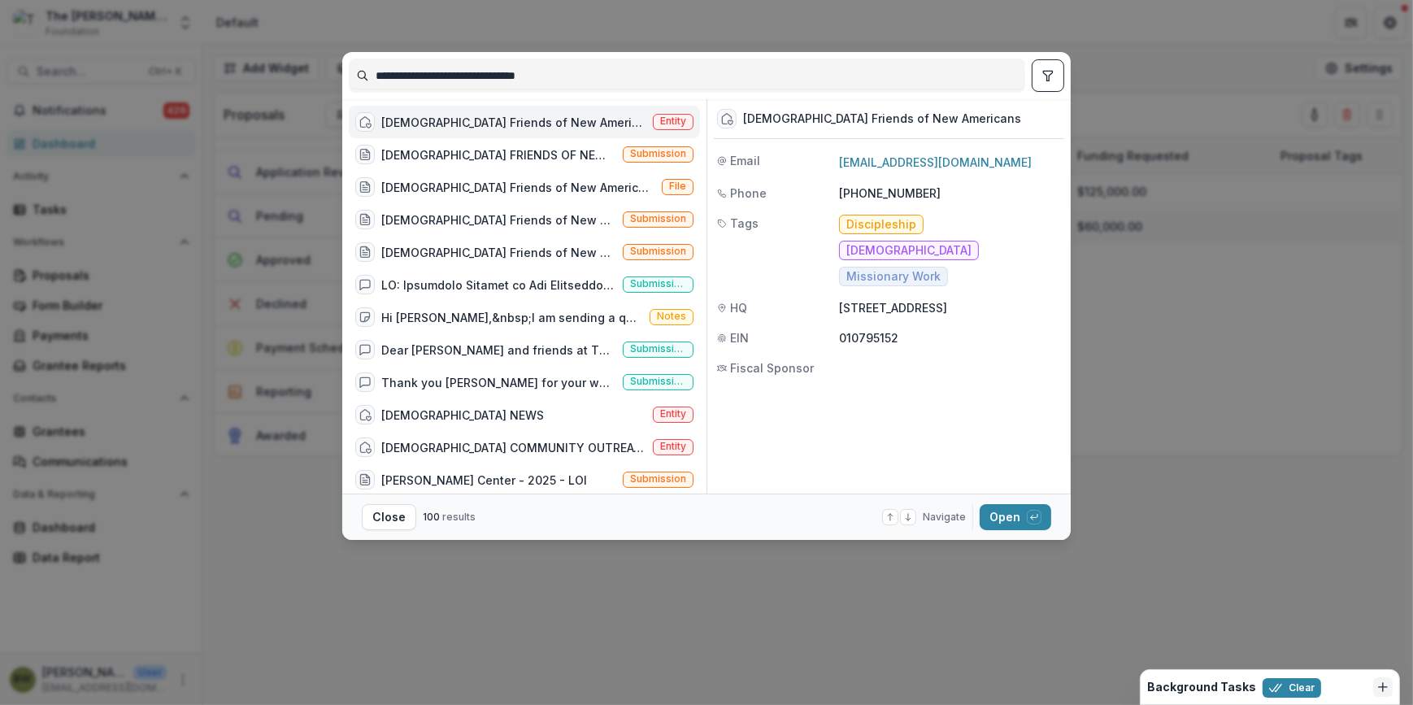
click at [682, 125] on span "Entity" at bounding box center [673, 122] width 41 height 16
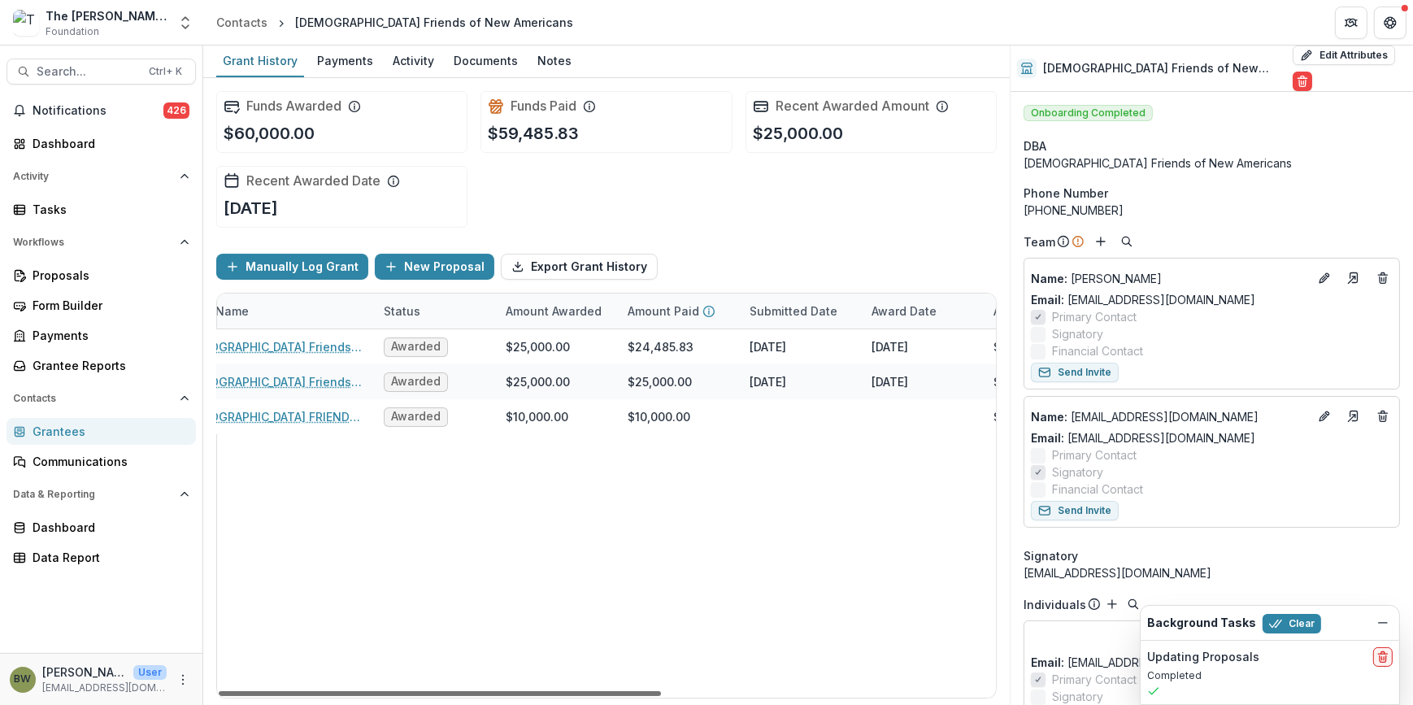
scroll to position [0, 198]
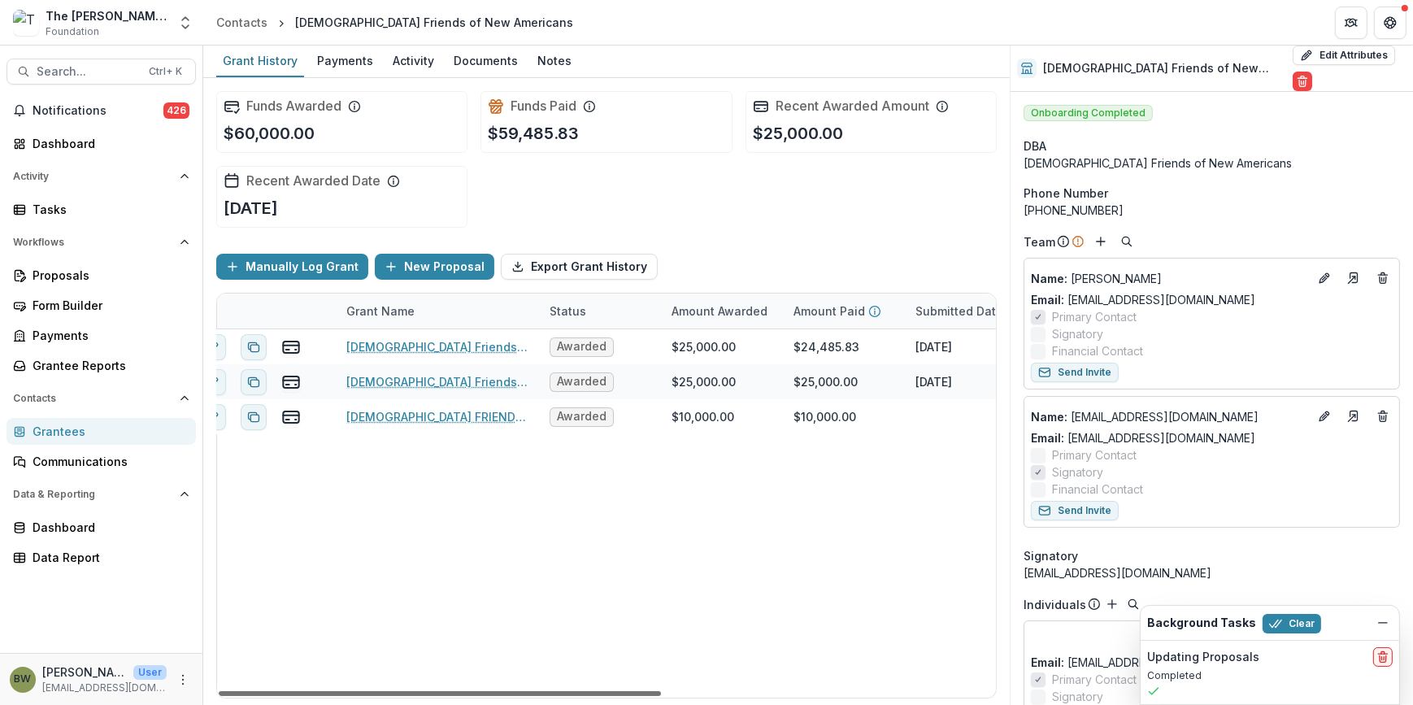
drag, startPoint x: 646, startPoint y: 689, endPoint x: 636, endPoint y: 725, distance: 37.1
click at [636, 696] on div at bounding box center [440, 693] width 442 height 5
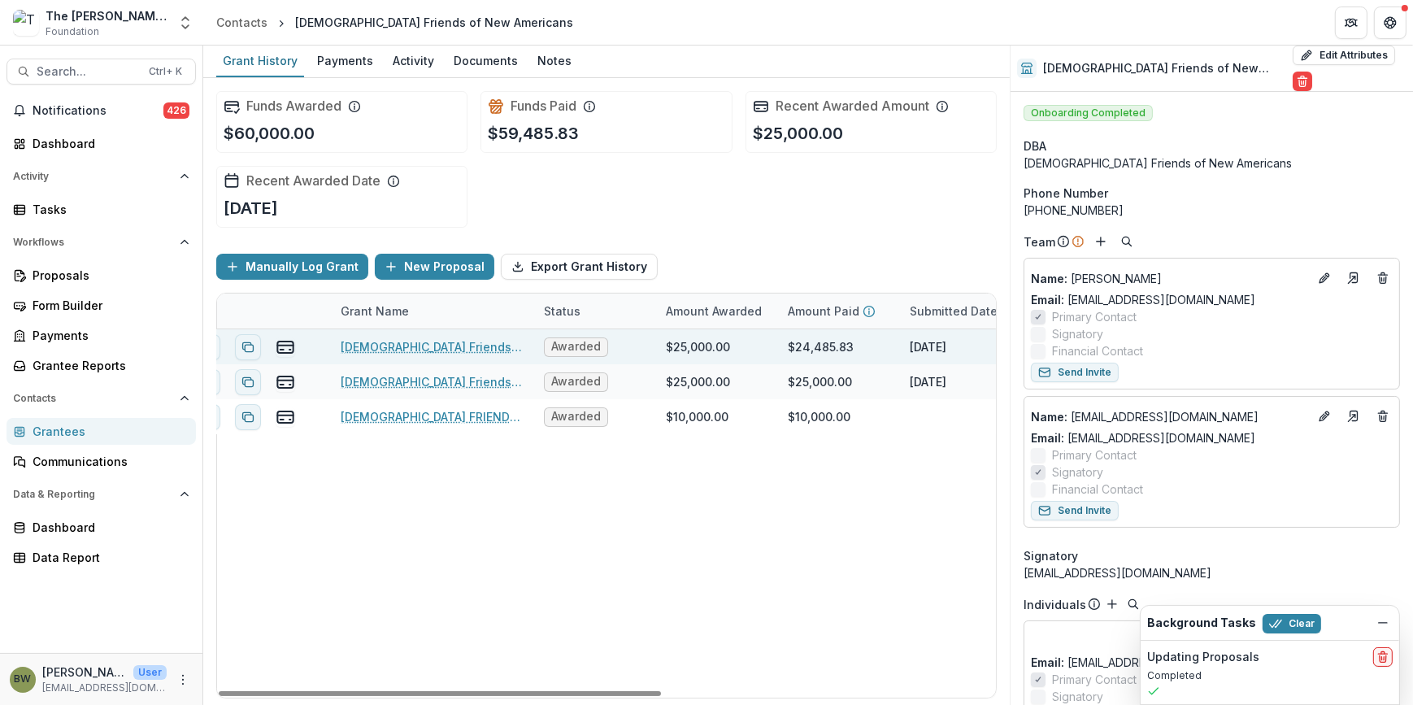
click at [453, 351] on link "Christian Friends of New Americans - 2024 - The Bolick Foundation Grant Proposa…" at bounding box center [433, 346] width 184 height 17
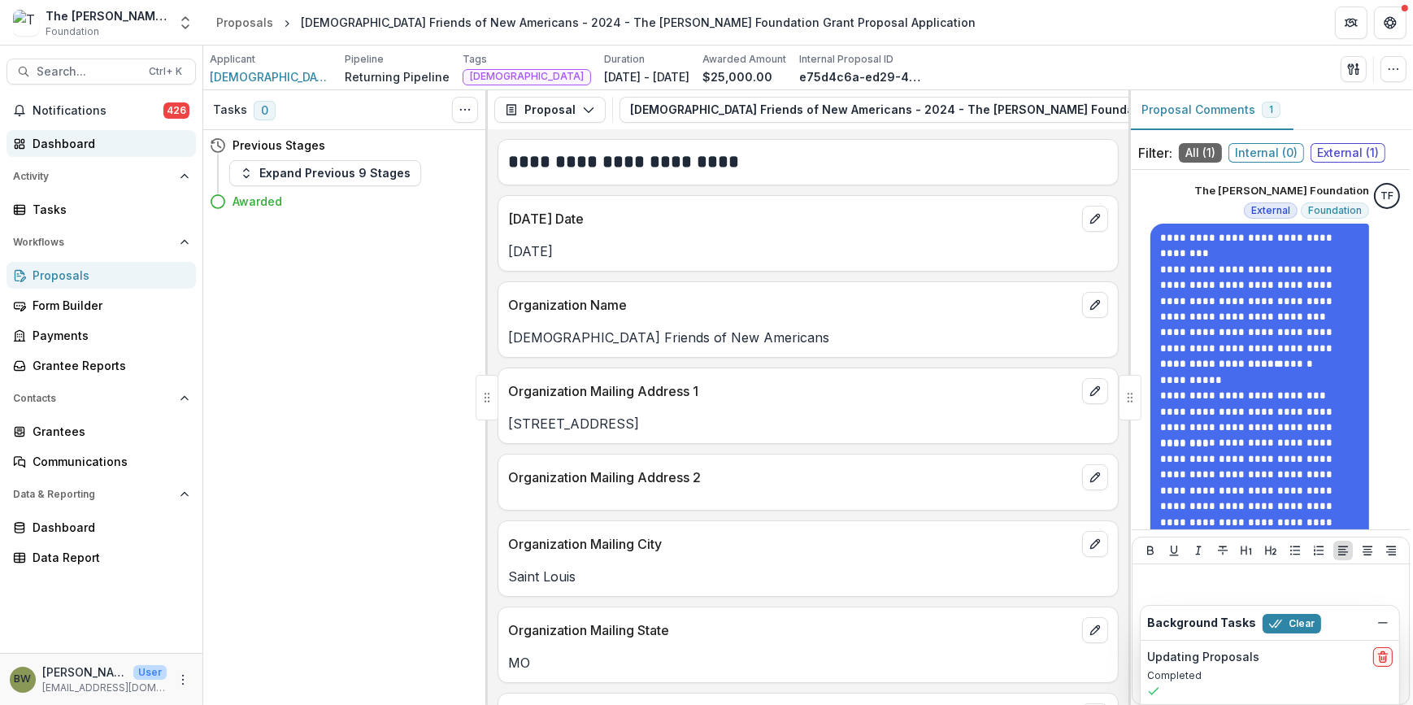
click at [30, 138] on link "Dashboard" at bounding box center [101, 143] width 189 height 27
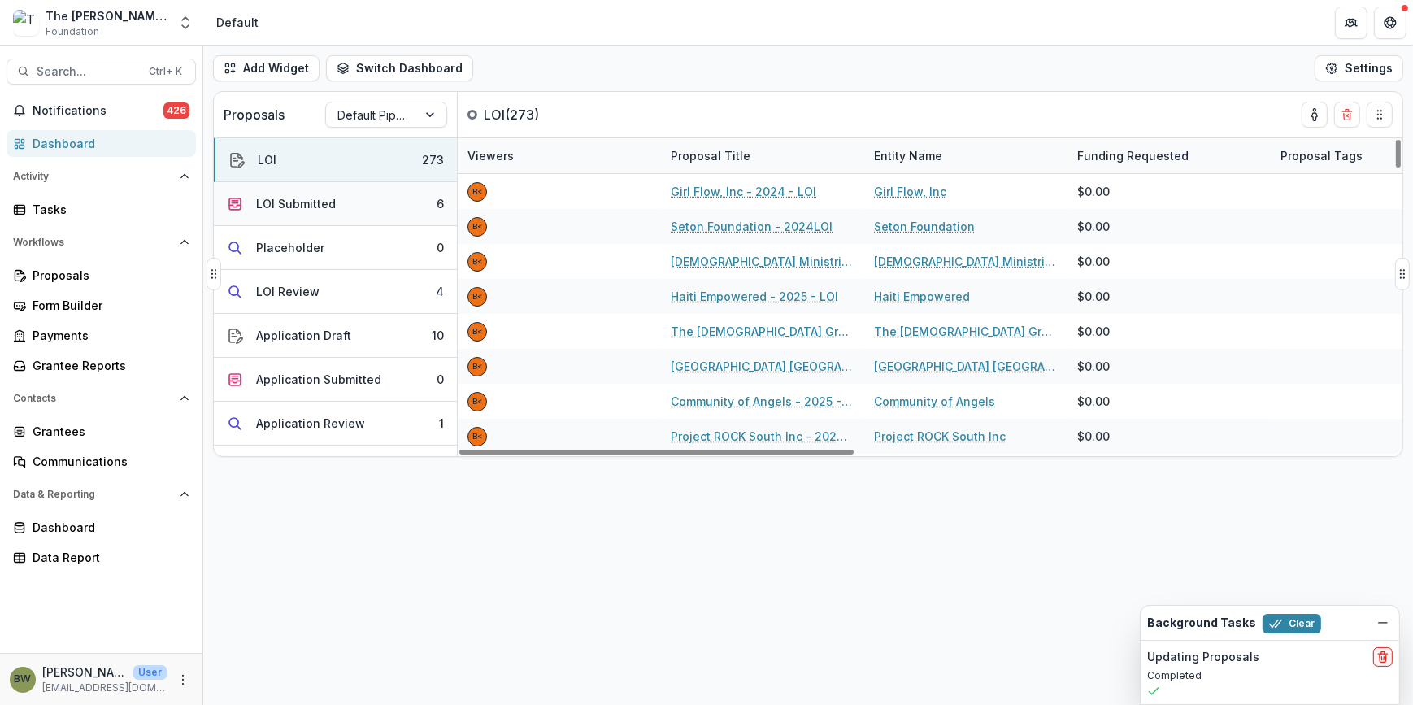
click at [346, 207] on button "LOI Submitted 6" at bounding box center [335, 204] width 243 height 44
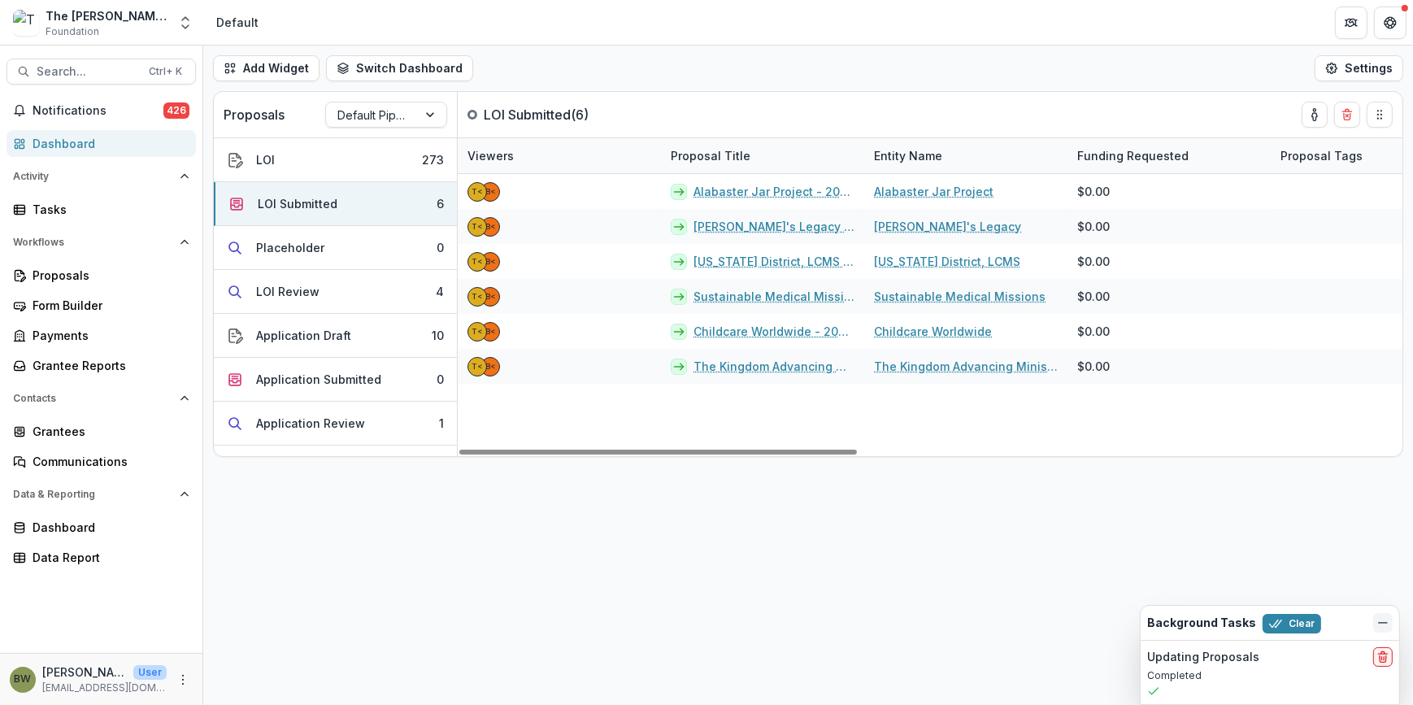
click at [1385, 621] on icon "Dismiss" at bounding box center [1382, 622] width 13 height 13
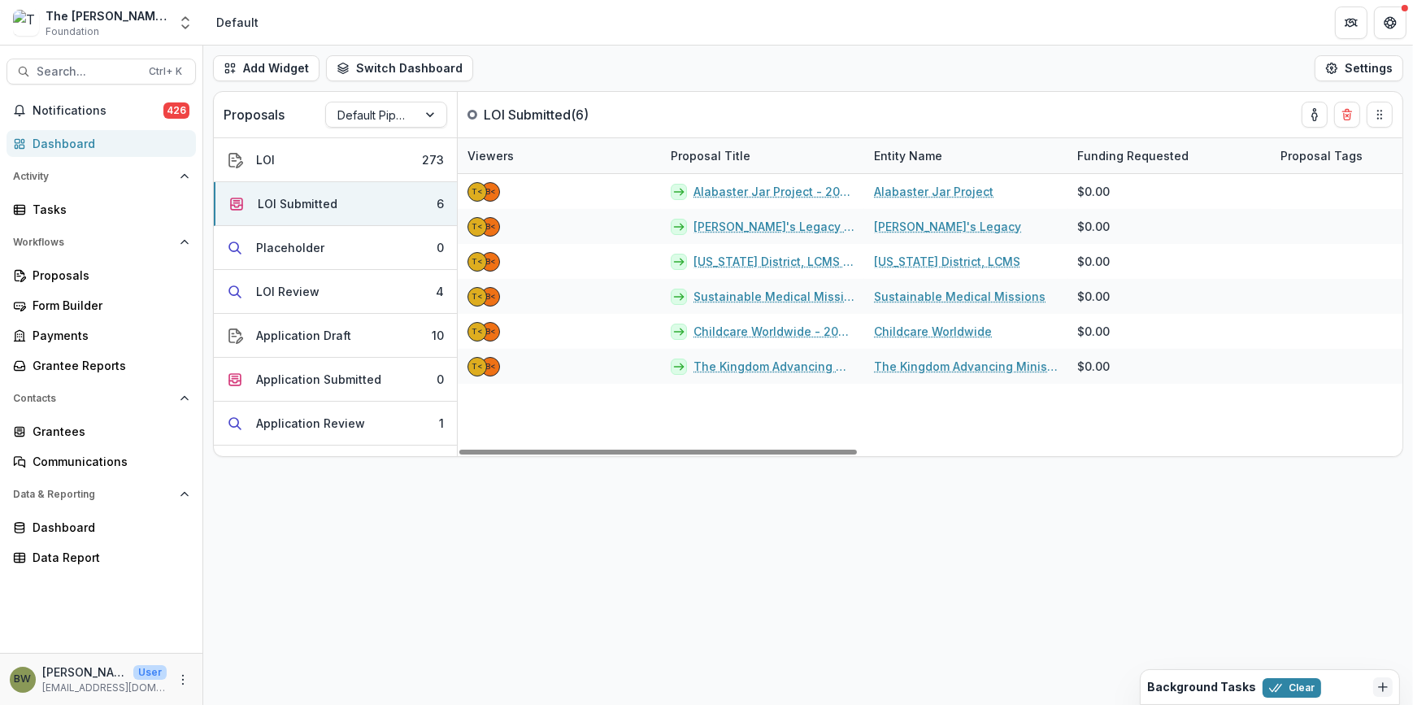
click at [923, 34] on header "Default" at bounding box center [808, 22] width 1210 height 45
click at [88, 84] on div "Search... Ctrl + K Notifications 426 Dashboard Activity Tasks Workflows Proposa…" at bounding box center [101, 375] width 203 height 659
click at [86, 74] on span "Search..." at bounding box center [88, 72] width 102 height 14
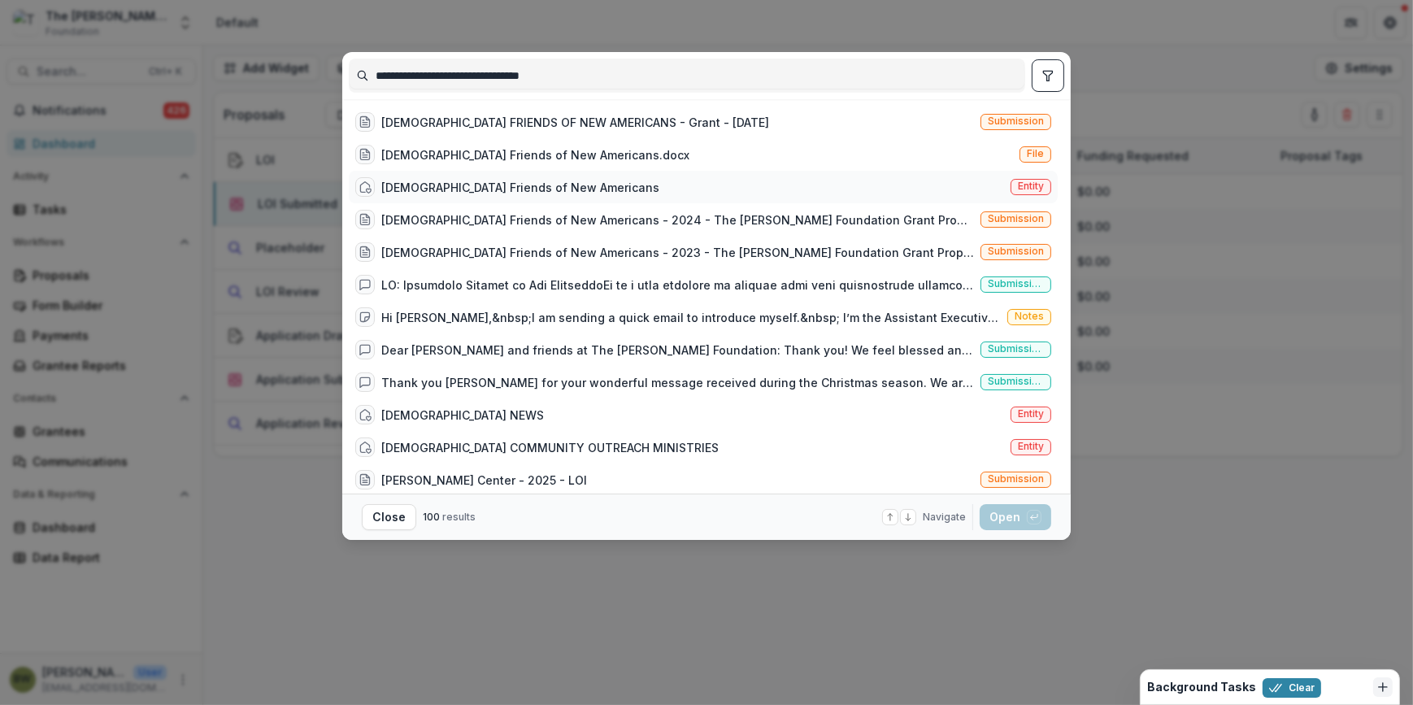
type input "**********"
click at [1031, 185] on span "Entity" at bounding box center [1031, 185] width 26 height 11
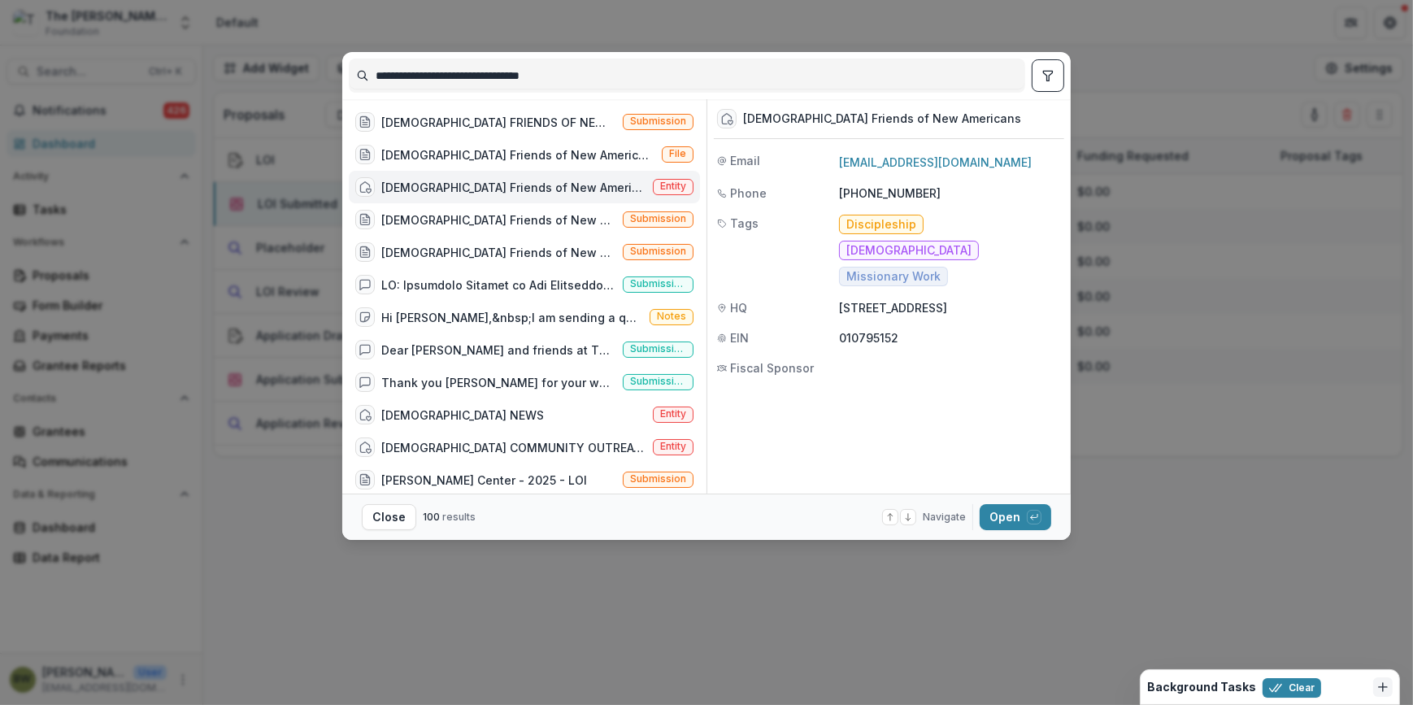
click at [676, 180] on span "Entity" at bounding box center [673, 185] width 26 height 11
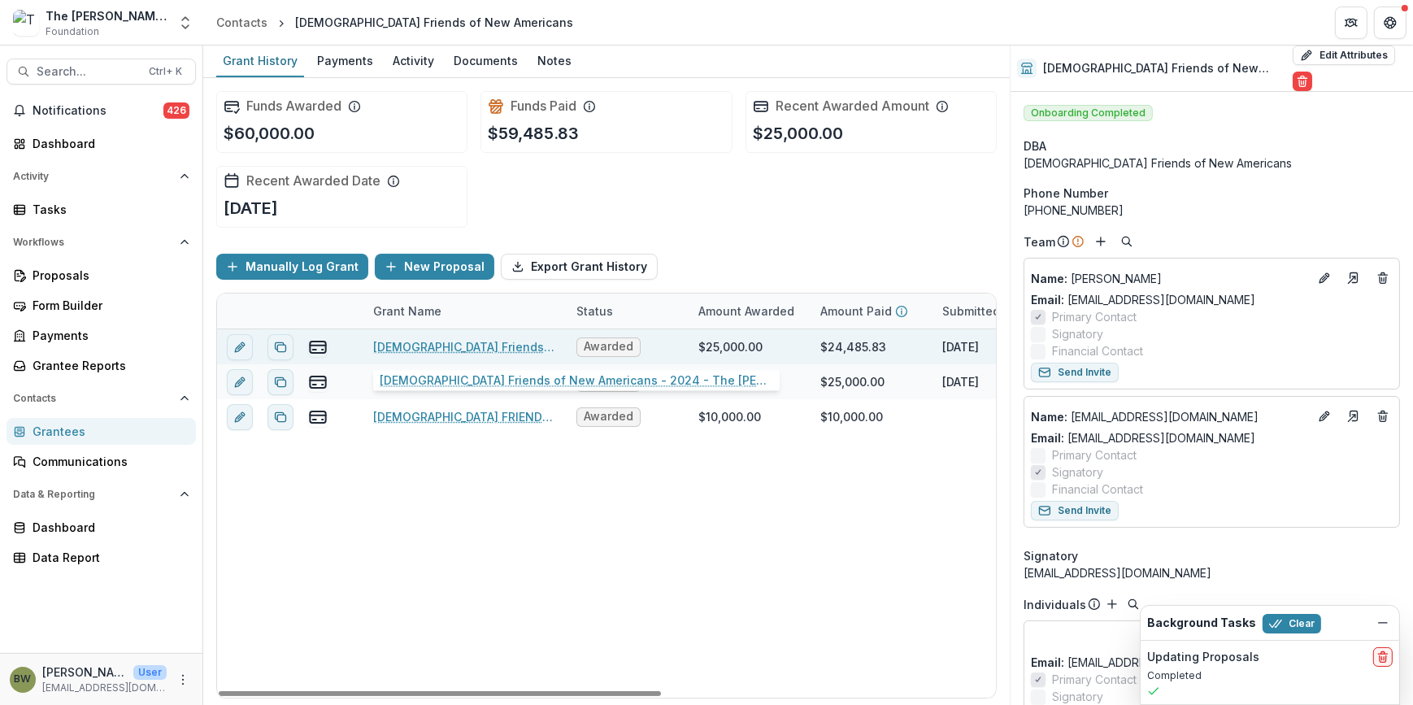
click at [462, 345] on link "Christian Friends of New Americans - 2024 - The Bolick Foundation Grant Proposa…" at bounding box center [465, 346] width 184 height 17
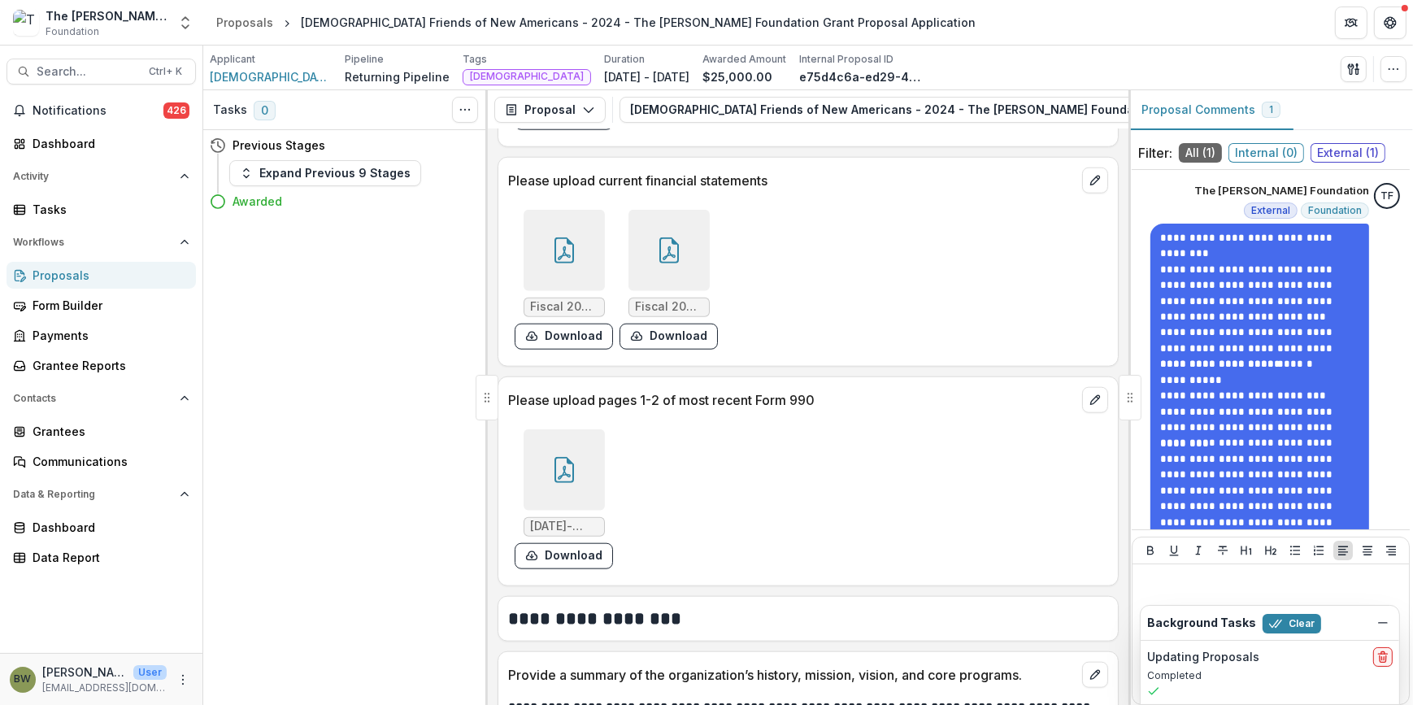
scroll to position [2069, 0]
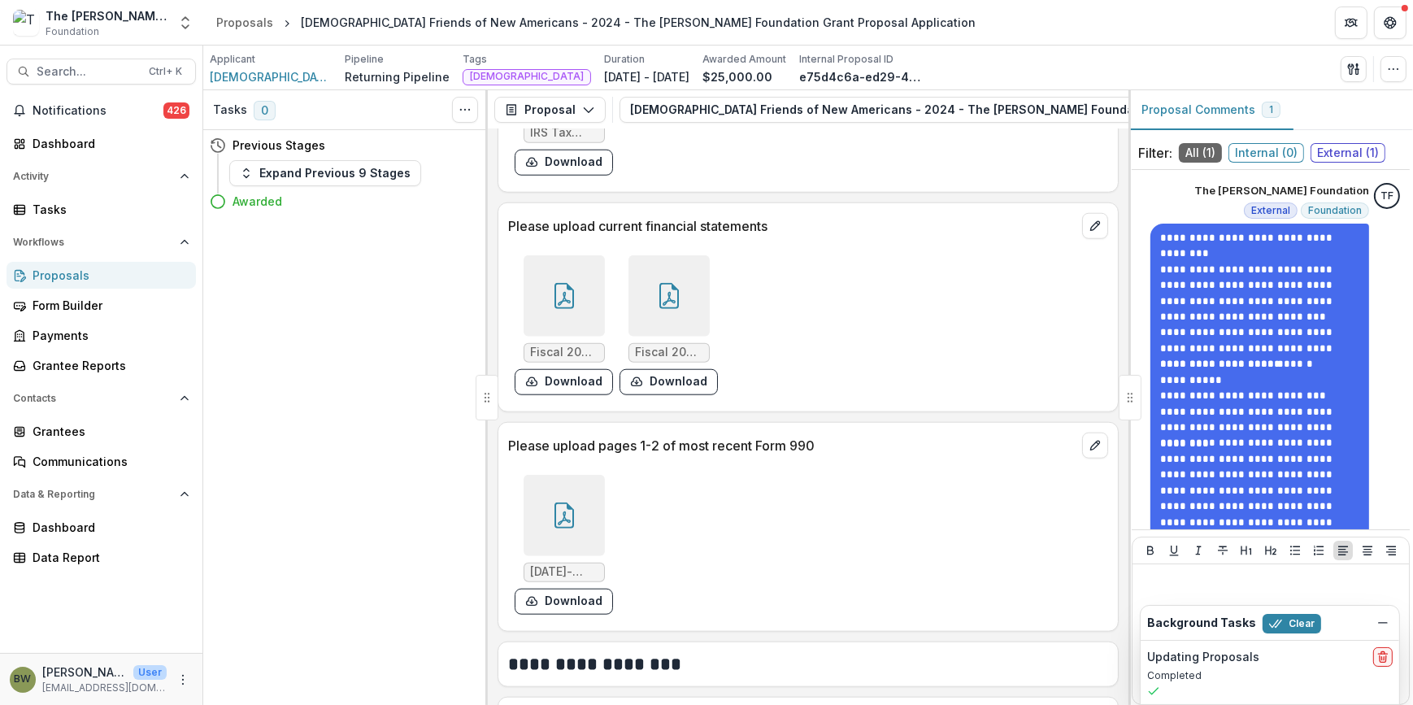
click at [556, 528] on div at bounding box center [564, 515] width 81 height 81
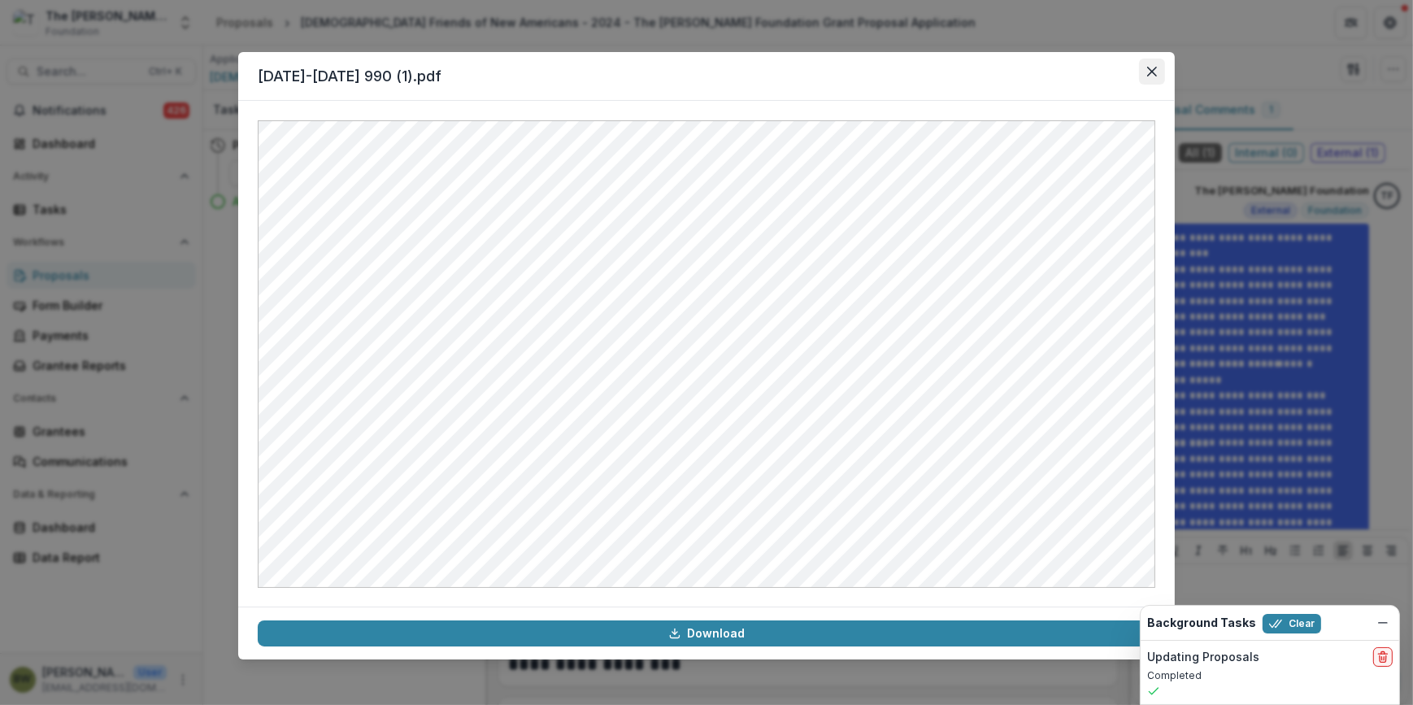
click at [1147, 71] on icon "Close" at bounding box center [1152, 72] width 10 height 10
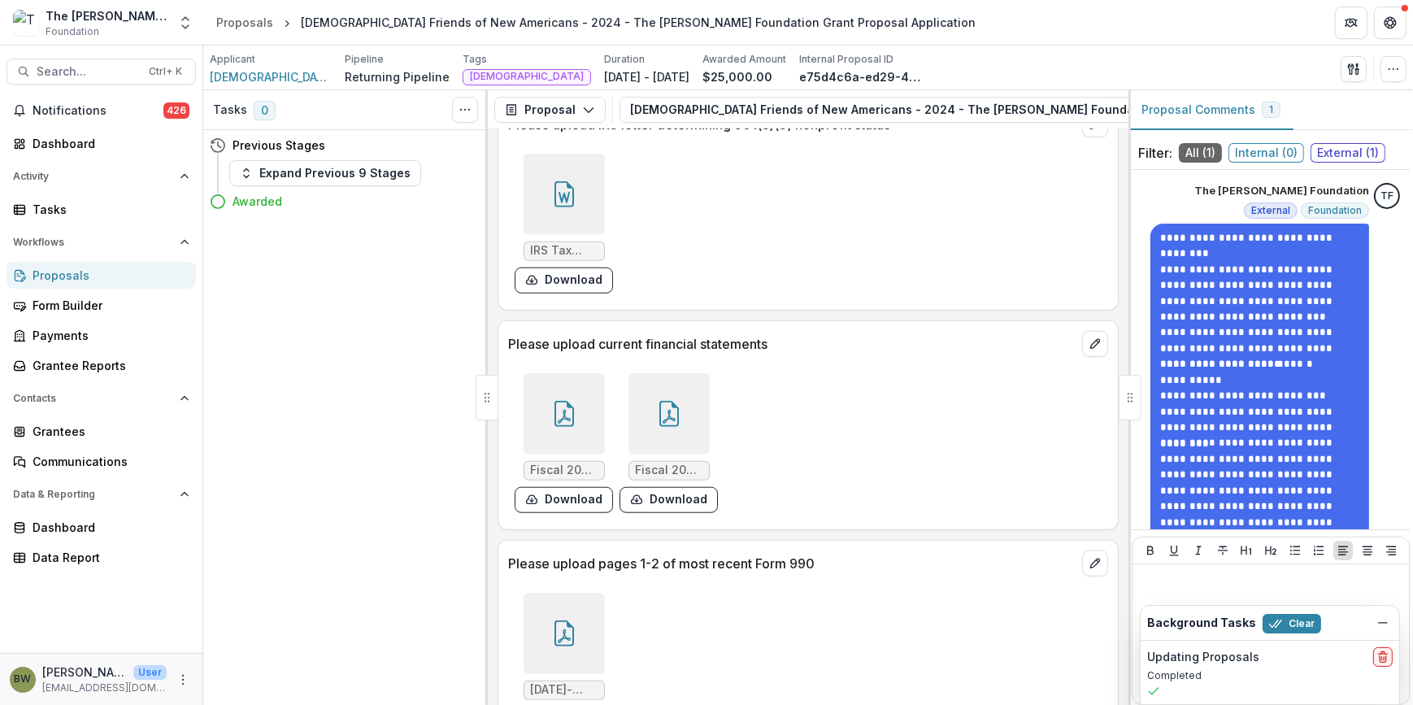
scroll to position [2109, 0]
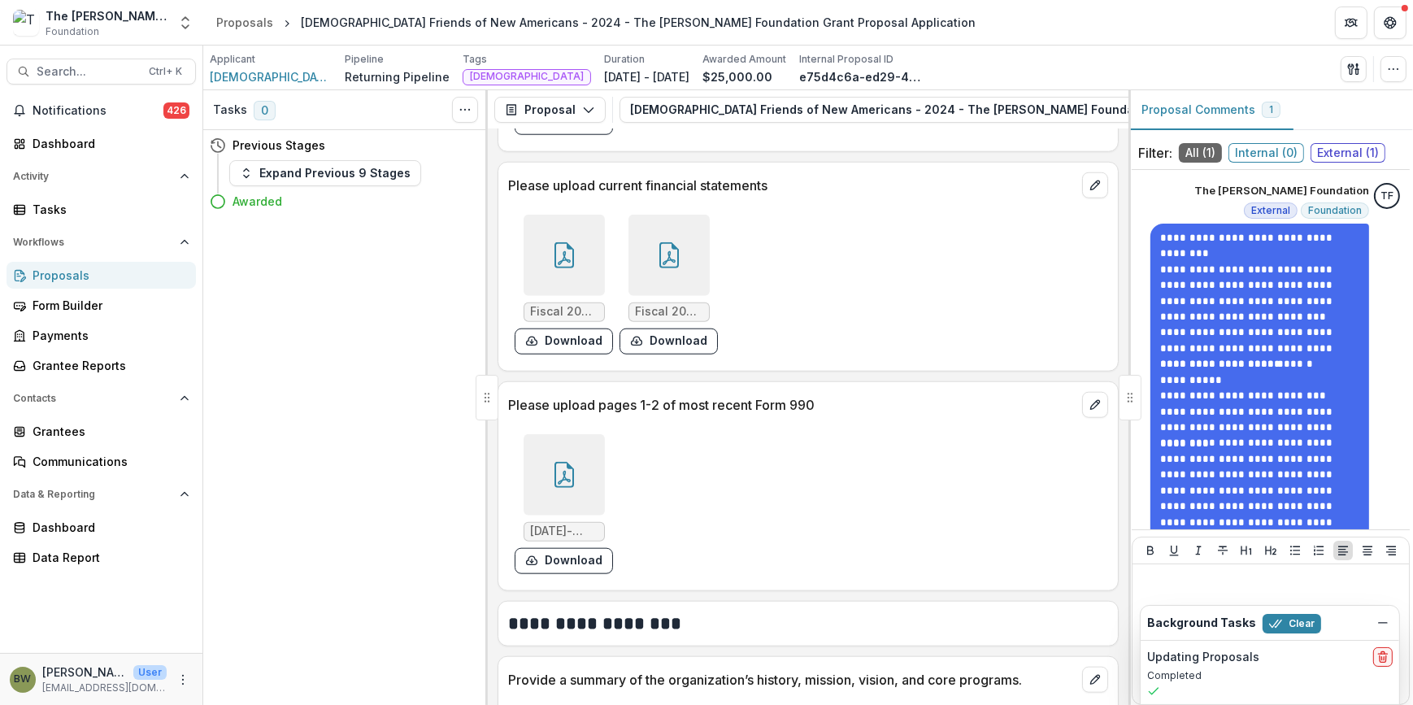
click at [565, 497] on div at bounding box center [564, 474] width 81 height 81
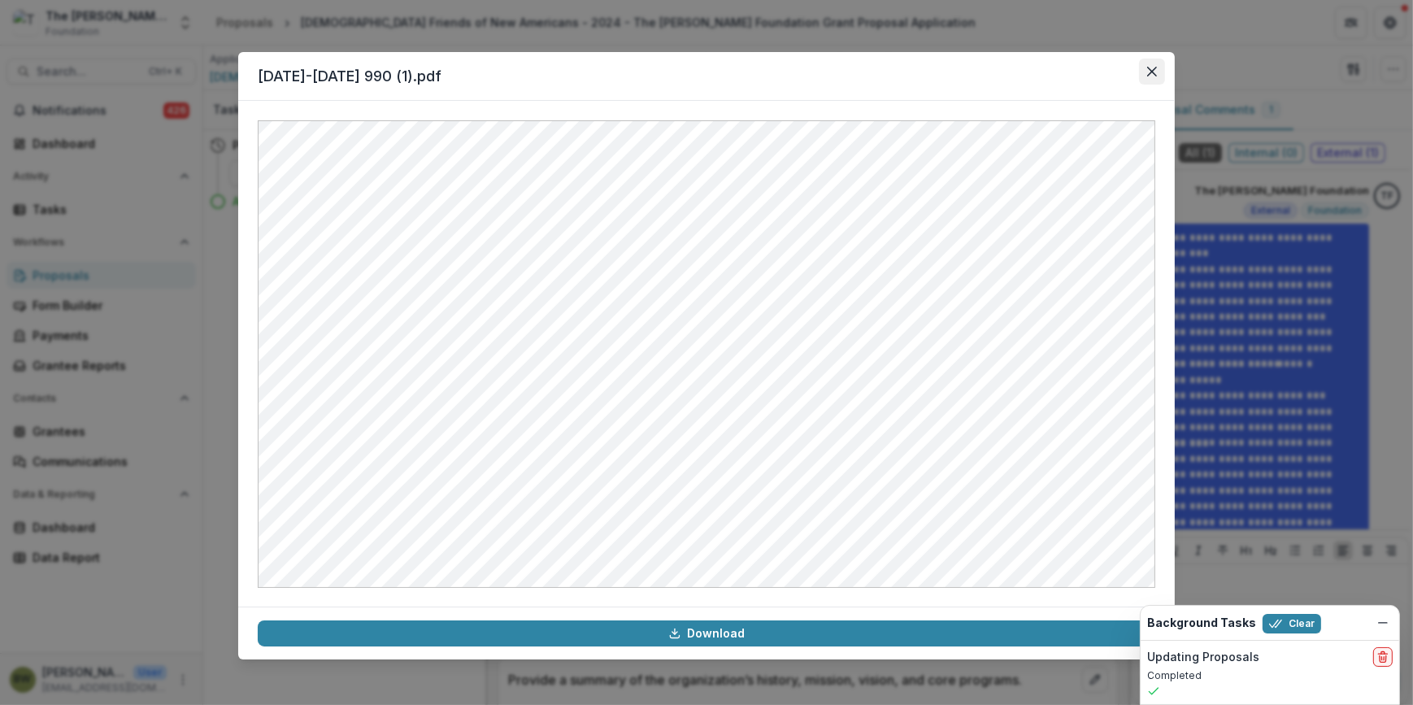
click at [1148, 76] on icon "Close" at bounding box center [1152, 72] width 10 height 10
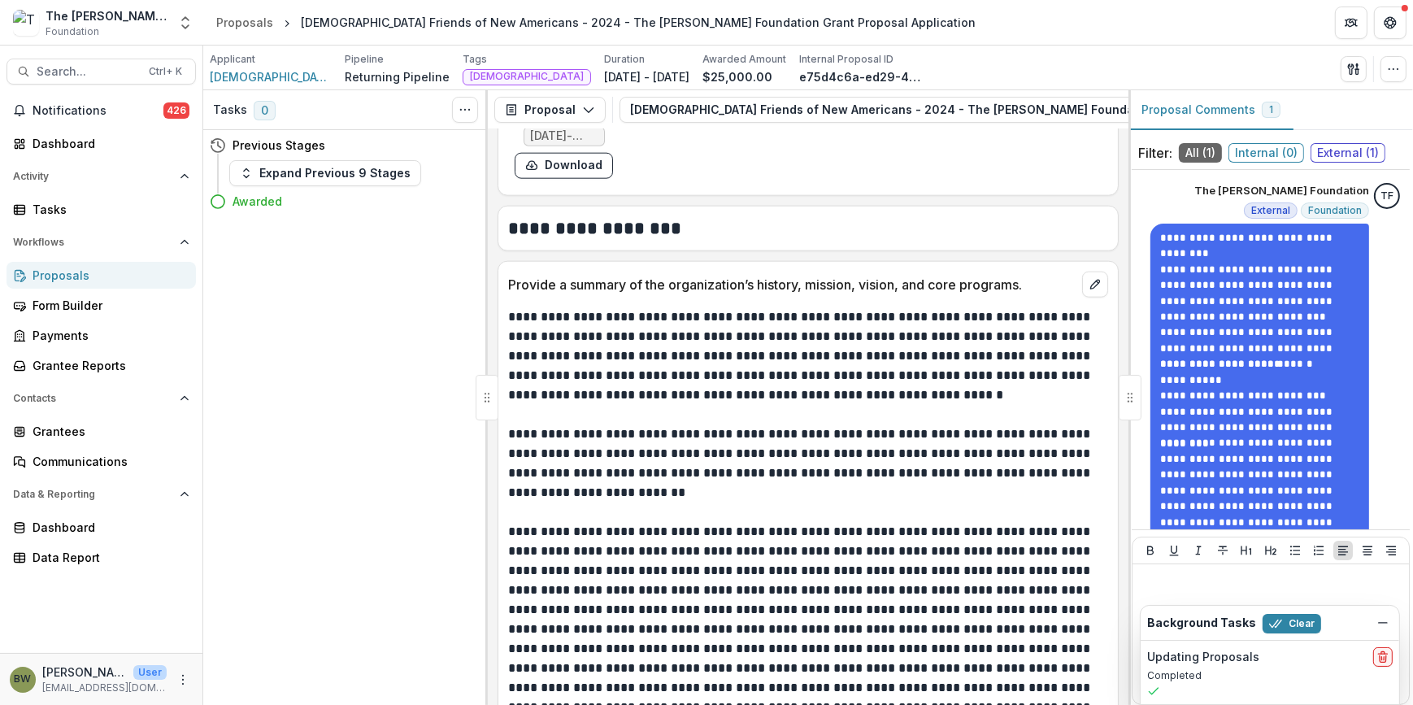
scroll to position [2660, 0]
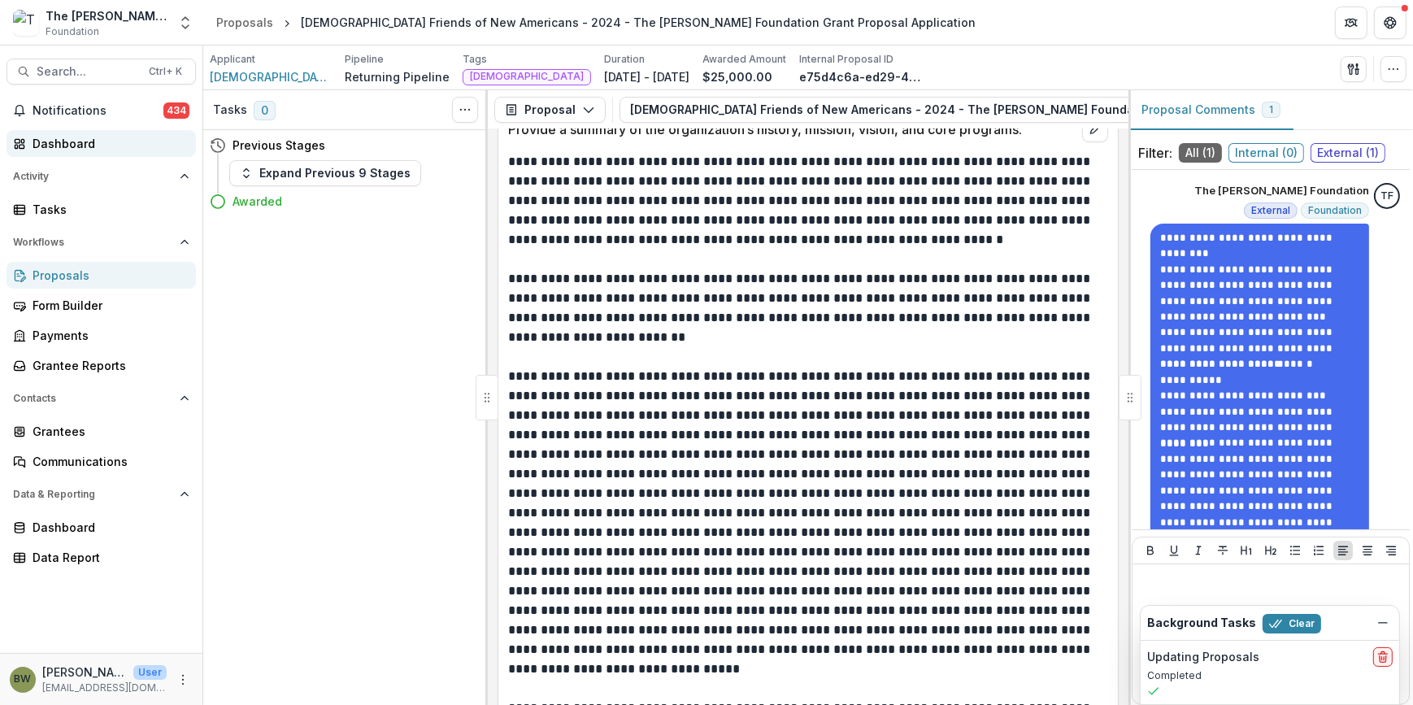
click at [80, 138] on div "Dashboard" at bounding box center [108, 143] width 150 height 17
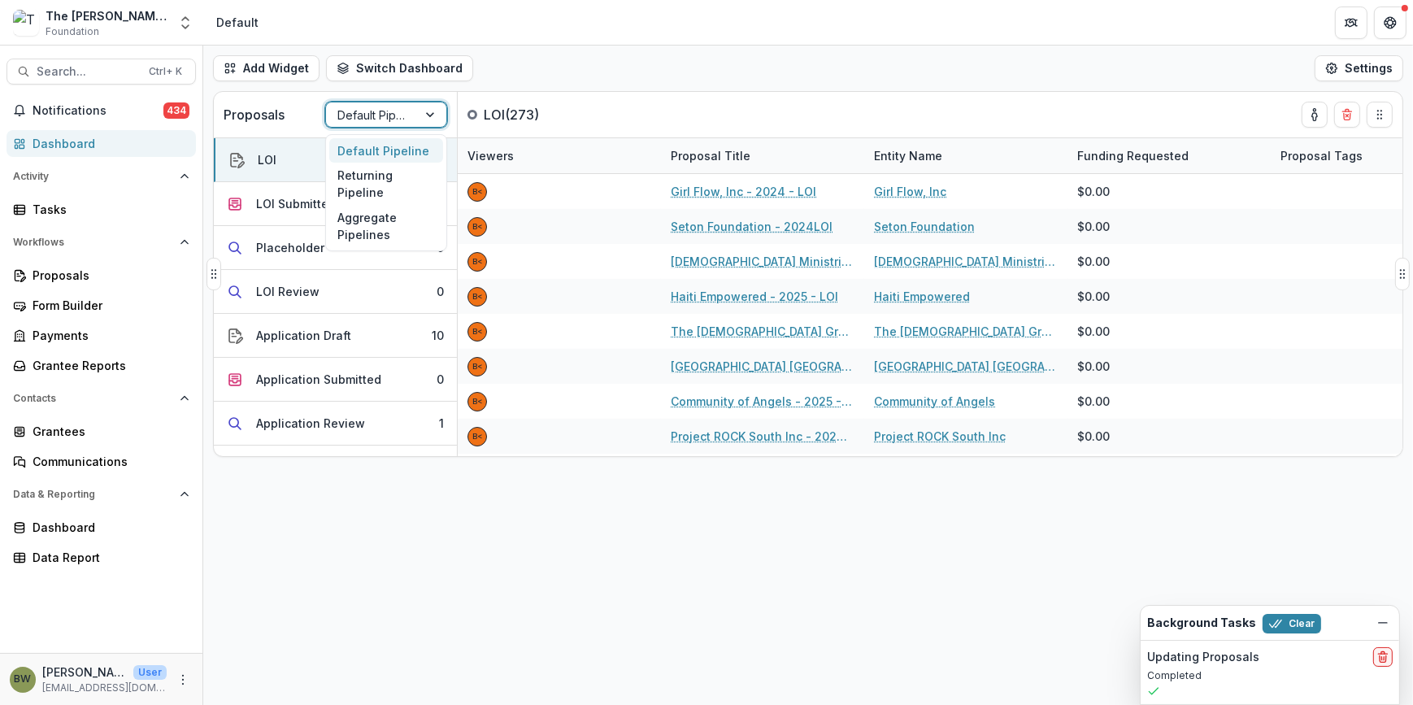
click at [398, 117] on div at bounding box center [371, 115] width 68 height 20
click at [388, 189] on div "Returning Pipeline" at bounding box center [386, 184] width 114 height 42
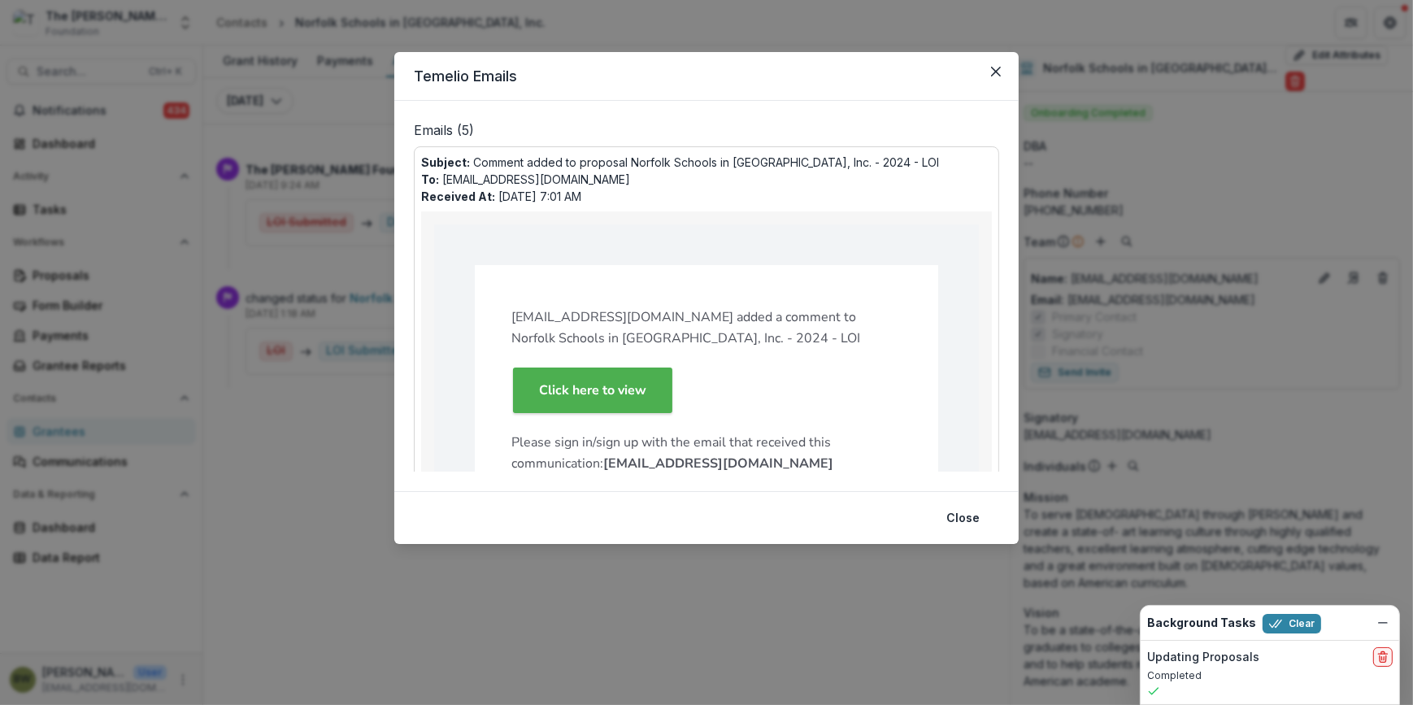
scroll to position [73, 0]
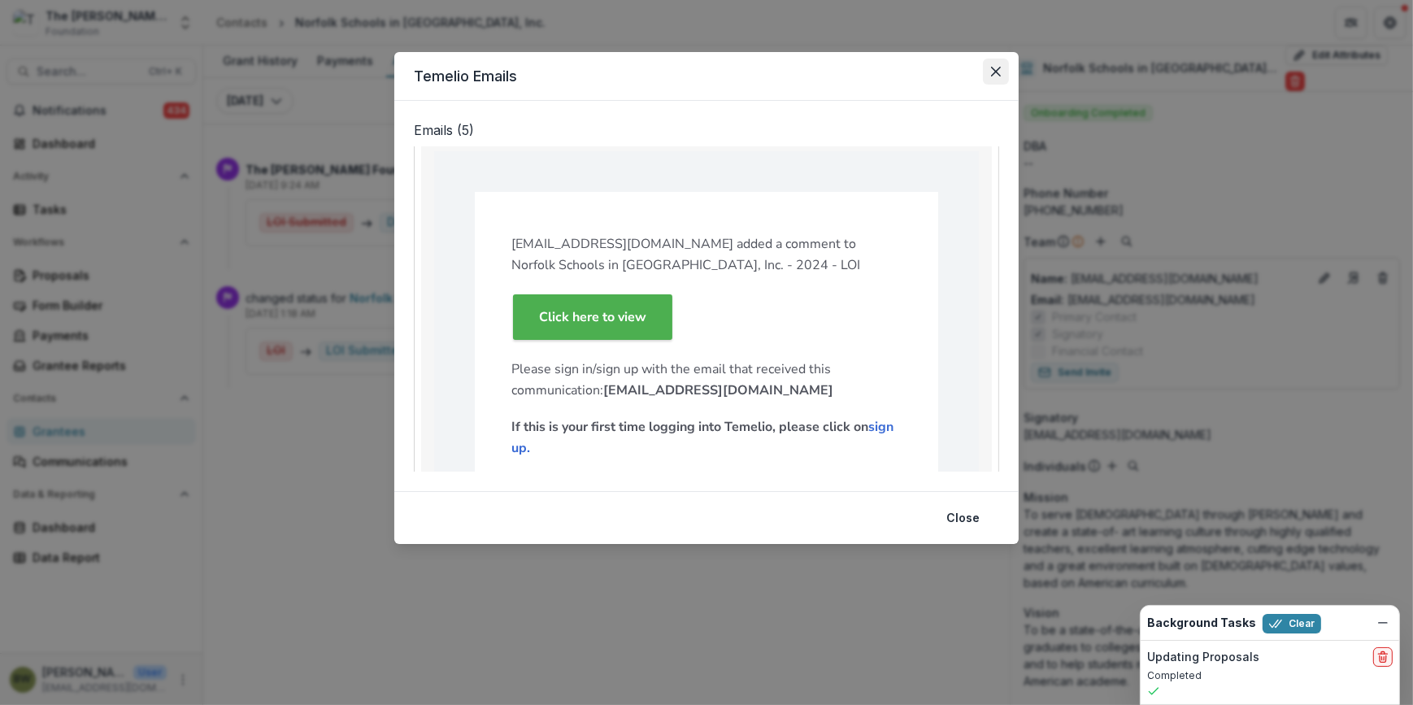
click at [1000, 67] on icon "Close" at bounding box center [996, 72] width 10 height 10
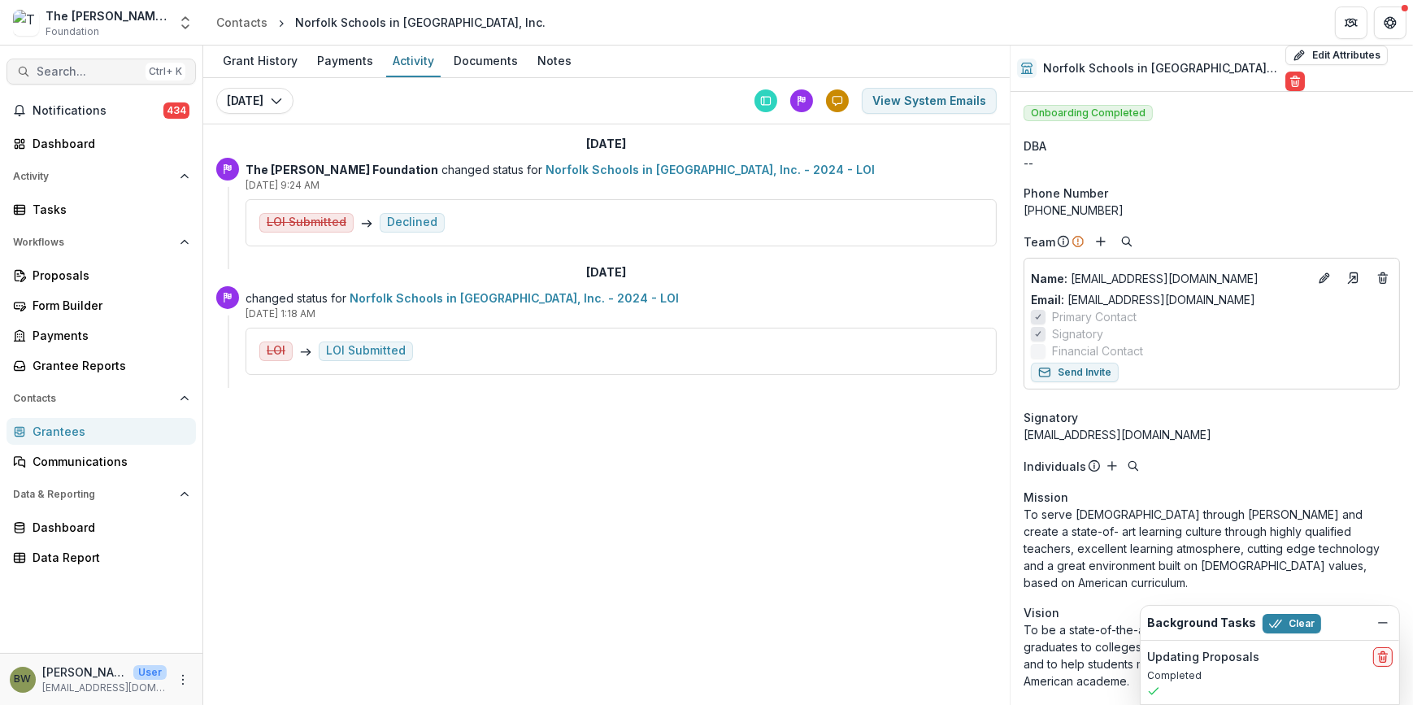
click at [76, 71] on span "Search..." at bounding box center [88, 72] width 102 height 14
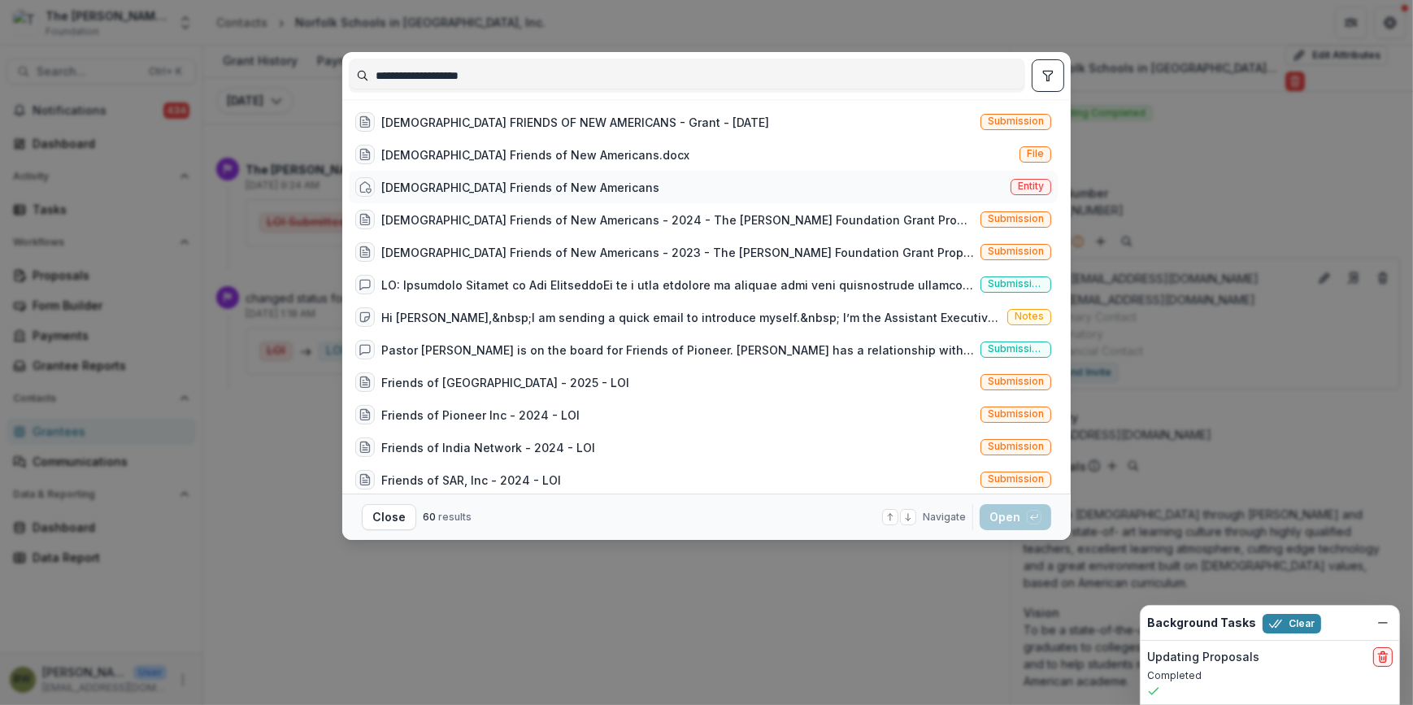
type input "**********"
click at [1022, 185] on span "Entity" at bounding box center [1031, 185] width 26 height 11
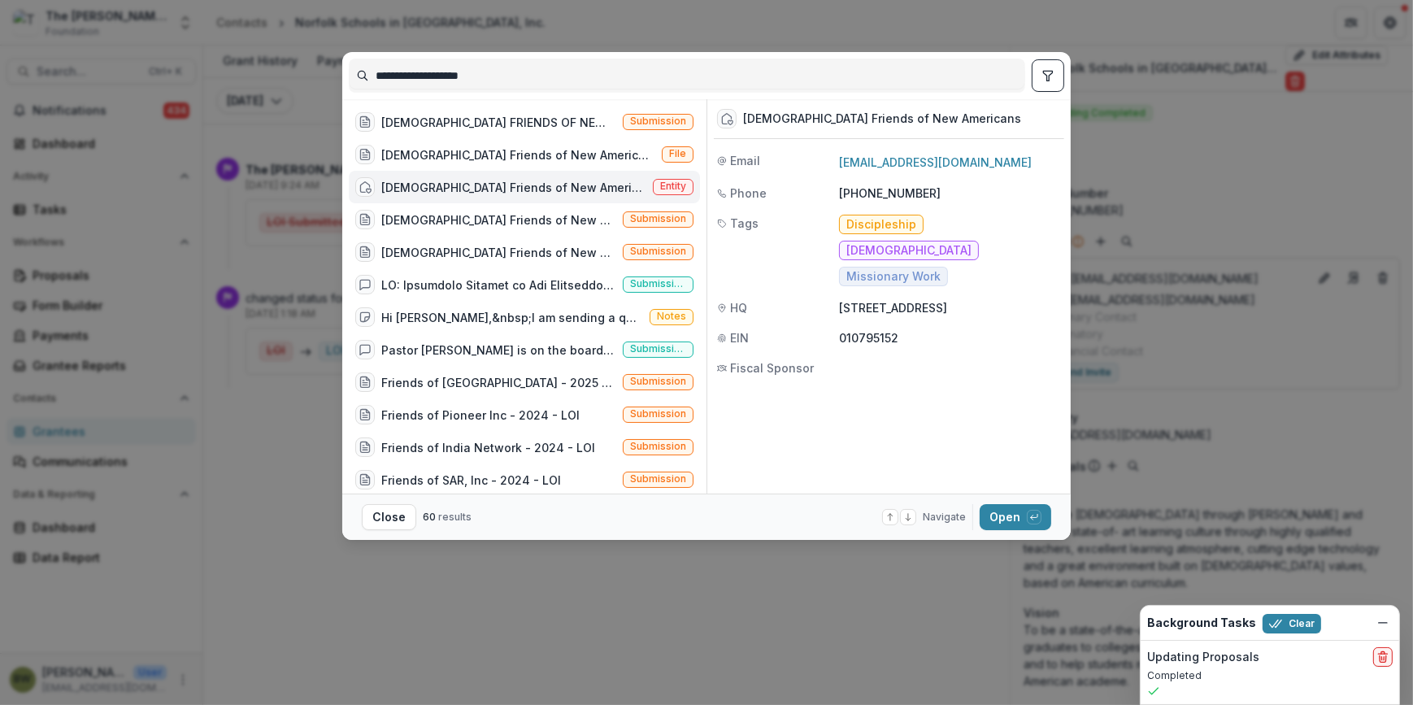
click at [660, 186] on span "Entity" at bounding box center [673, 185] width 26 height 11
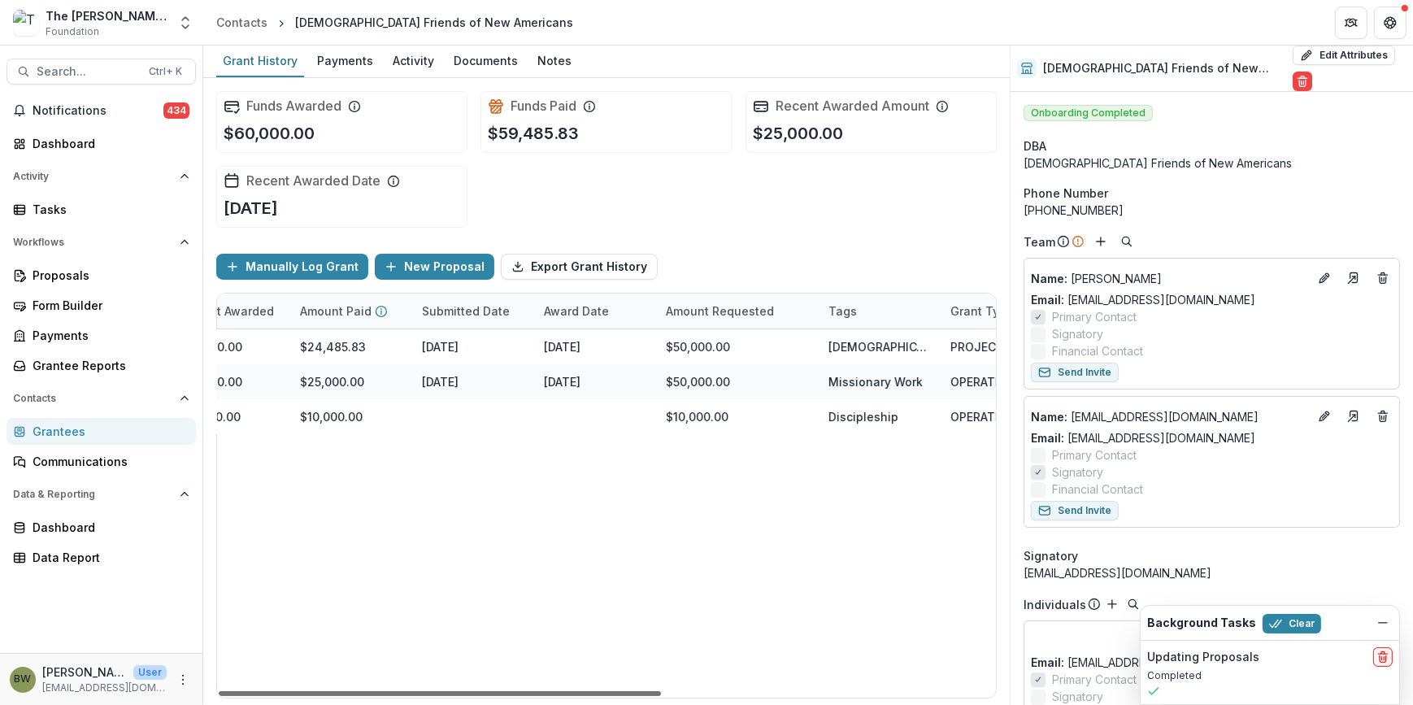
scroll to position [0, 521]
drag, startPoint x: 658, startPoint y: 686, endPoint x: 954, endPoint y: 677, distance: 296.0
click at [661, 691] on div at bounding box center [440, 693] width 442 height 5
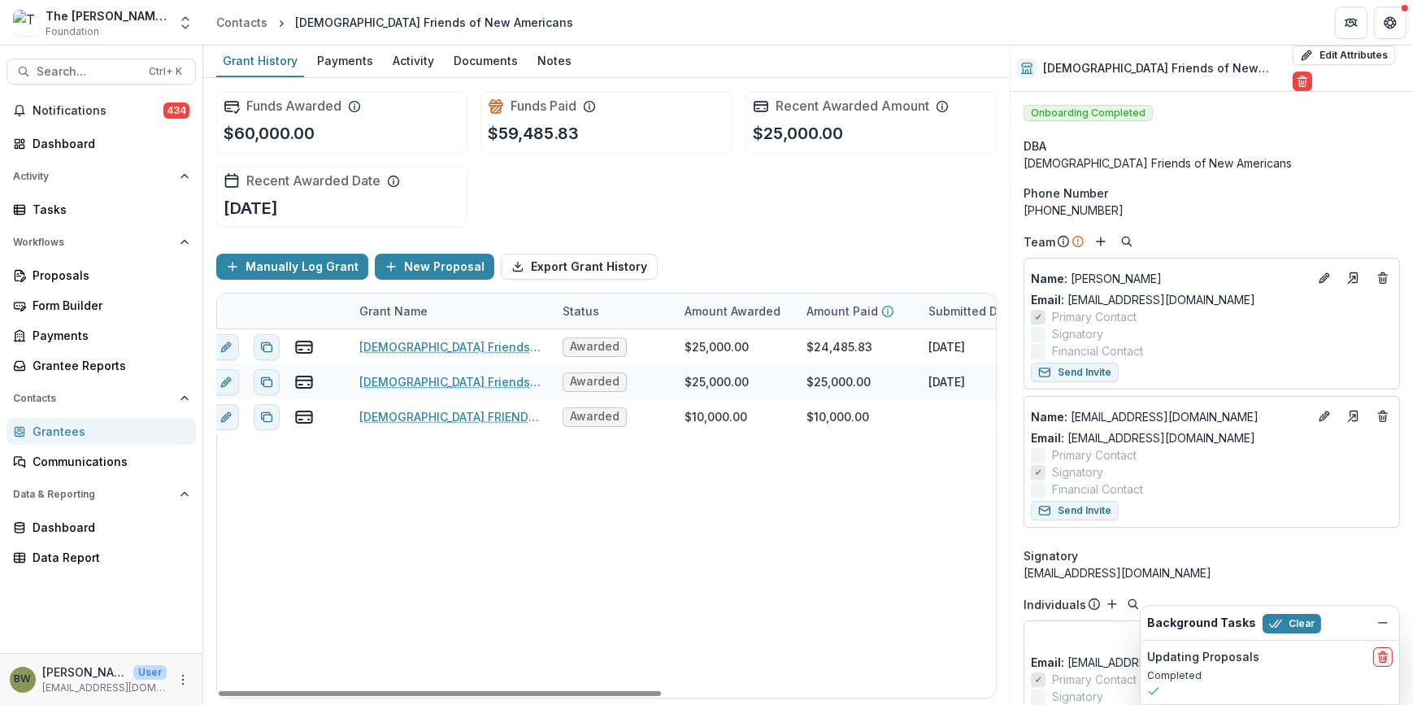
scroll to position [0, 0]
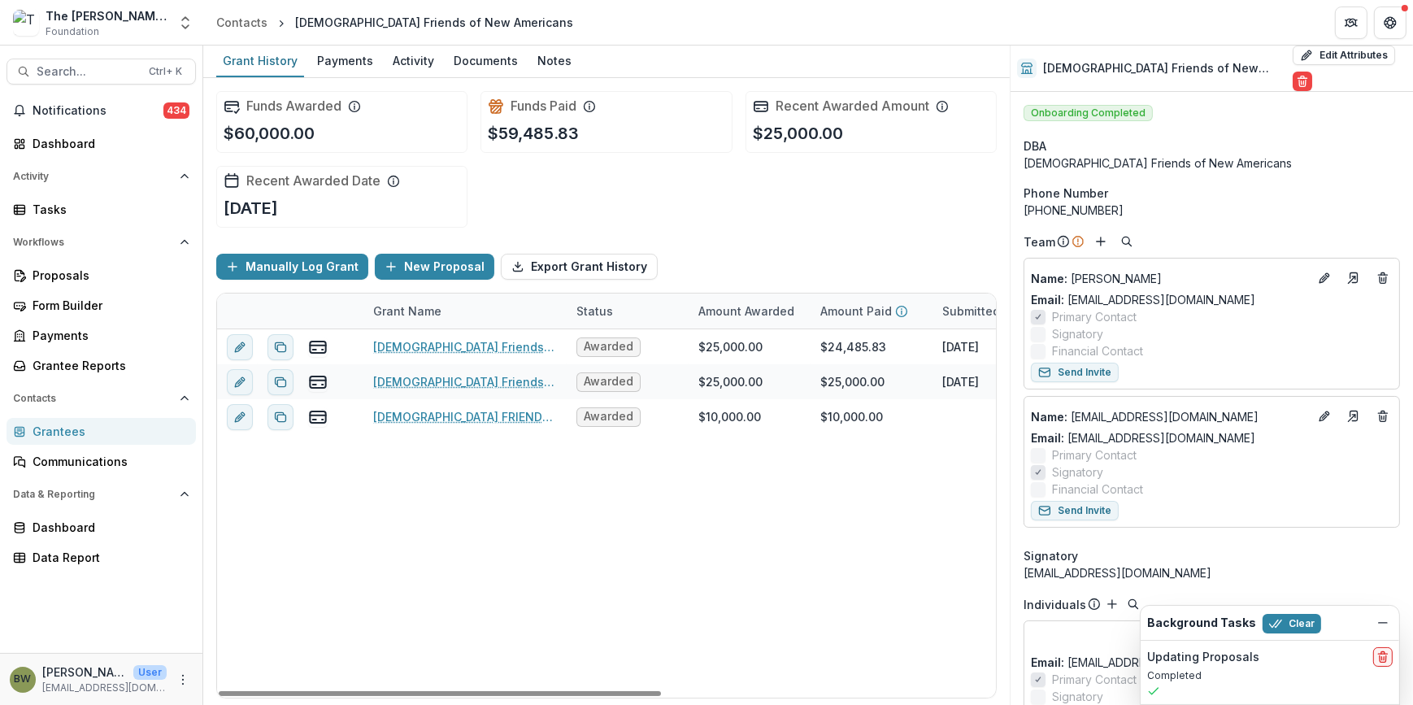
drag, startPoint x: 668, startPoint y: 689, endPoint x: 269, endPoint y: 641, distance: 402.1
click at [280, 691] on div at bounding box center [440, 693] width 442 height 5
click at [65, 143] on div "Dashboard" at bounding box center [108, 143] width 150 height 17
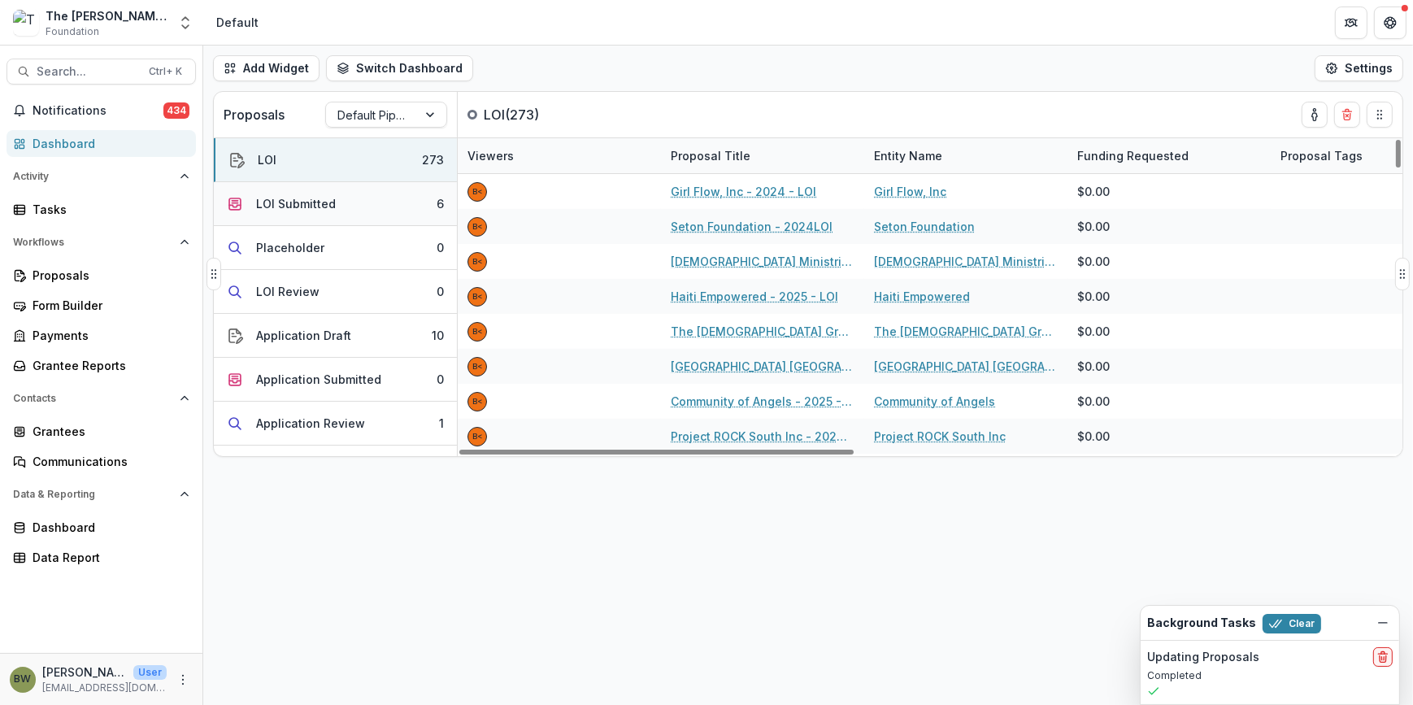
click at [317, 209] on div "LOI Submitted" at bounding box center [296, 203] width 80 height 17
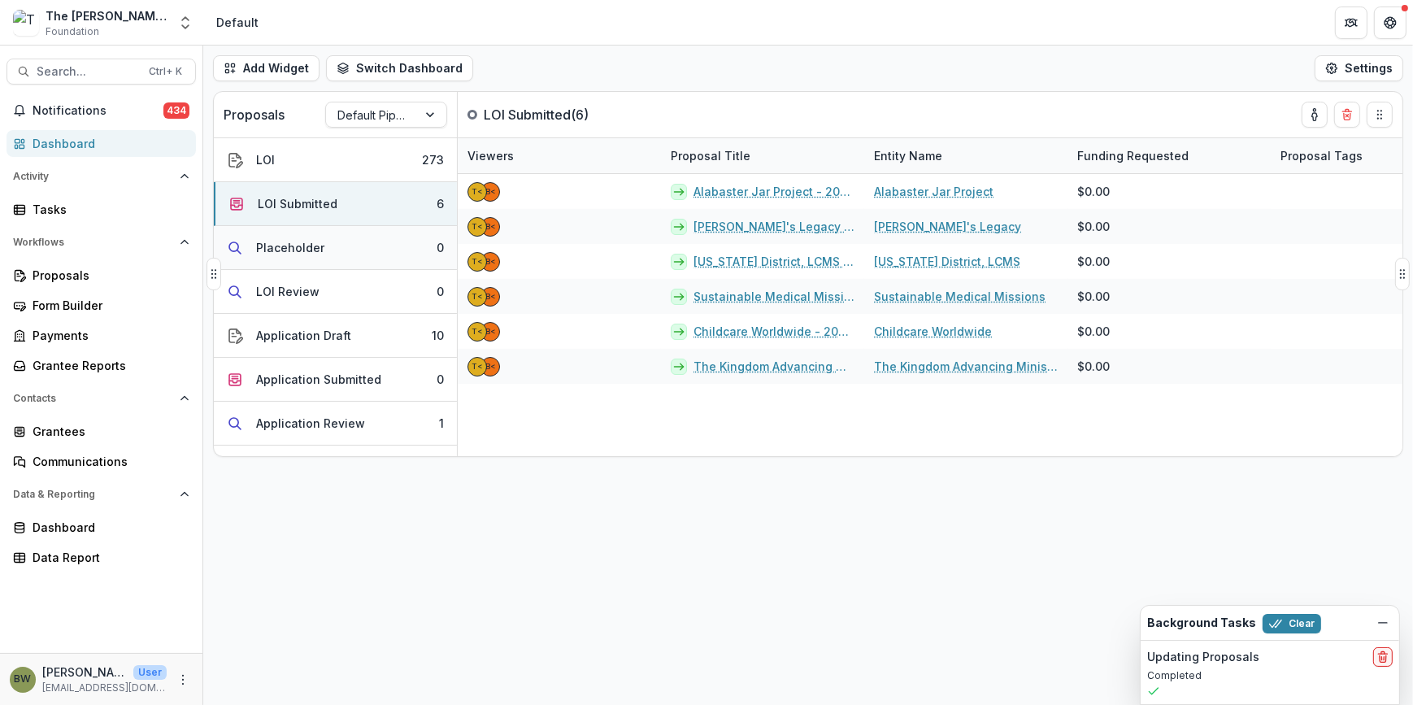
click at [317, 250] on div "Placeholder" at bounding box center [290, 247] width 68 height 17
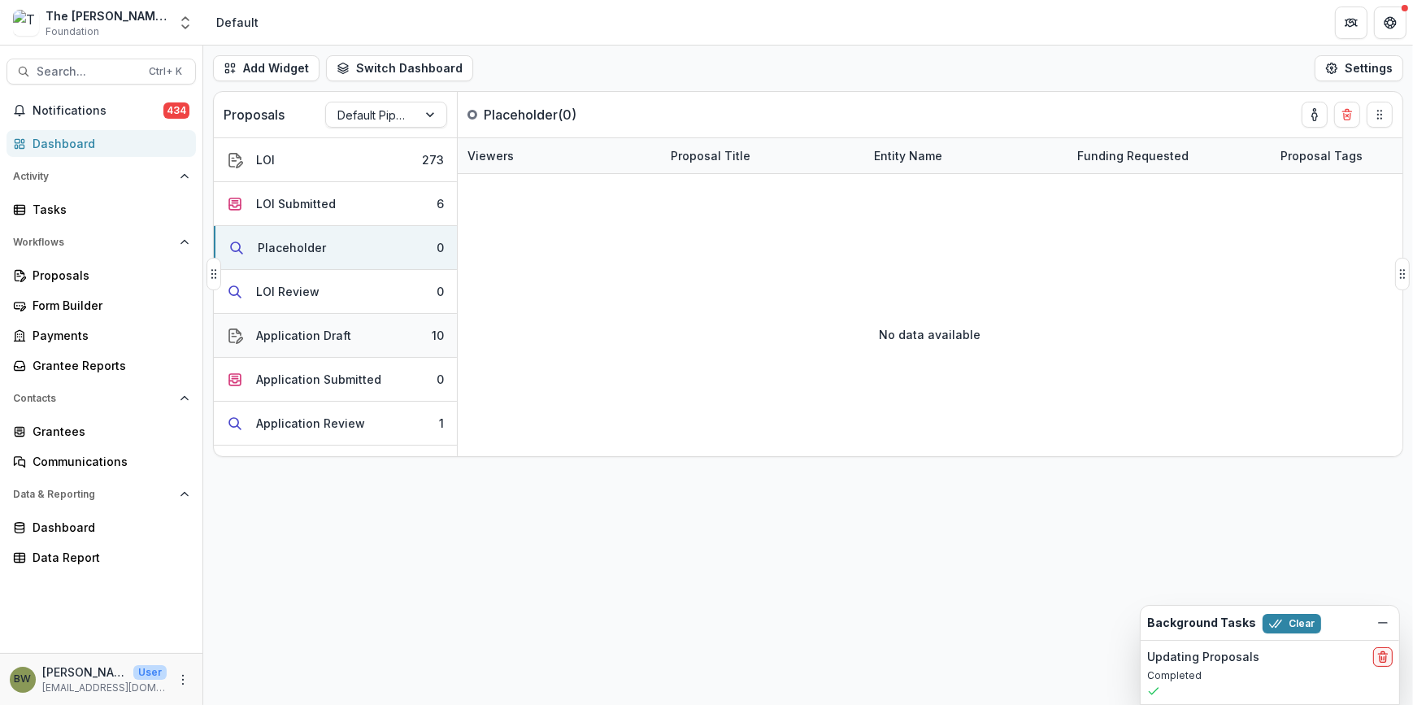
click at [315, 333] on div "Application Draft" at bounding box center [303, 335] width 95 height 17
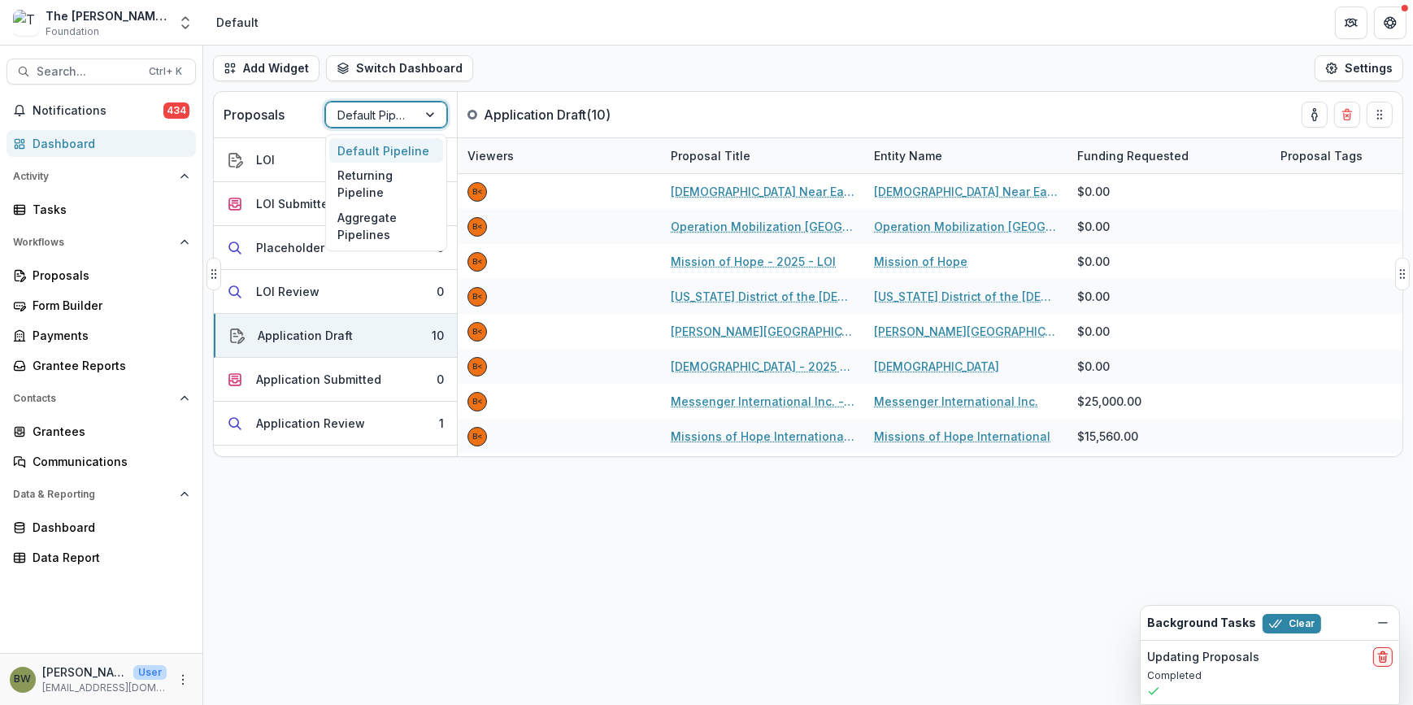
click at [378, 102] on div "Default Pipeline" at bounding box center [386, 115] width 122 height 26
click at [379, 189] on div "Returning Pipeline" at bounding box center [386, 184] width 114 height 42
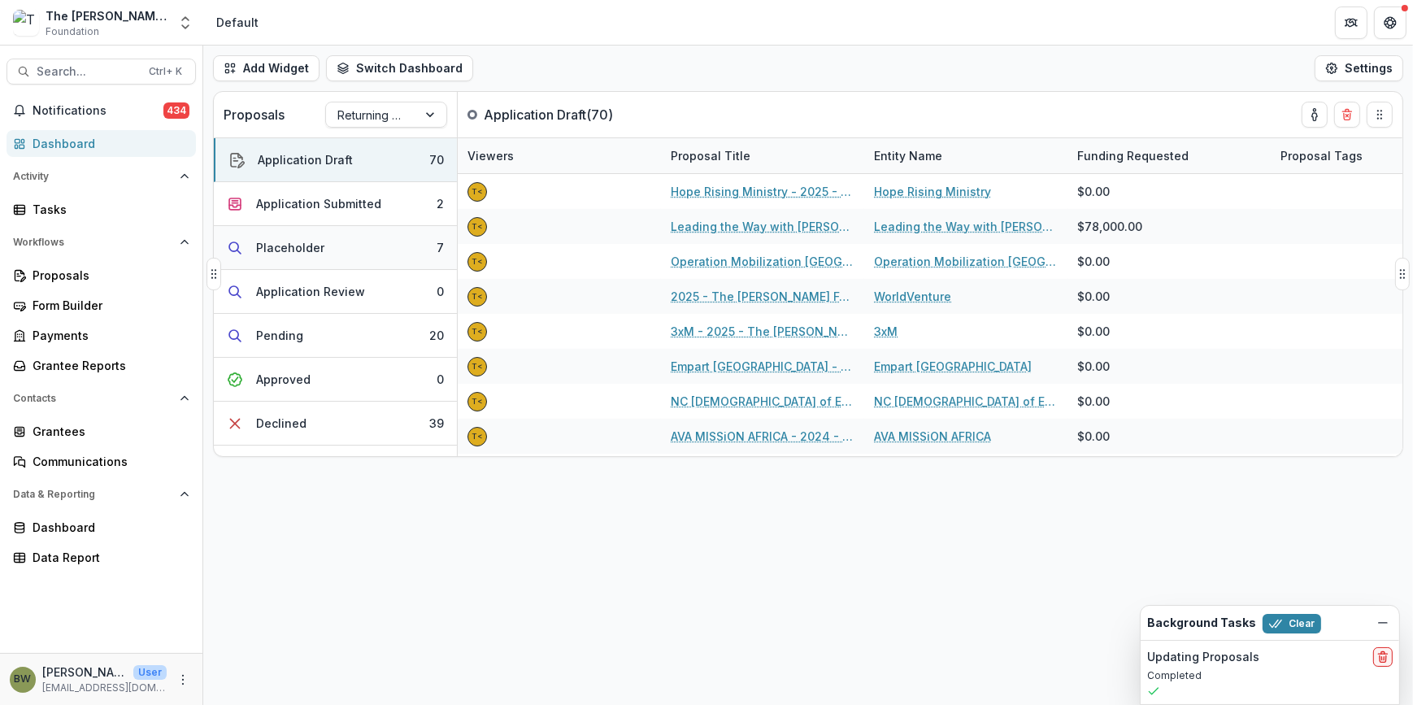
click at [325, 244] on button "Placeholder 7" at bounding box center [335, 248] width 243 height 44
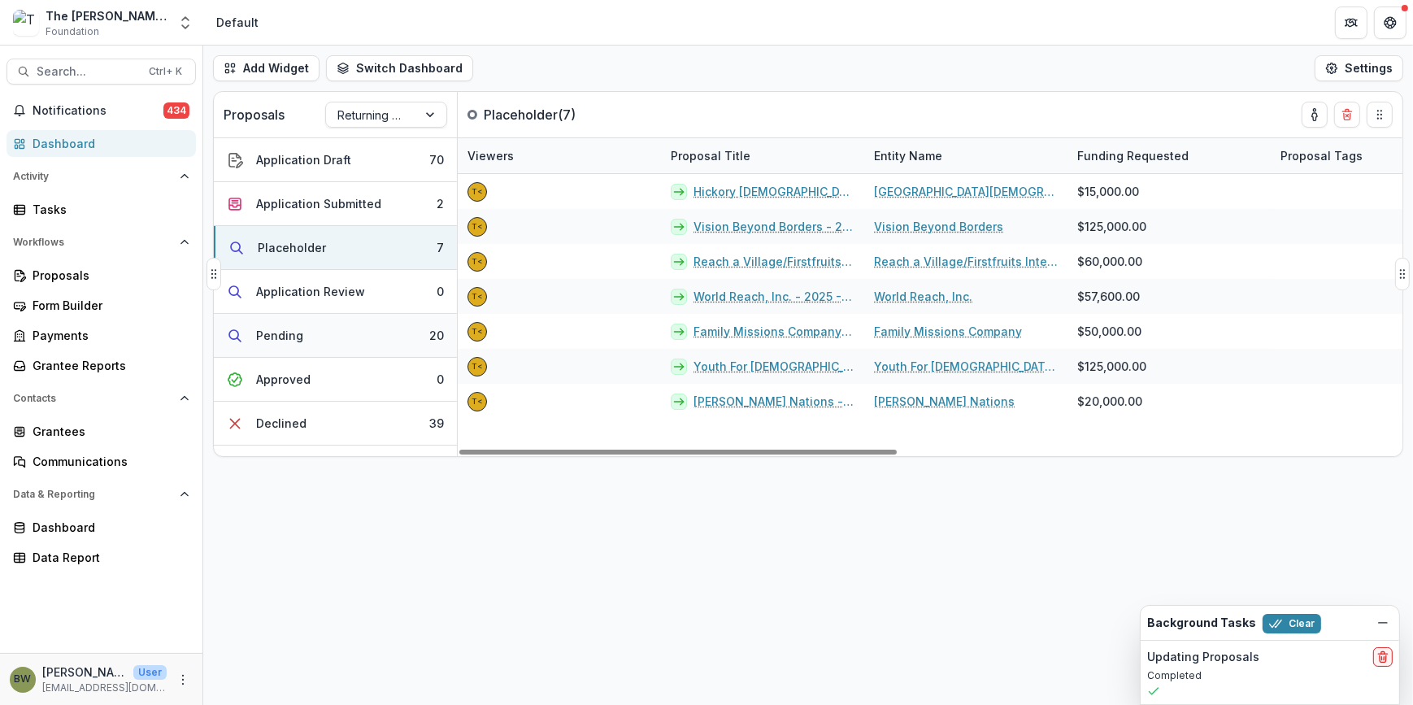
click at [368, 342] on button "Pending 20" at bounding box center [335, 336] width 243 height 44
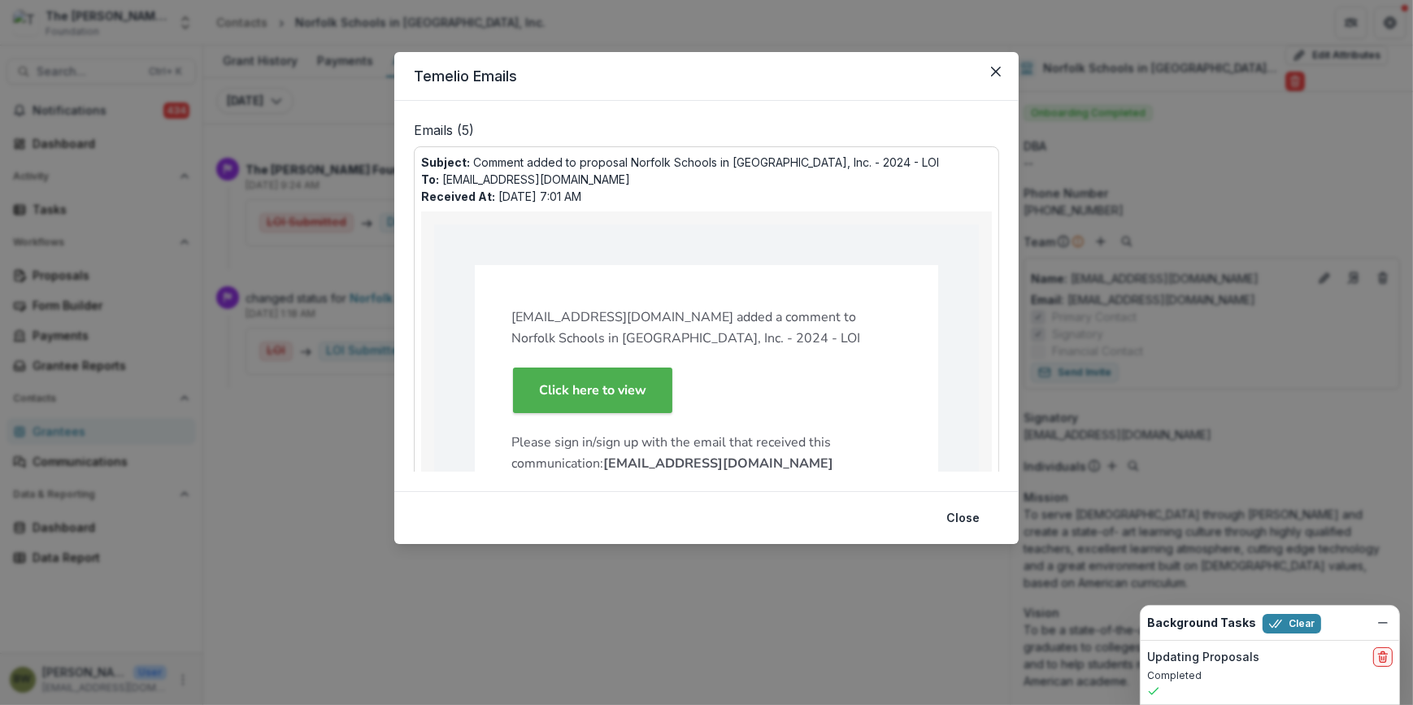
scroll to position [147, 0]
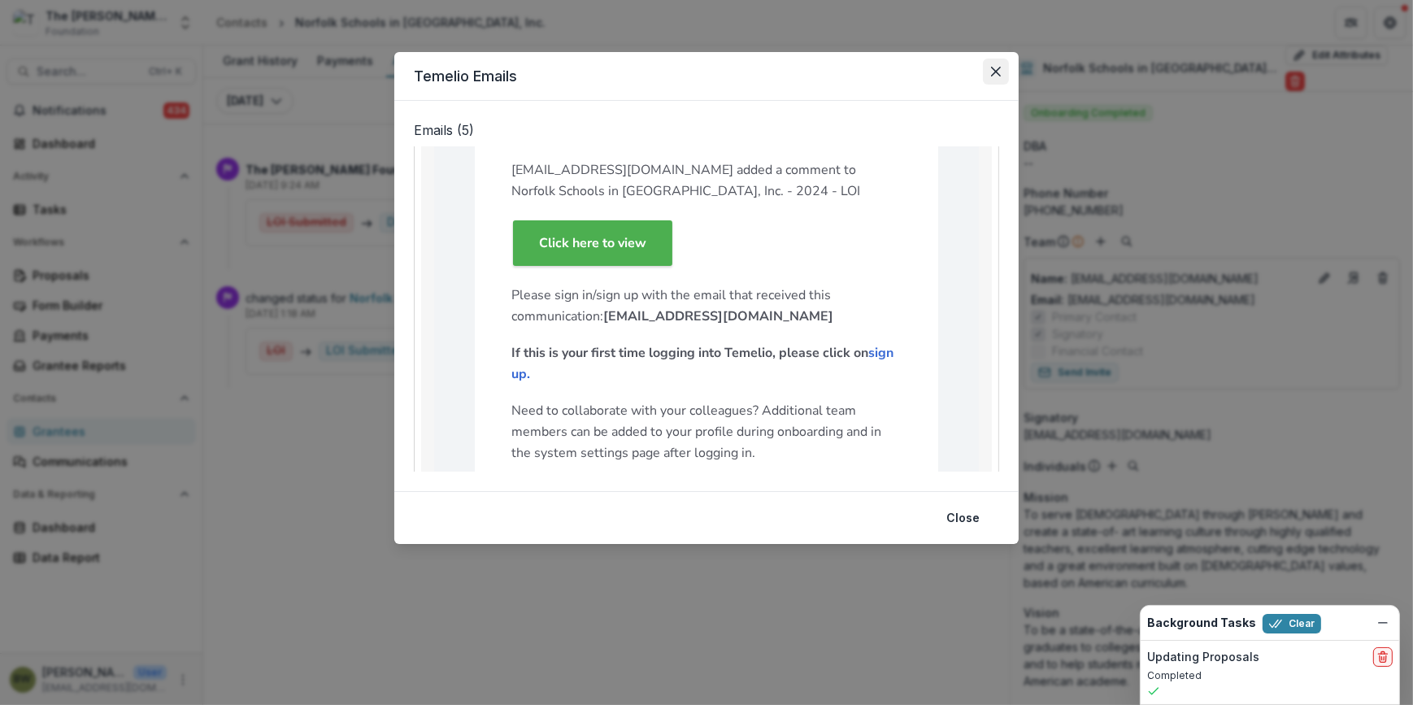
click at [998, 75] on icon "Close" at bounding box center [996, 72] width 10 height 10
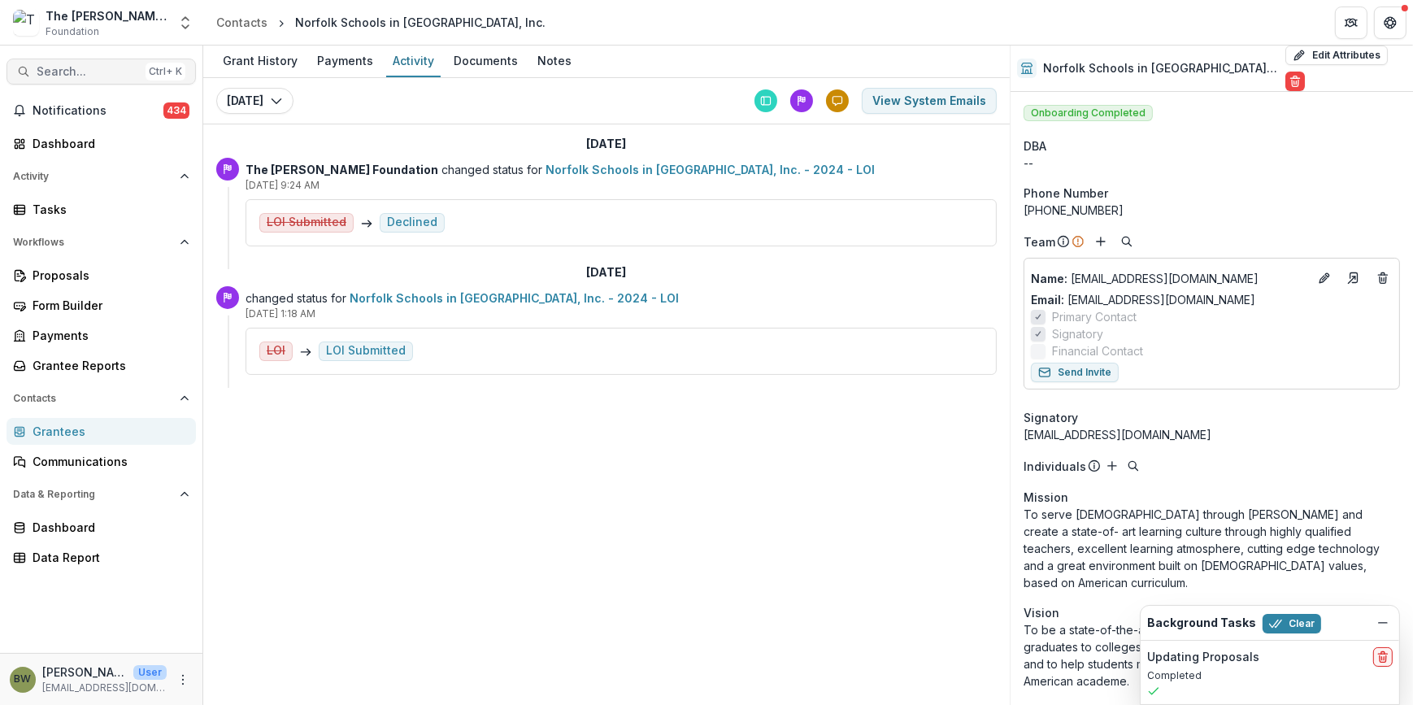
click at [65, 66] on span "Search..." at bounding box center [88, 72] width 102 height 14
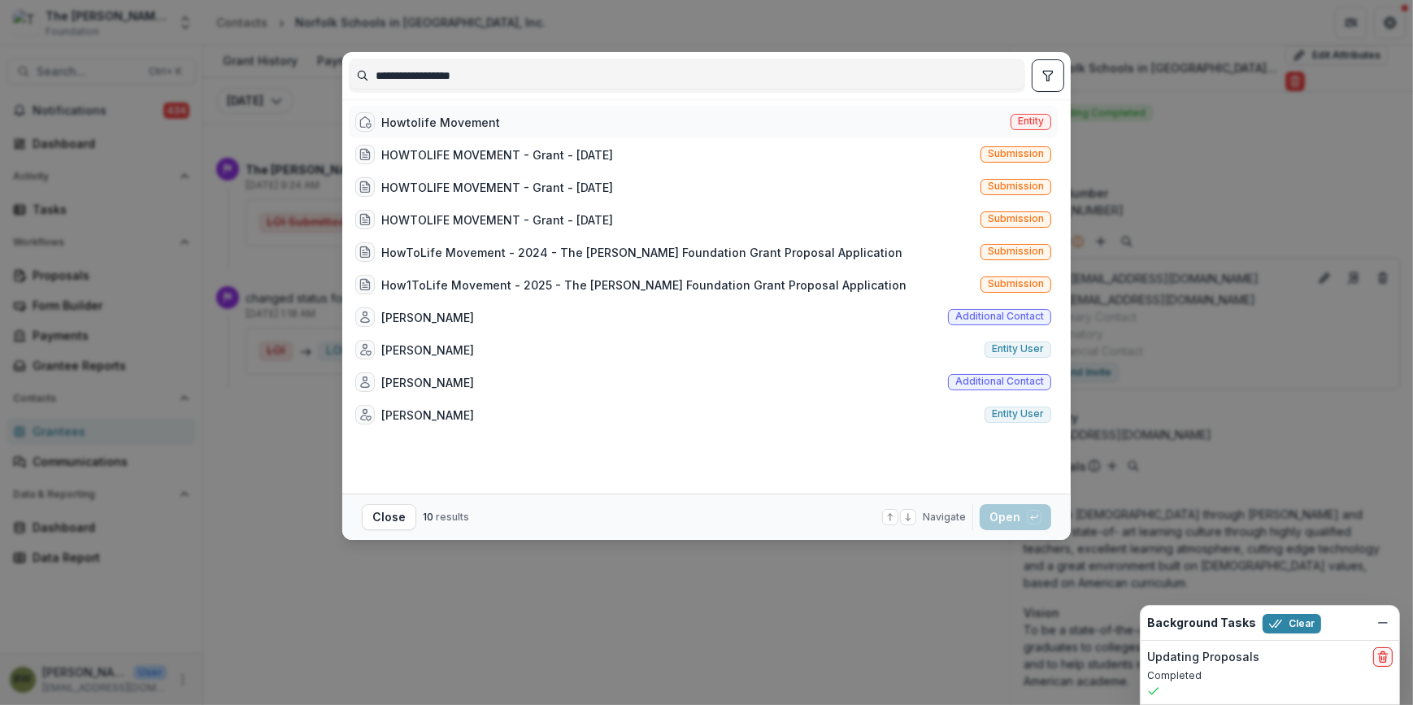
type input "**********"
click at [1023, 120] on span "Entity" at bounding box center [1031, 120] width 26 height 11
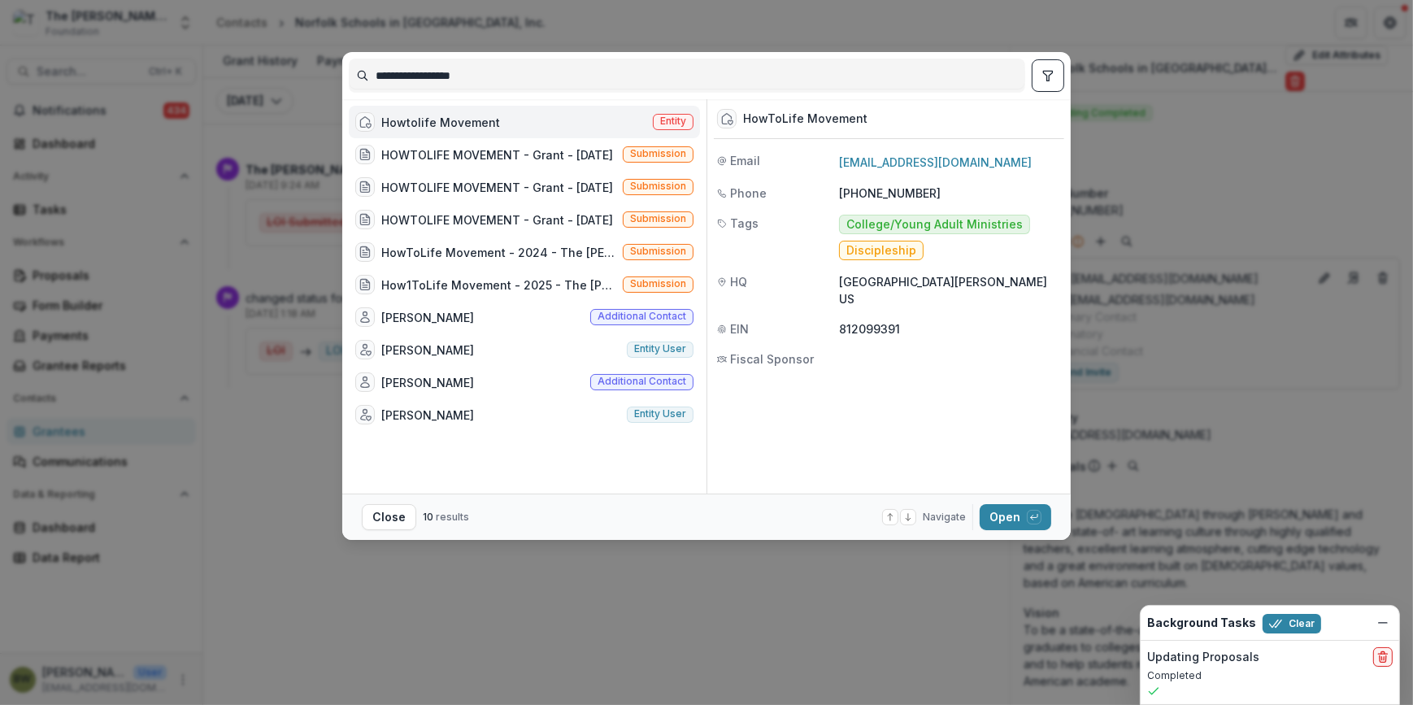
click at [672, 121] on span "Entity" at bounding box center [673, 120] width 26 height 11
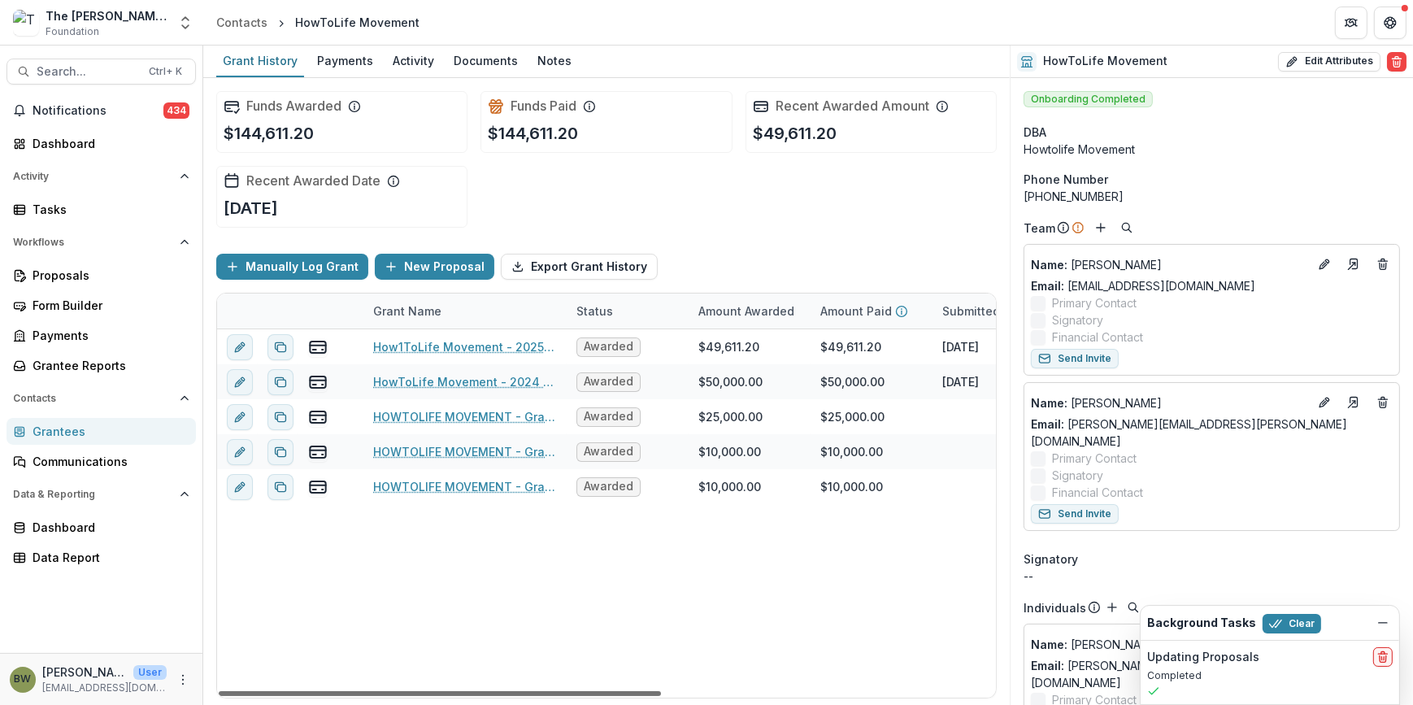
drag, startPoint x: 642, startPoint y: 687, endPoint x: -438, endPoint y: 567, distance: 1087.0
click at [219, 691] on div at bounding box center [440, 693] width 442 height 5
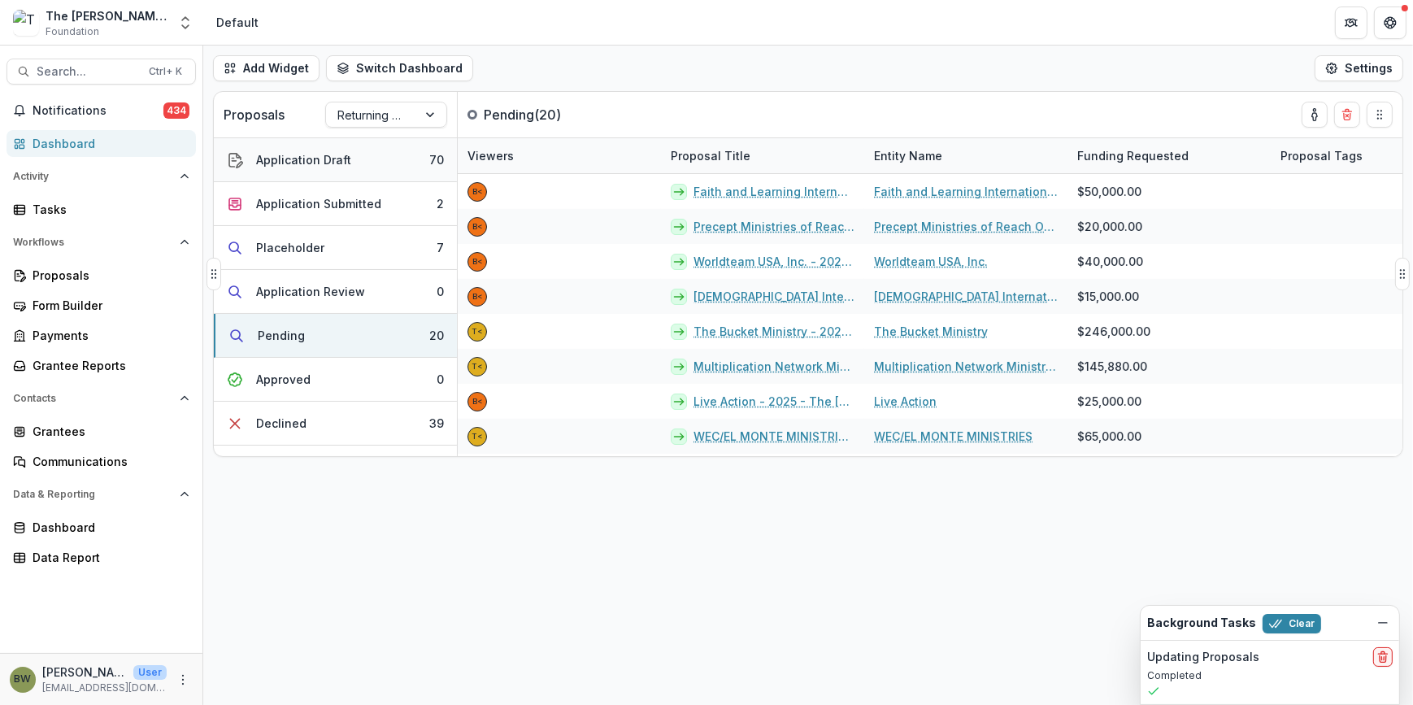
click at [317, 149] on button "Application Draft 70" at bounding box center [335, 160] width 243 height 44
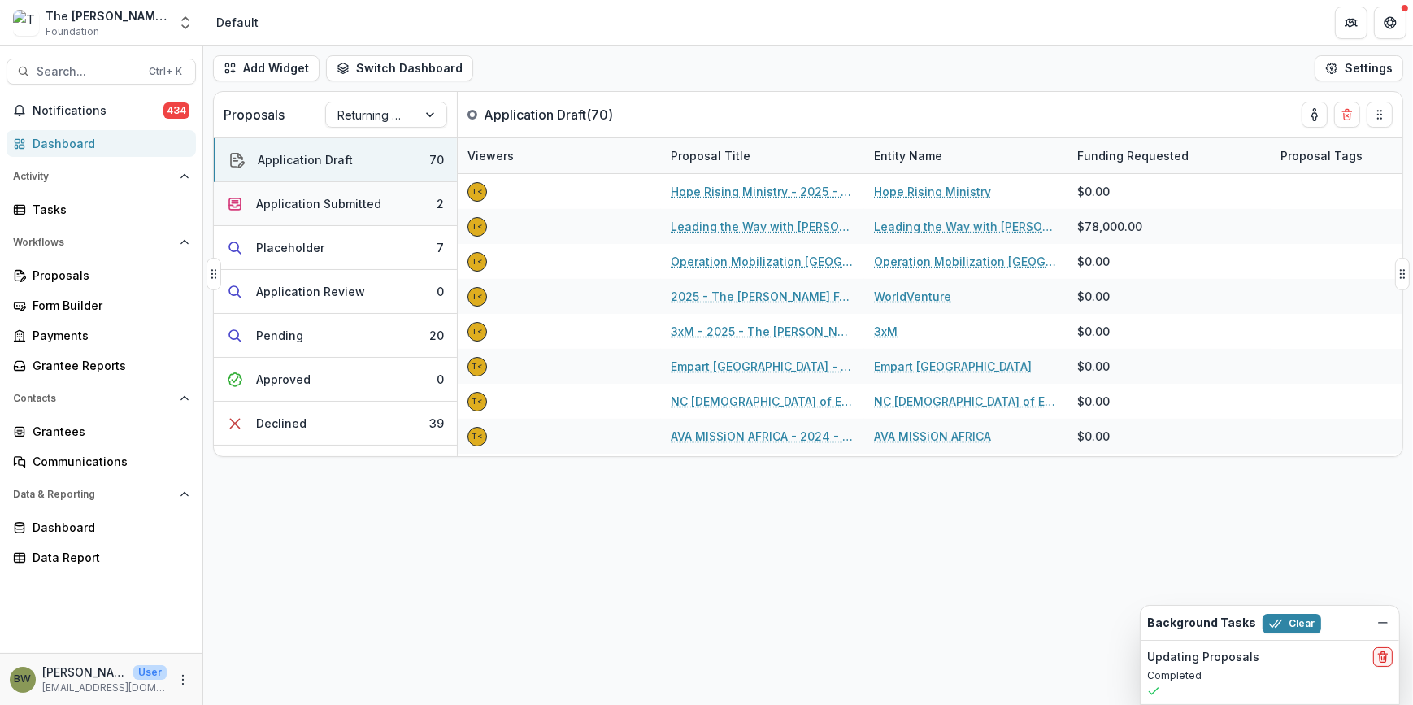
click at [313, 190] on button "Application Submitted 2" at bounding box center [335, 204] width 243 height 44
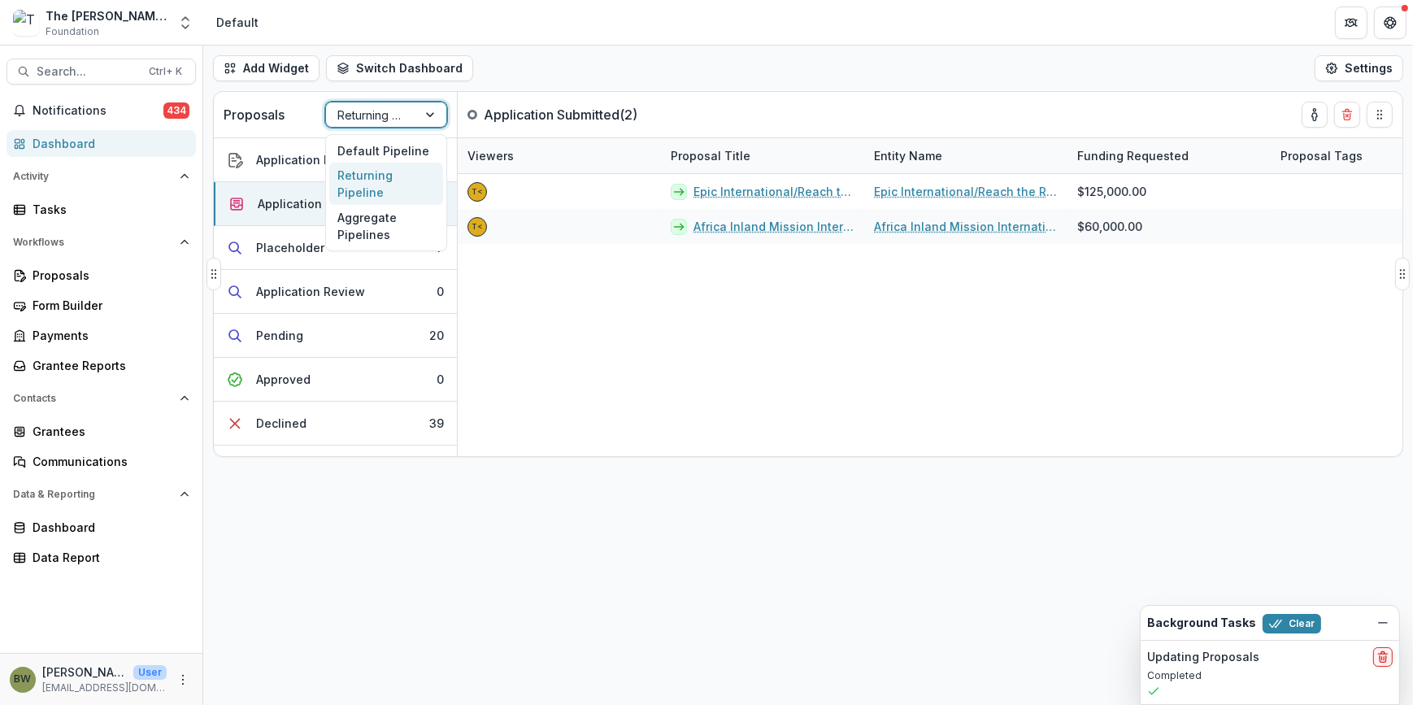
click at [393, 117] on div at bounding box center [371, 115] width 68 height 20
click at [386, 149] on div "Default Pipeline" at bounding box center [386, 150] width 114 height 25
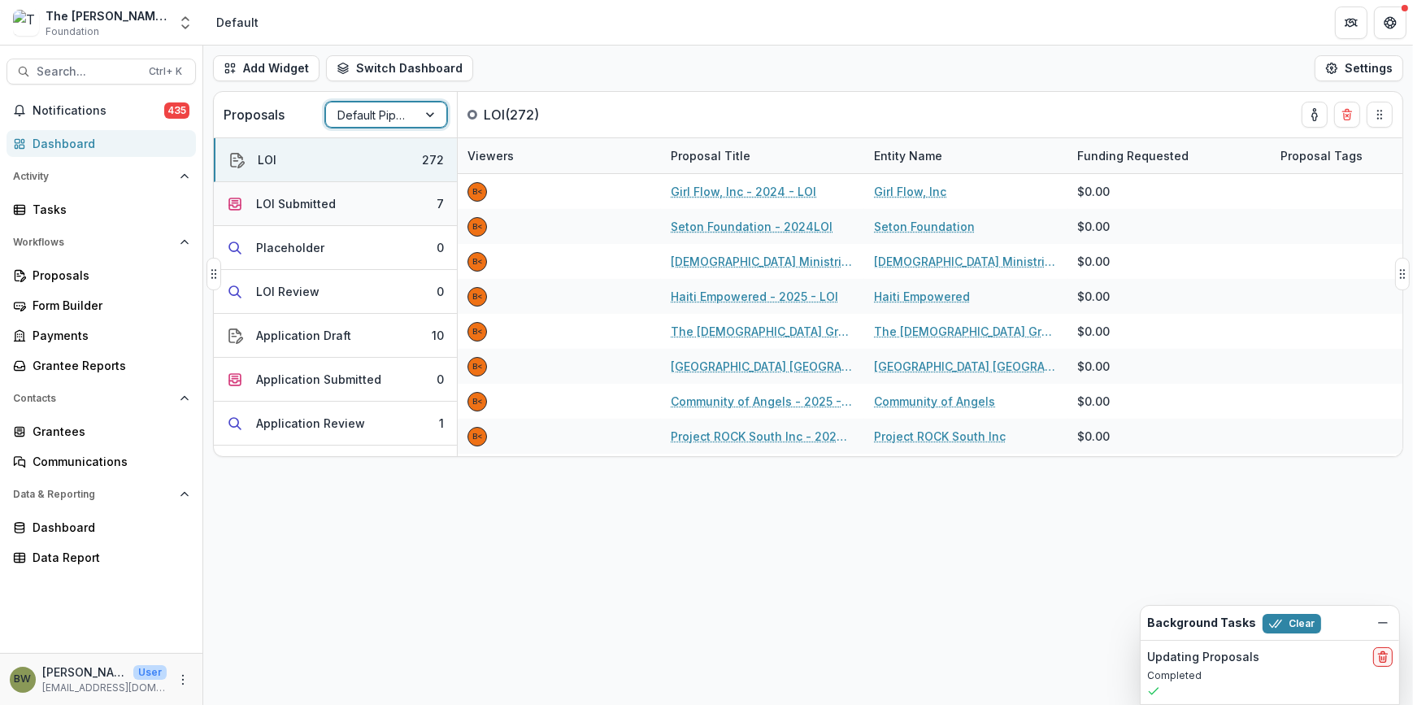
click at [288, 202] on div "LOI Submitted" at bounding box center [296, 203] width 80 height 17
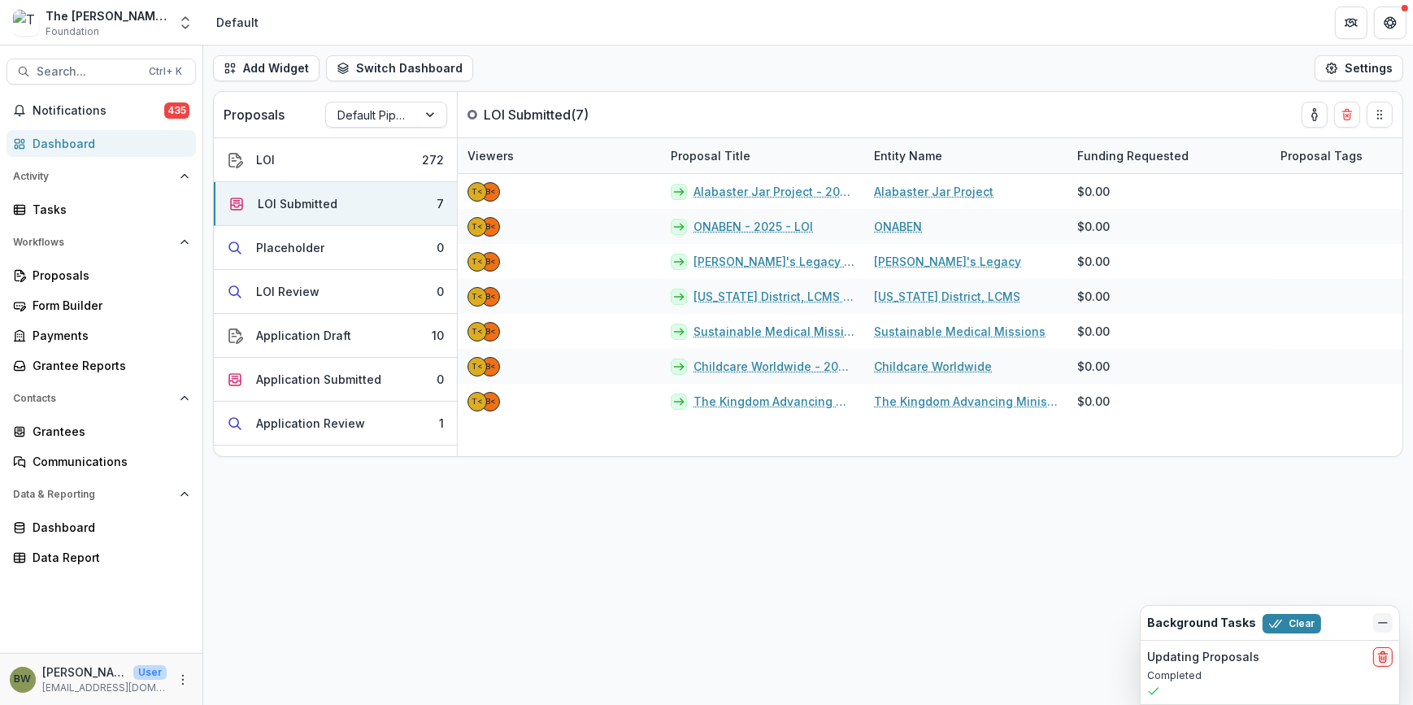
click at [1382, 619] on icon "Dismiss" at bounding box center [1382, 622] width 13 height 13
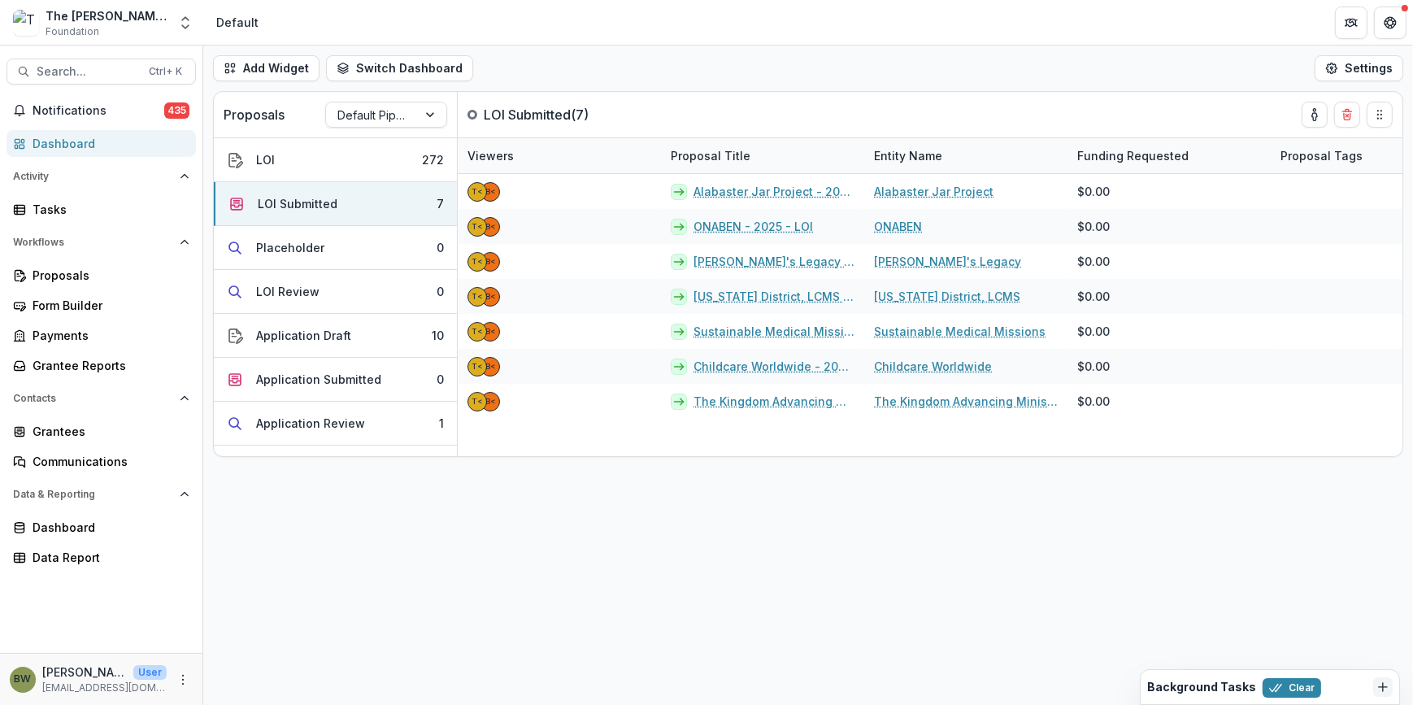
click at [1089, 561] on div "Add Widget Switch Dashboard Default New Dashboard Settings Proposals Default Pi…" at bounding box center [808, 375] width 1210 height 659
click at [564, 573] on div "Add Widget Switch Dashboard Default New Dashboard Settings Proposals Default Pi…" at bounding box center [808, 375] width 1210 height 659
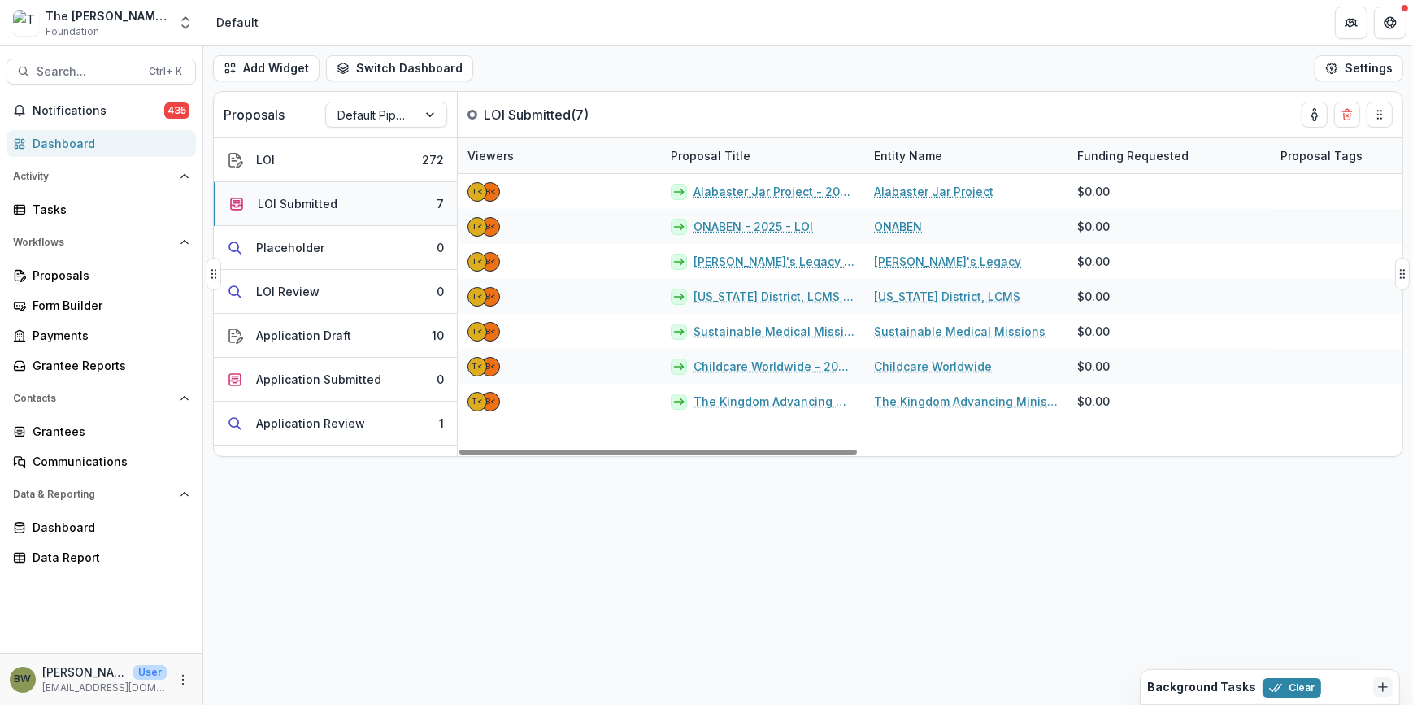
click at [315, 202] on div "LOI Submitted" at bounding box center [298, 203] width 80 height 17
click at [317, 202] on div "LOI Submitted" at bounding box center [298, 203] width 80 height 17
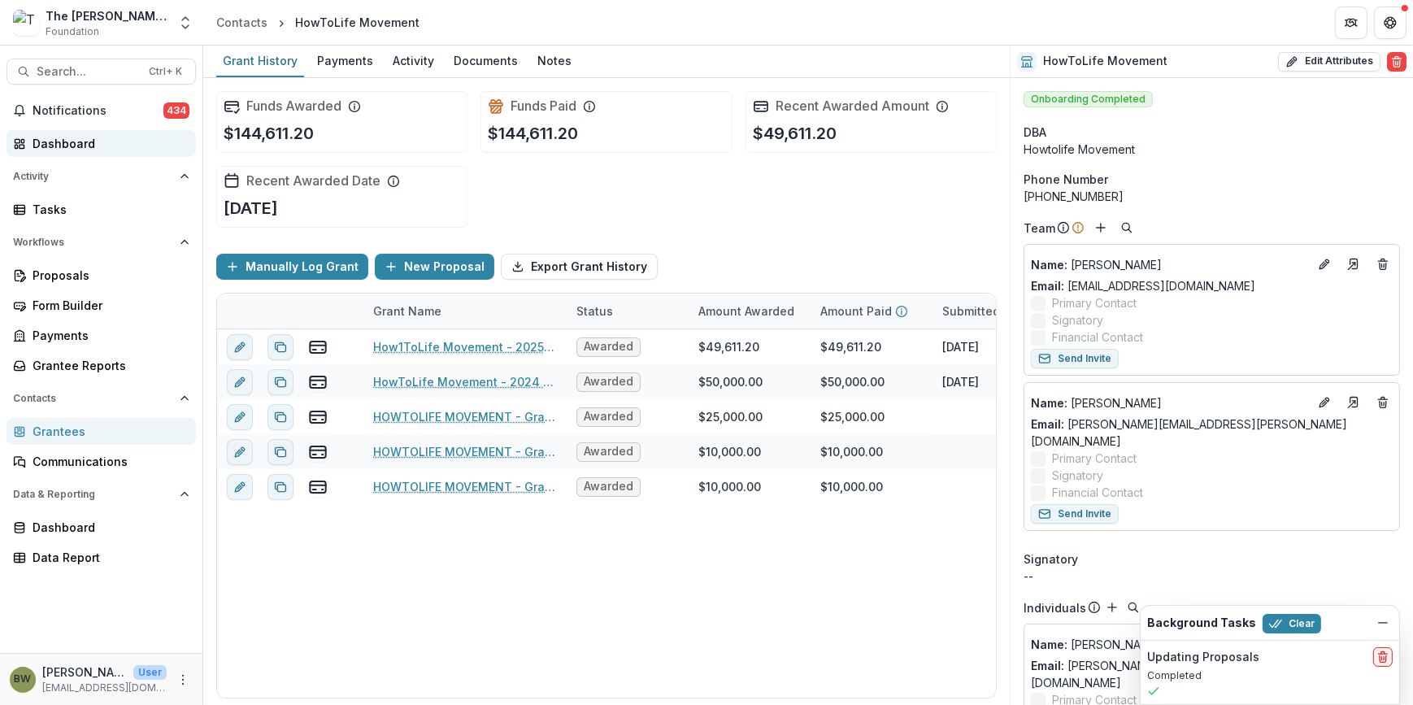
click at [67, 139] on div "Dashboard" at bounding box center [108, 143] width 150 height 17
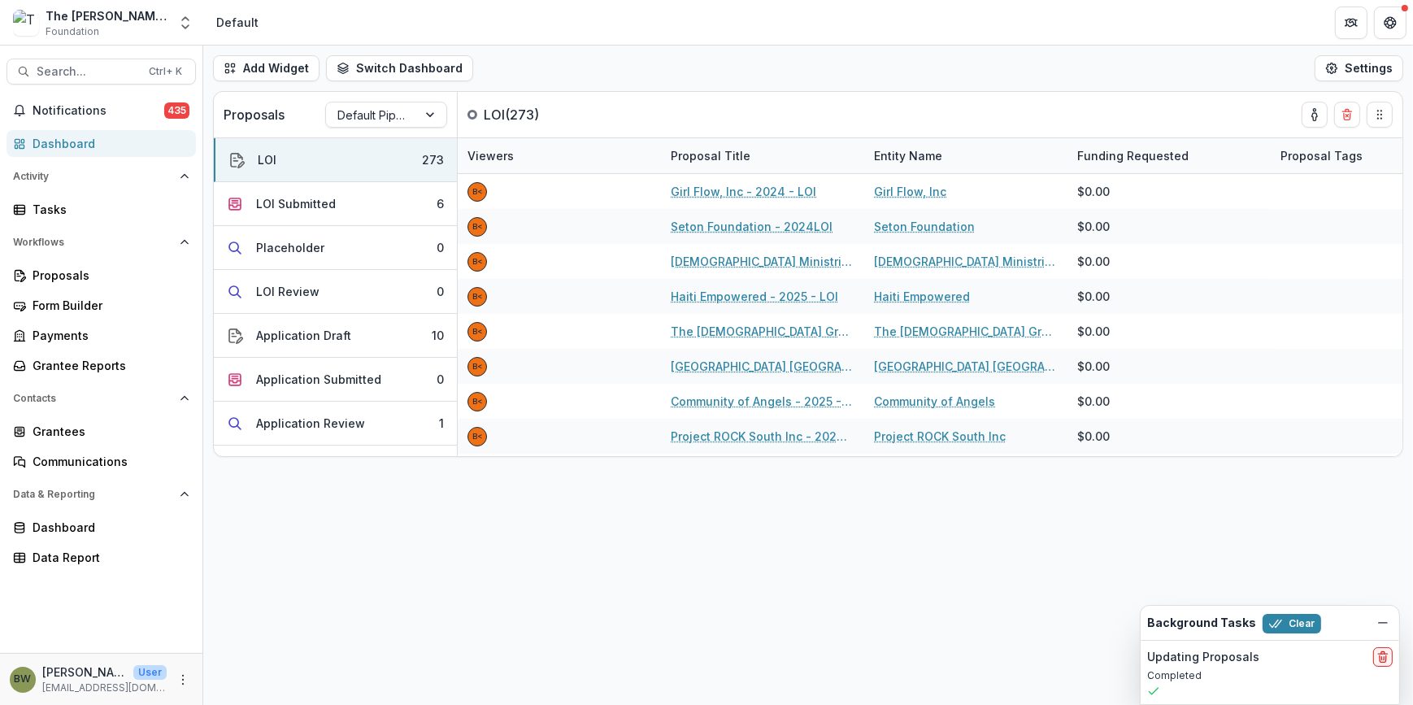
click at [63, 138] on div "Dashboard" at bounding box center [108, 143] width 150 height 17
click at [281, 210] on div "LOI Submitted" at bounding box center [296, 203] width 80 height 17
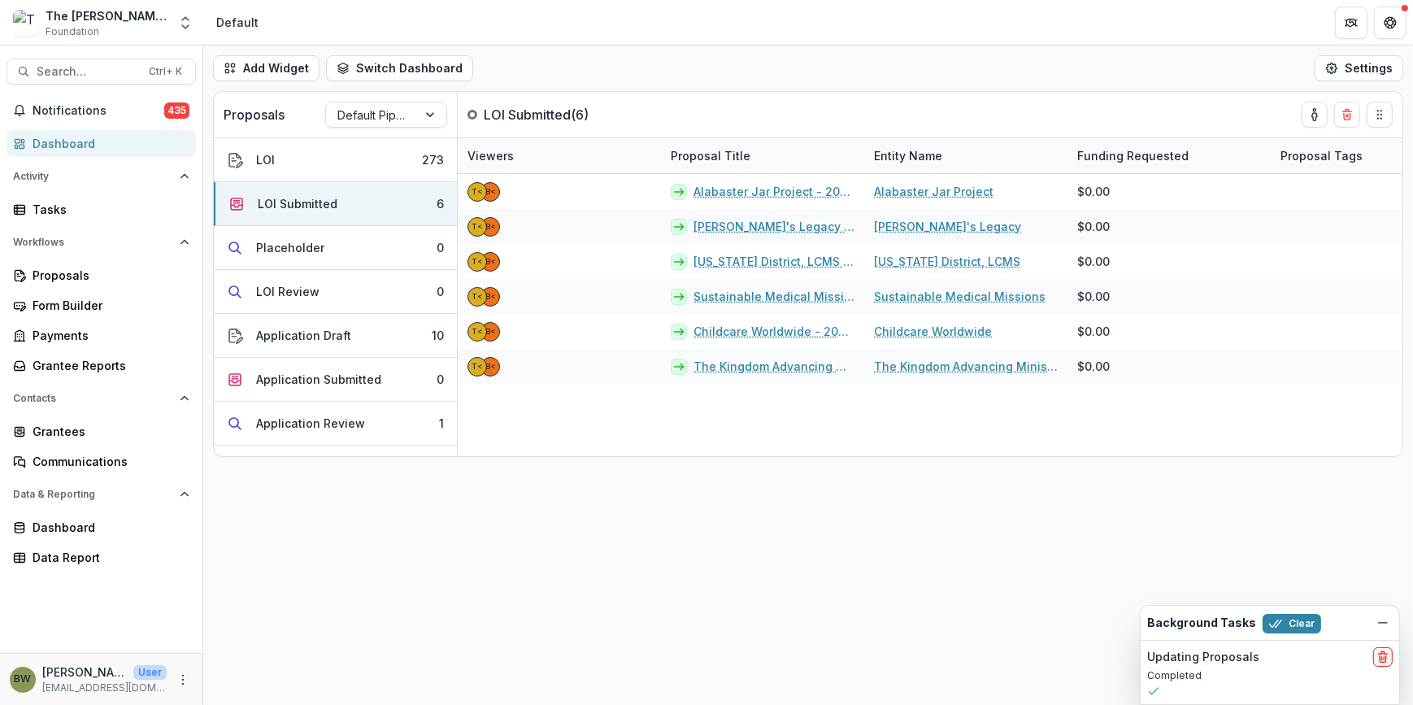
click at [900, 590] on div "Add Widget Switch Dashboard Default New Dashboard Settings Proposals Default Pi…" at bounding box center [808, 375] width 1210 height 659
click at [268, 156] on div "LOI" at bounding box center [265, 159] width 19 height 17
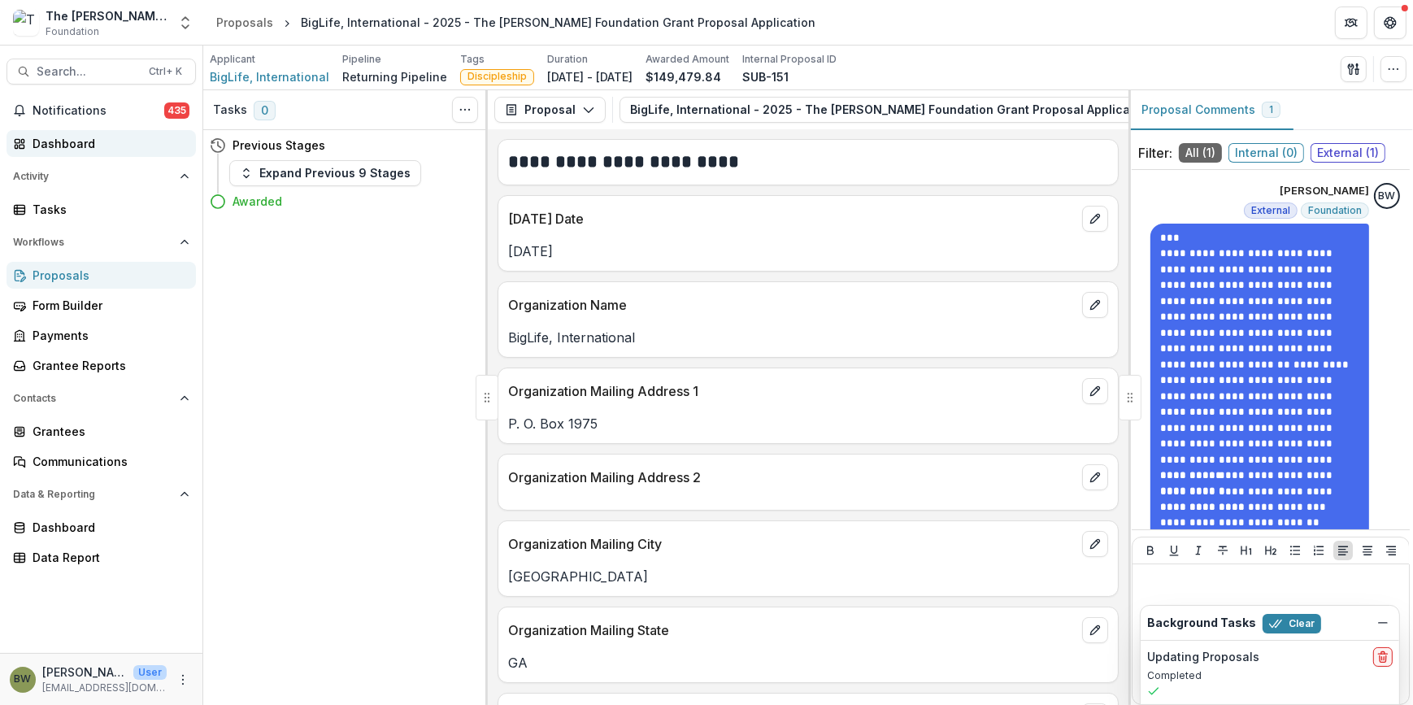
click at [65, 144] on div "Dashboard" at bounding box center [108, 143] width 150 height 17
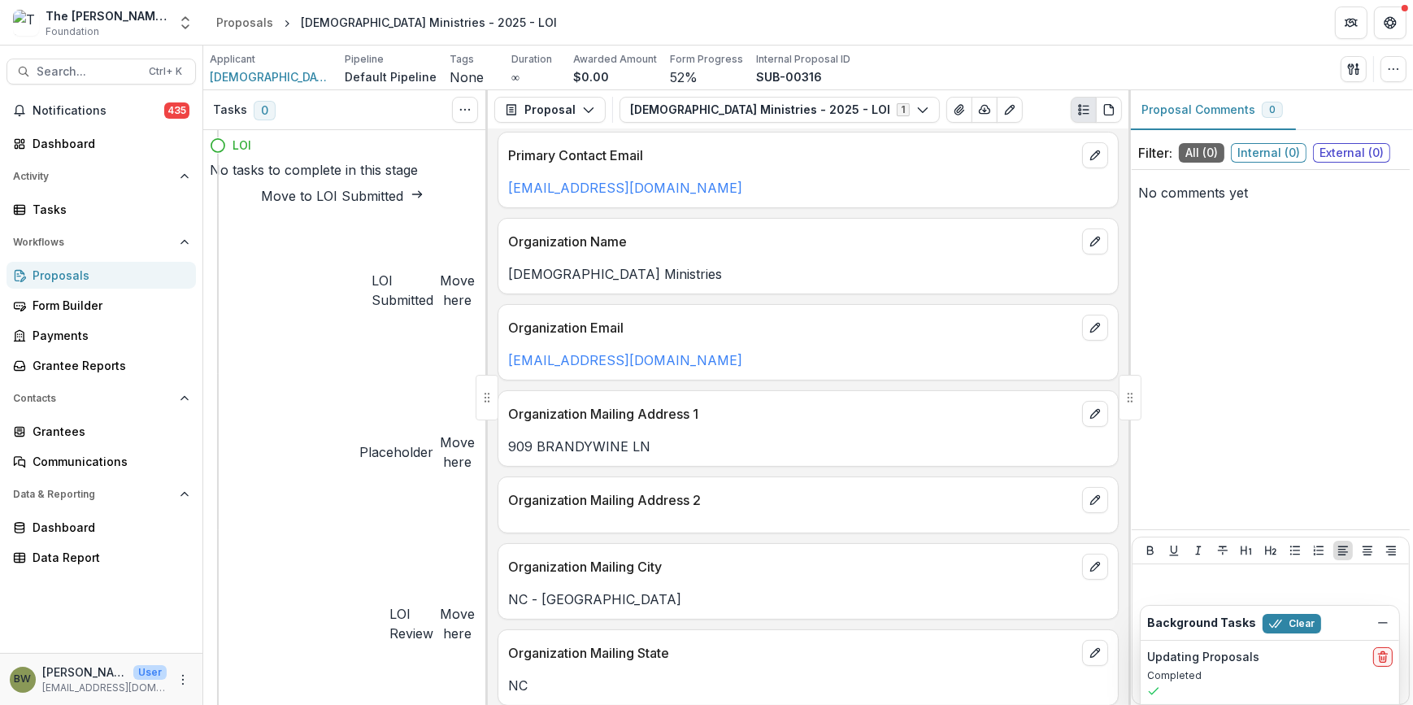
scroll to position [212, 0]
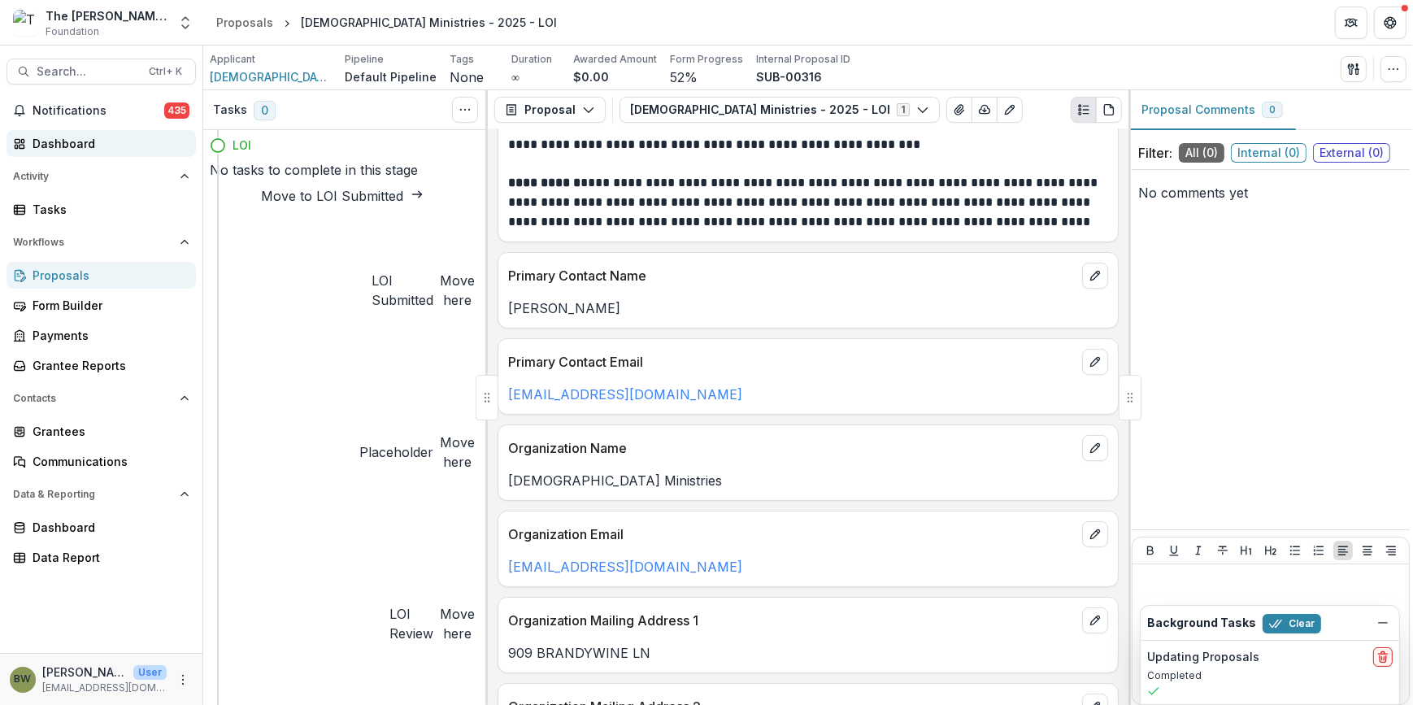
click at [67, 147] on div "Dashboard" at bounding box center [108, 143] width 150 height 17
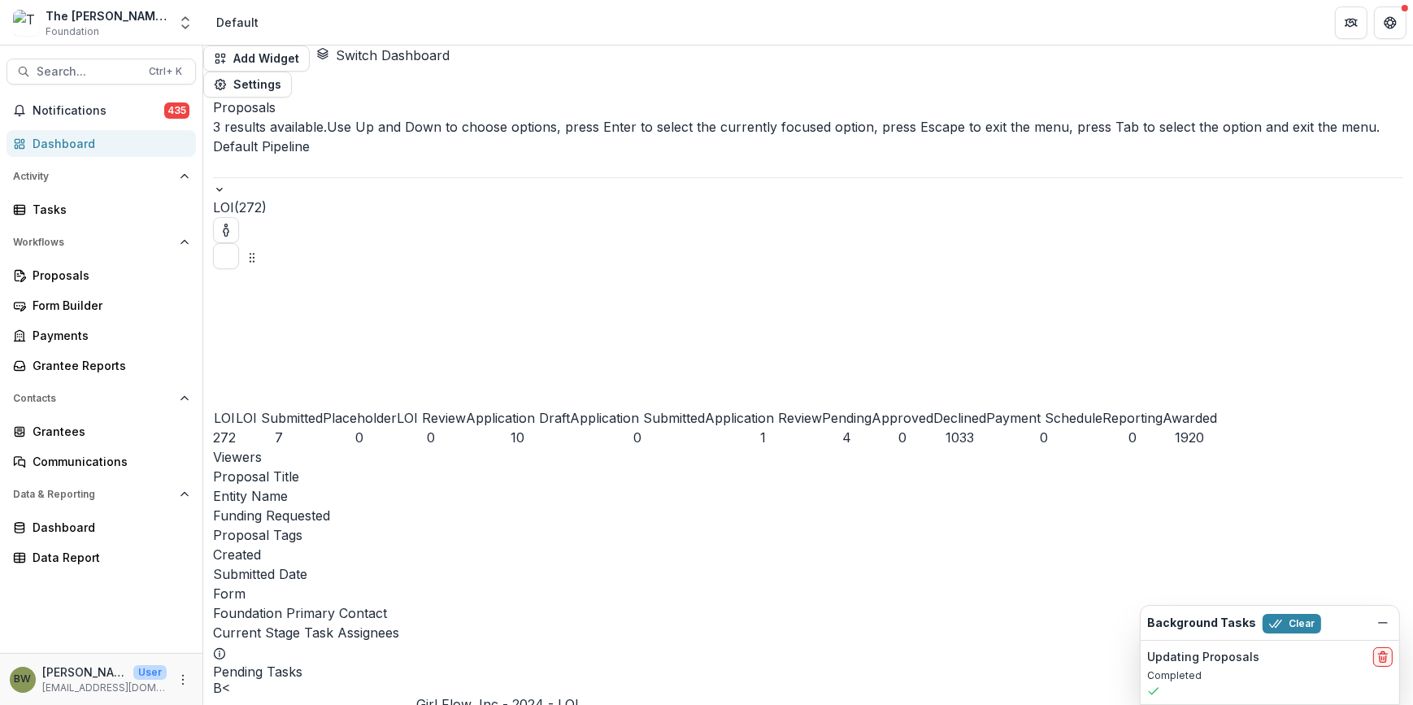
click at [385, 156] on div at bounding box center [808, 166] width 1190 height 21
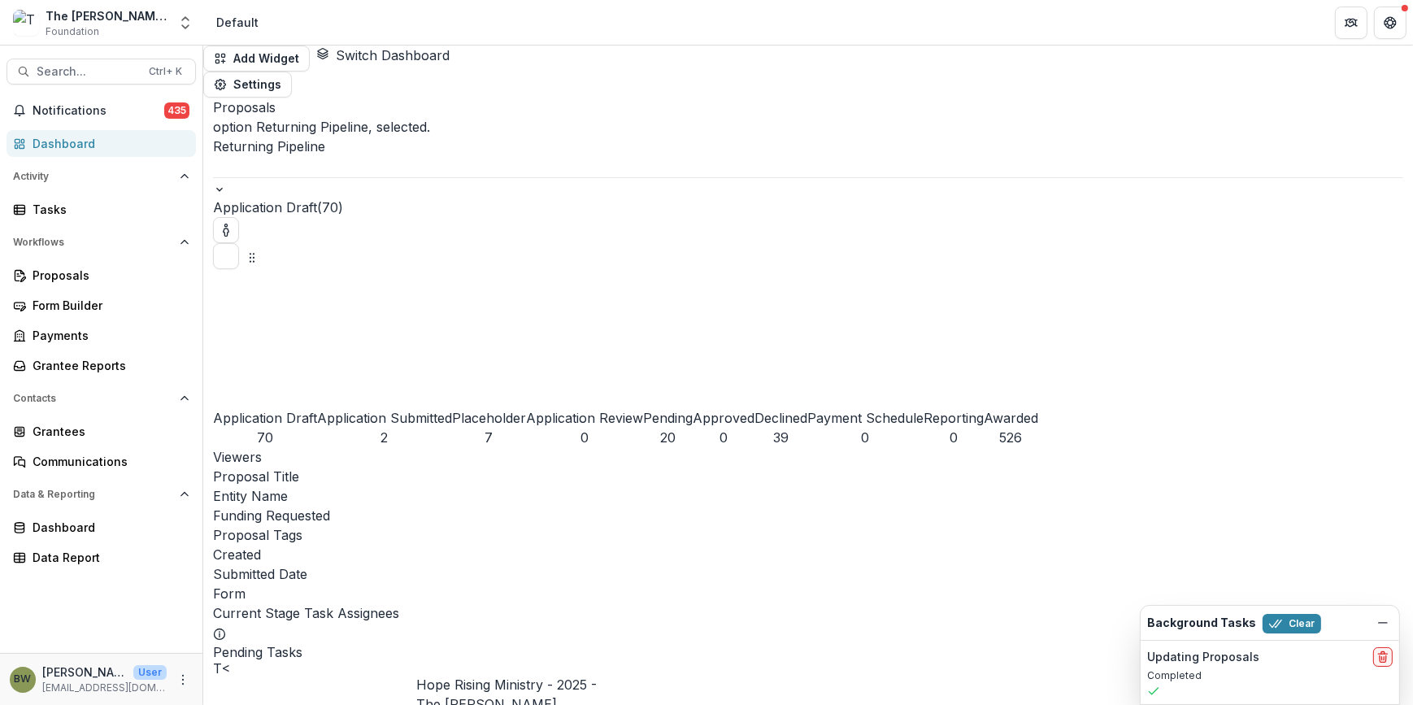
click at [337, 408] on div "Application Submitted" at bounding box center [384, 418] width 135 height 20
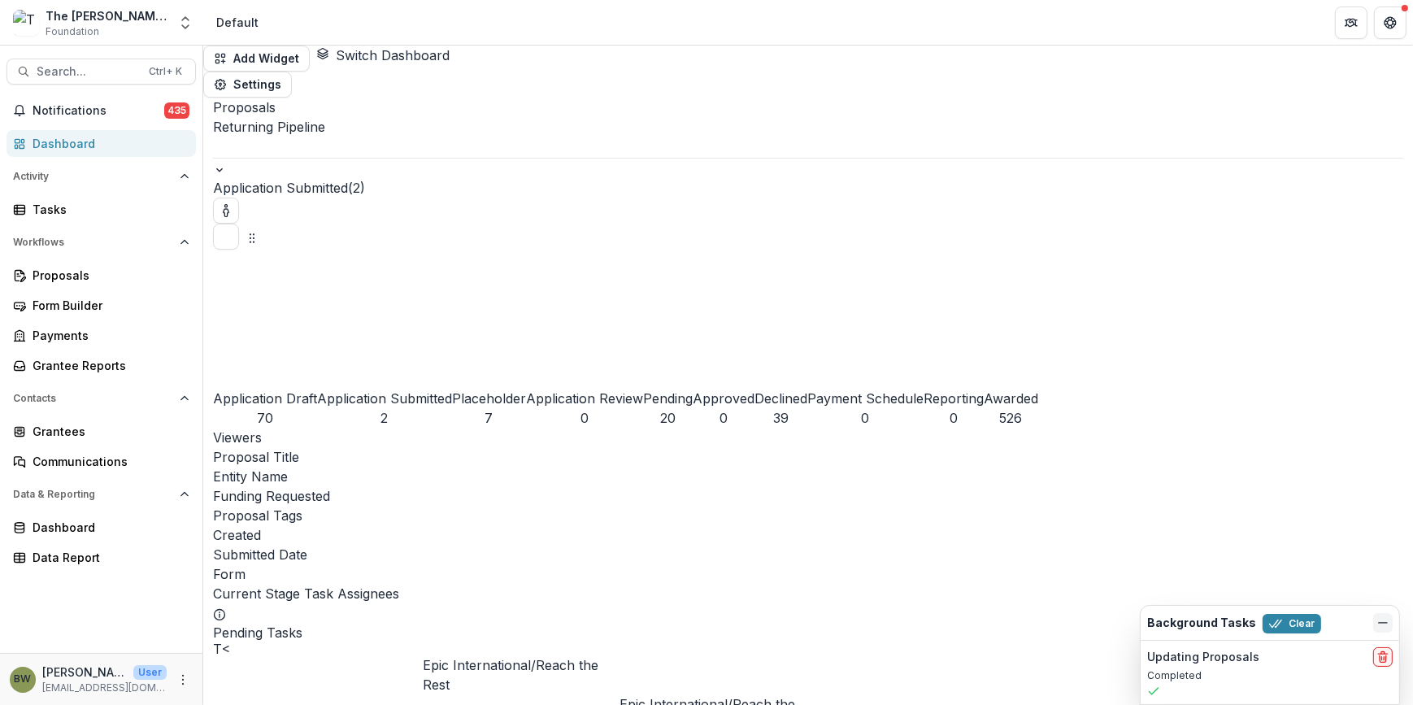
click at [1375, 620] on button "Dismiss" at bounding box center [1383, 623] width 20 height 20
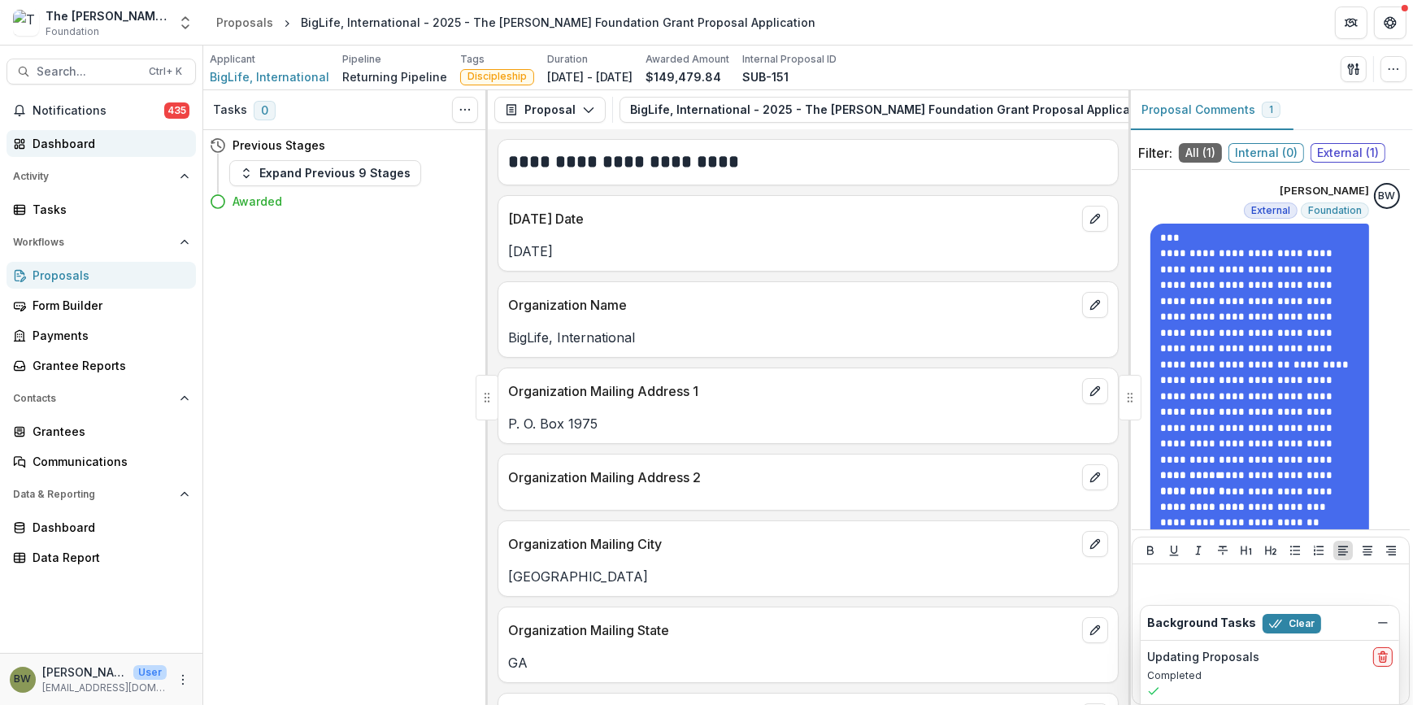
click at [115, 137] on div "Dashboard" at bounding box center [108, 143] width 150 height 17
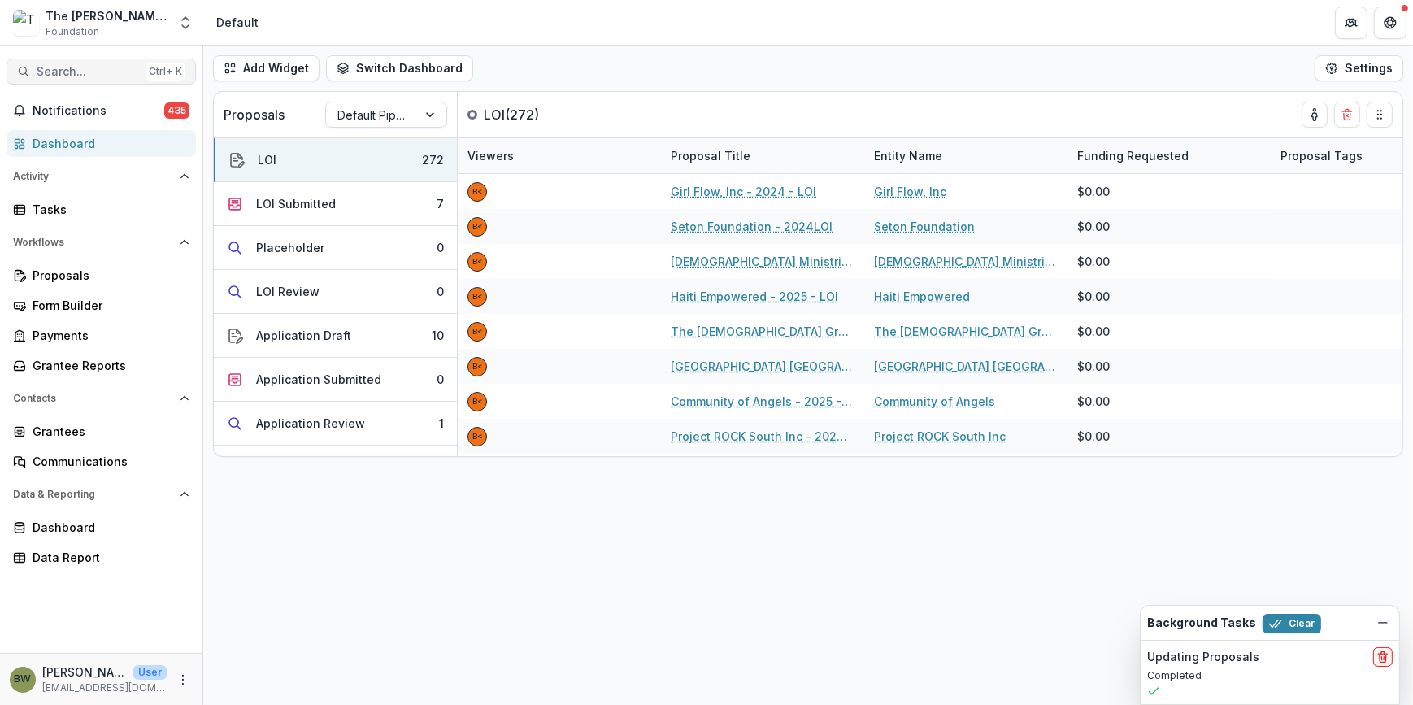
click at [100, 67] on span "Search..." at bounding box center [88, 72] width 102 height 14
type input "**********"
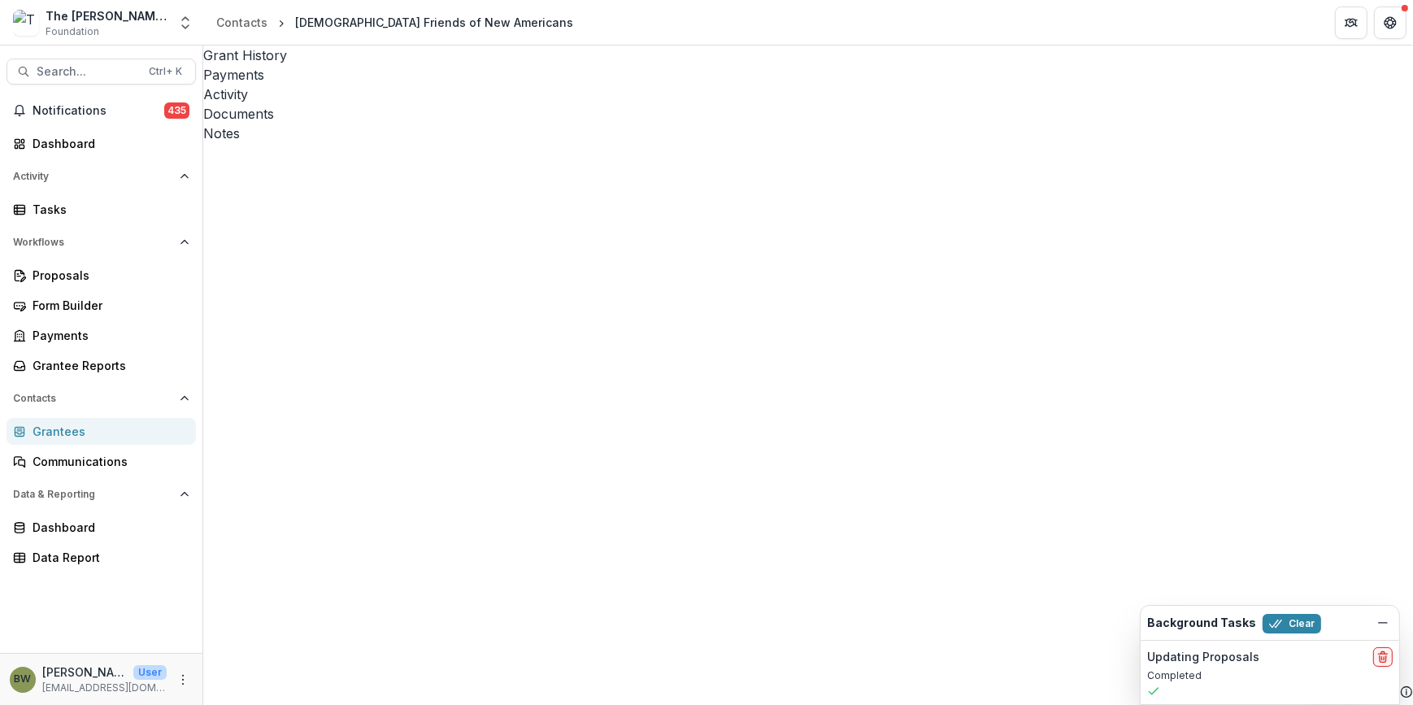
drag, startPoint x: 601, startPoint y: 690, endPoint x: 571, endPoint y: 656, distance: 45.5
click at [1380, 620] on icon "Dismiss" at bounding box center [1382, 622] width 13 height 13
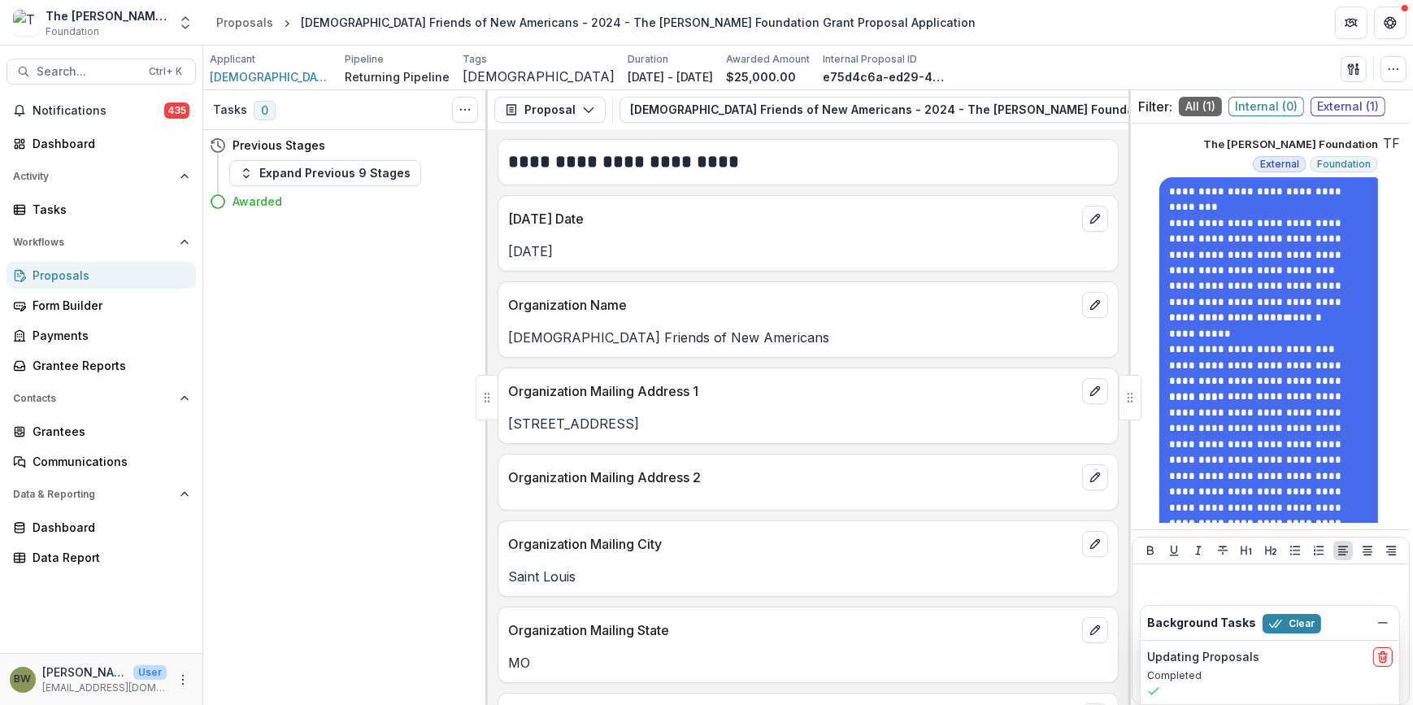
drag, startPoint x: 305, startPoint y: 293, endPoint x: 372, endPoint y: 10, distance: 290.8
click at [306, 288] on div "Tasks 0 Show Cancelled Tasks Previous Stages Expand Previous 9 Stages Awarded" at bounding box center [345, 397] width 285 height 615
click at [94, 141] on div "Dashboard" at bounding box center [108, 143] width 150 height 17
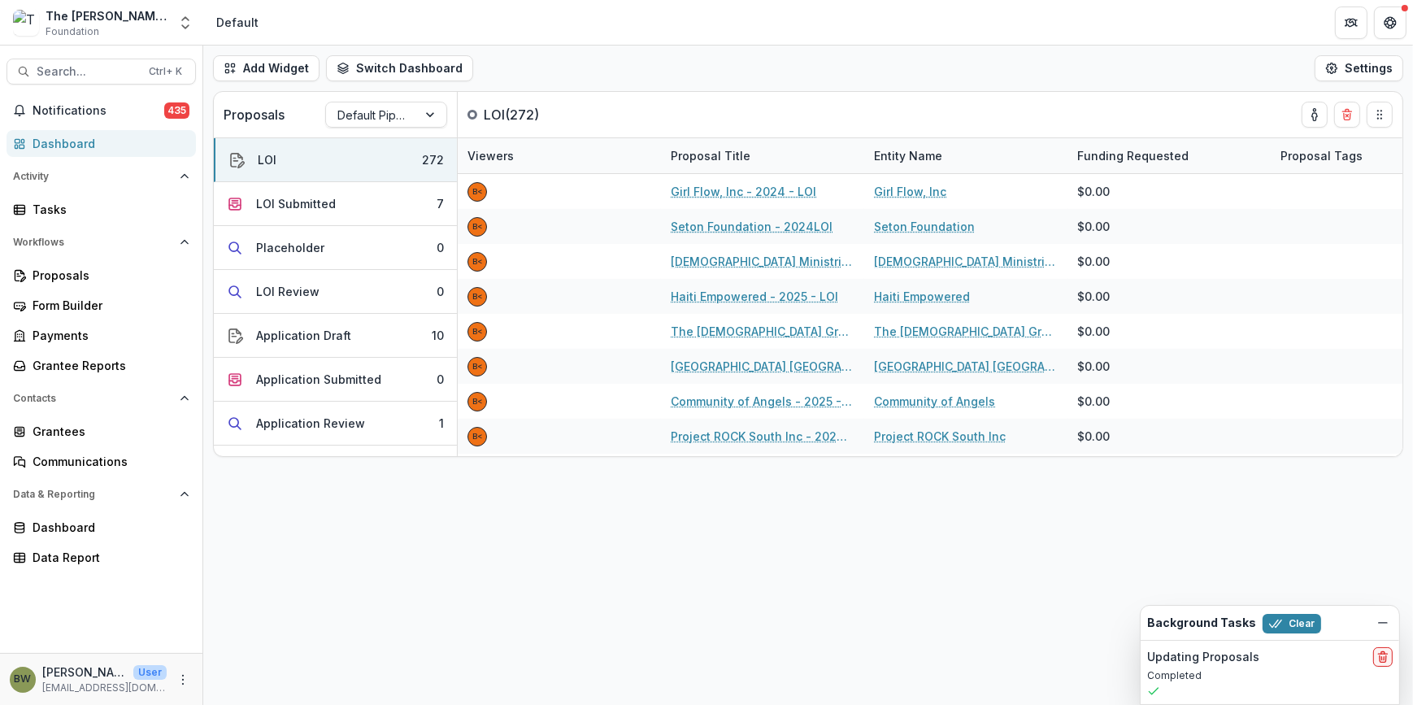
click at [80, 52] on div "Search... Ctrl + K Notifications 435 Dashboard Activity Tasks Workflows Proposa…" at bounding box center [101, 375] width 203 height 659
click at [80, 66] on span "Search..." at bounding box center [88, 72] width 102 height 14
type input "*"
type input "**********"
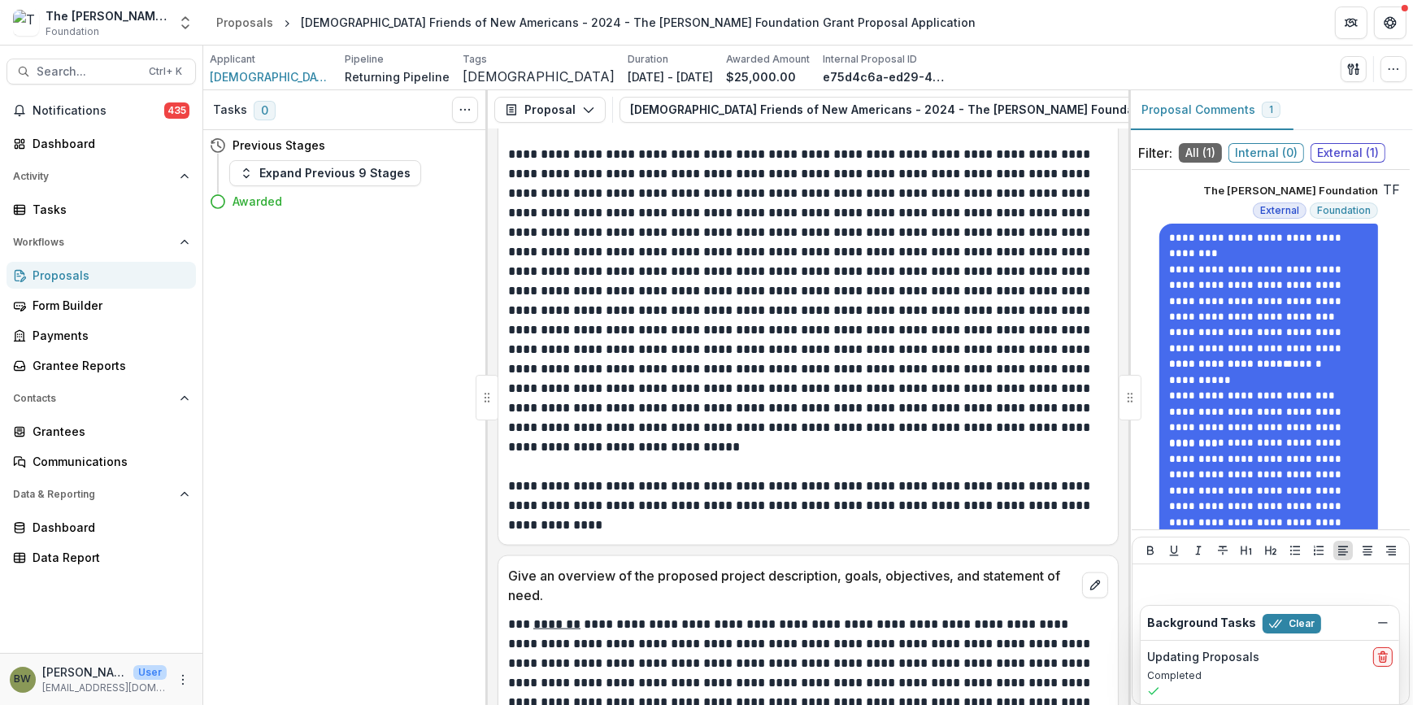
scroll to position [3030, 0]
